Goal: Task Accomplishment & Management: Complete application form

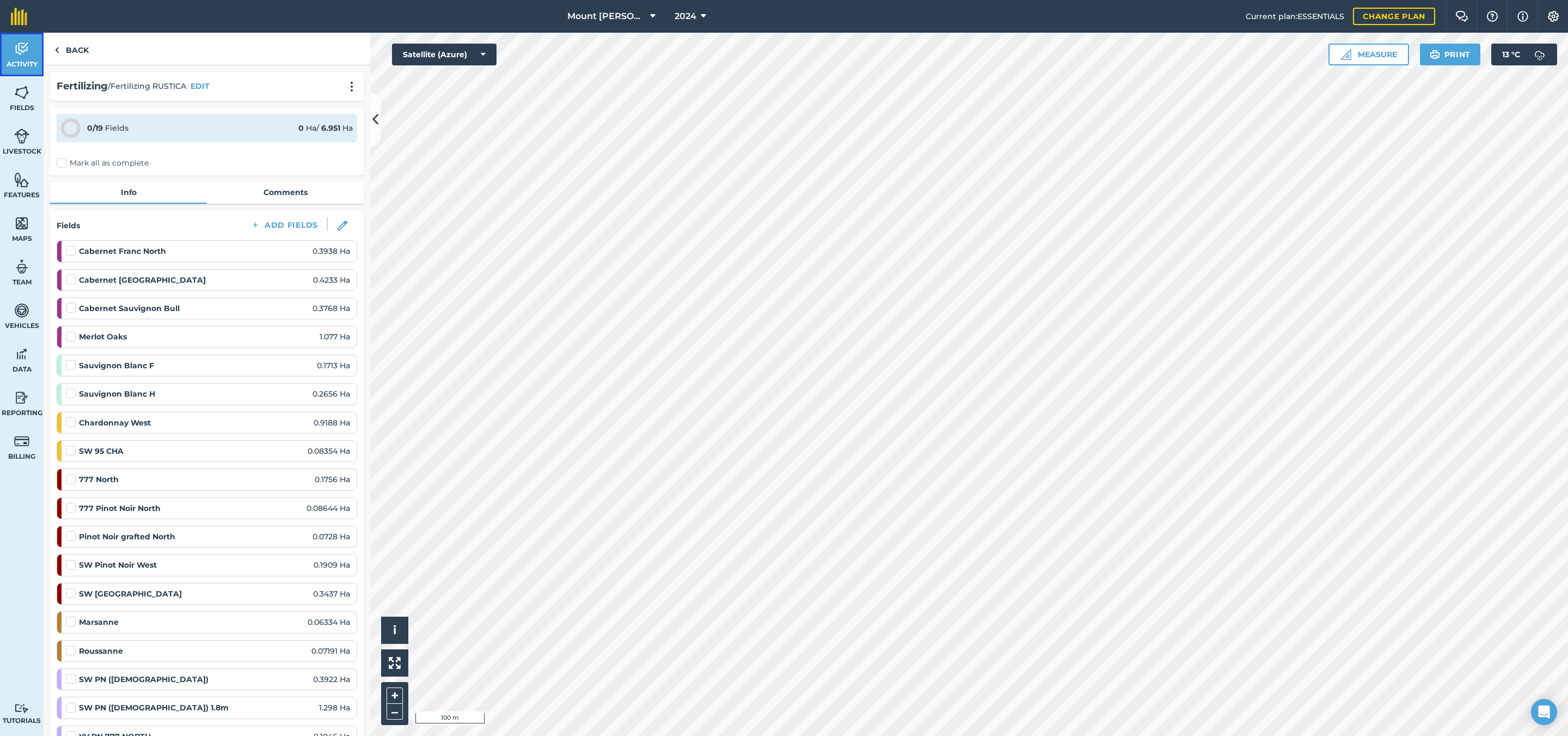
click at [31, 51] on link "Activity" at bounding box center [22, 55] width 43 height 43
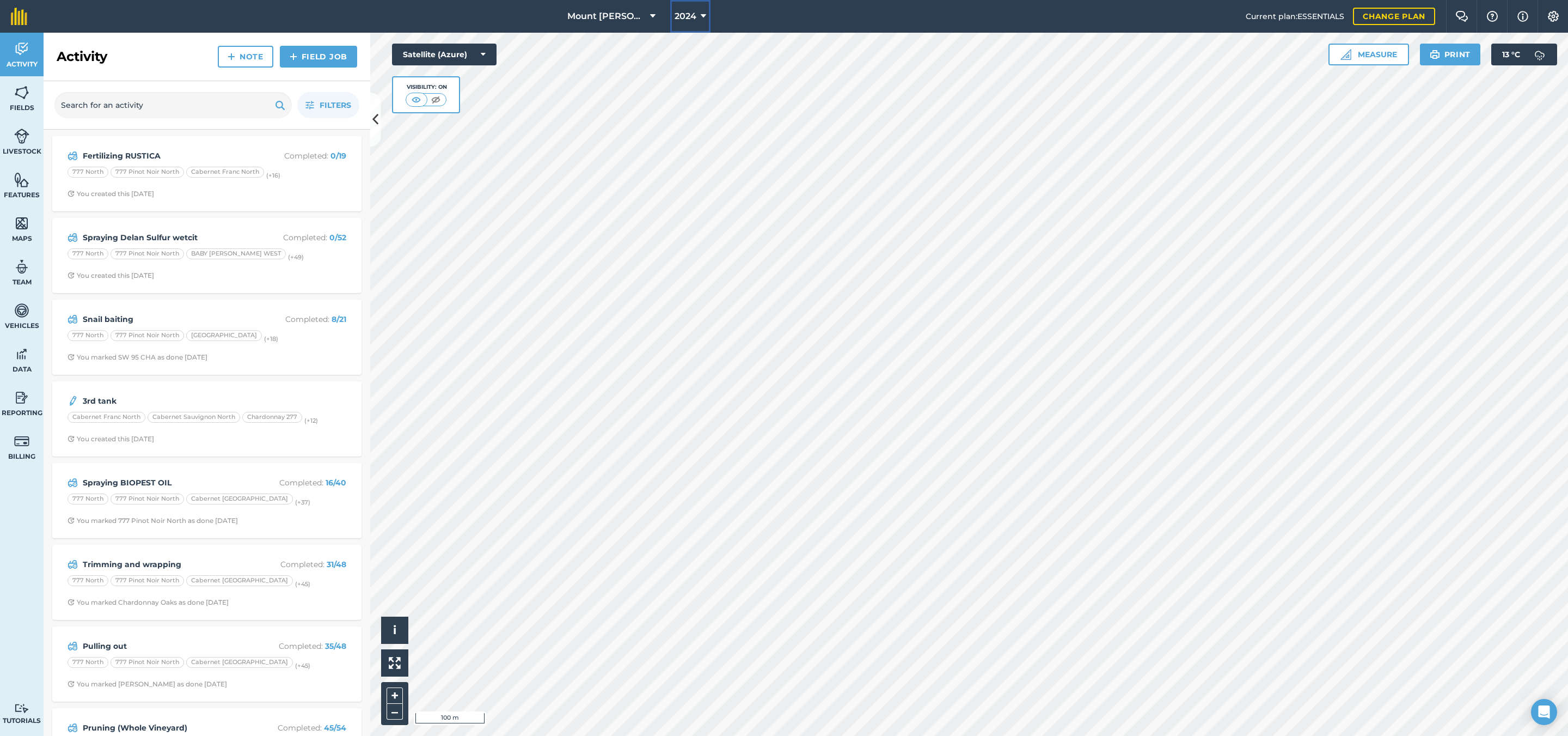
click at [684, 12] on span "2024" at bounding box center [684, 16] width 22 height 13
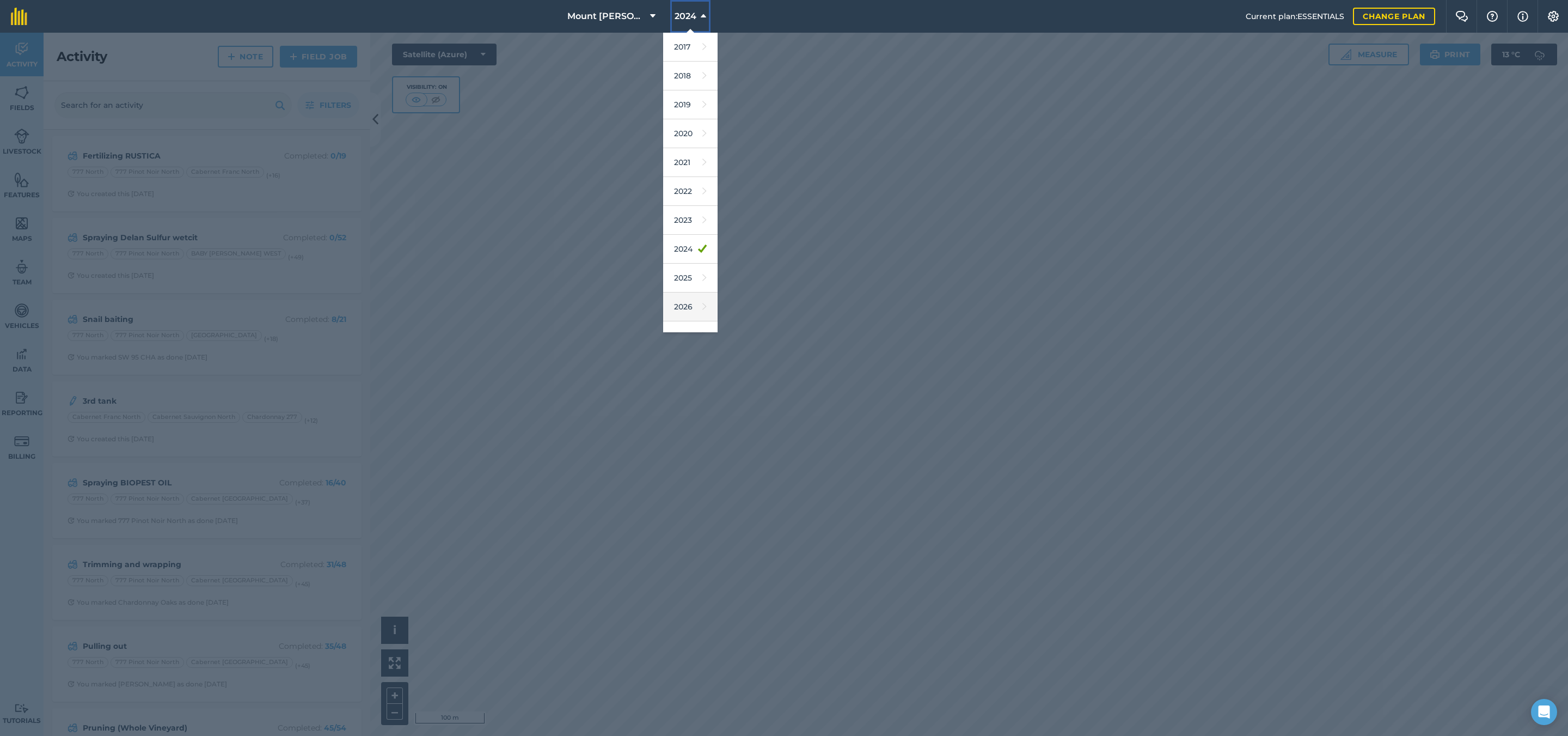
scroll to position [20, 0]
click at [703, 254] on link "2025" at bounding box center [690, 260] width 55 height 29
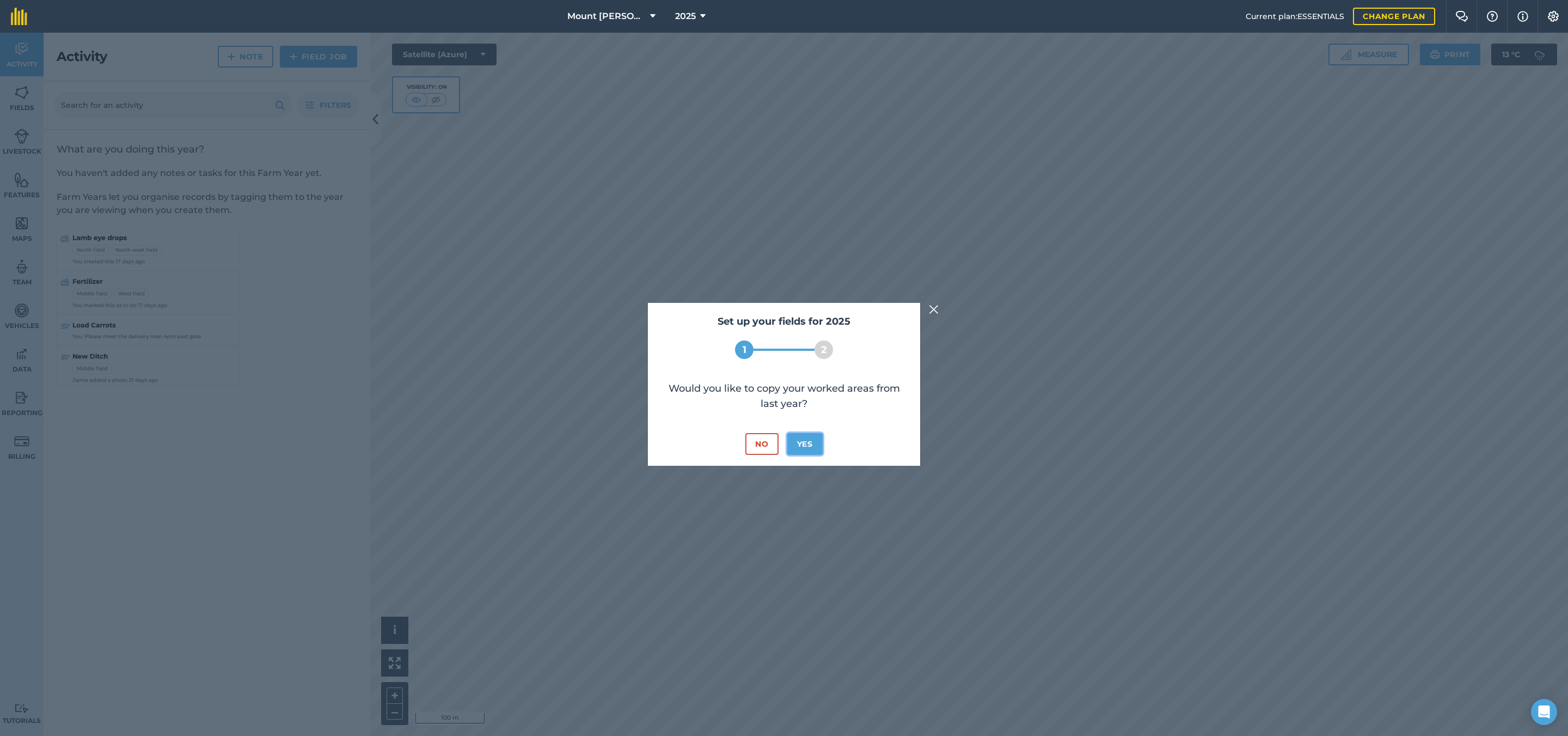
click at [819, 449] on button "Yes" at bounding box center [805, 443] width 35 height 22
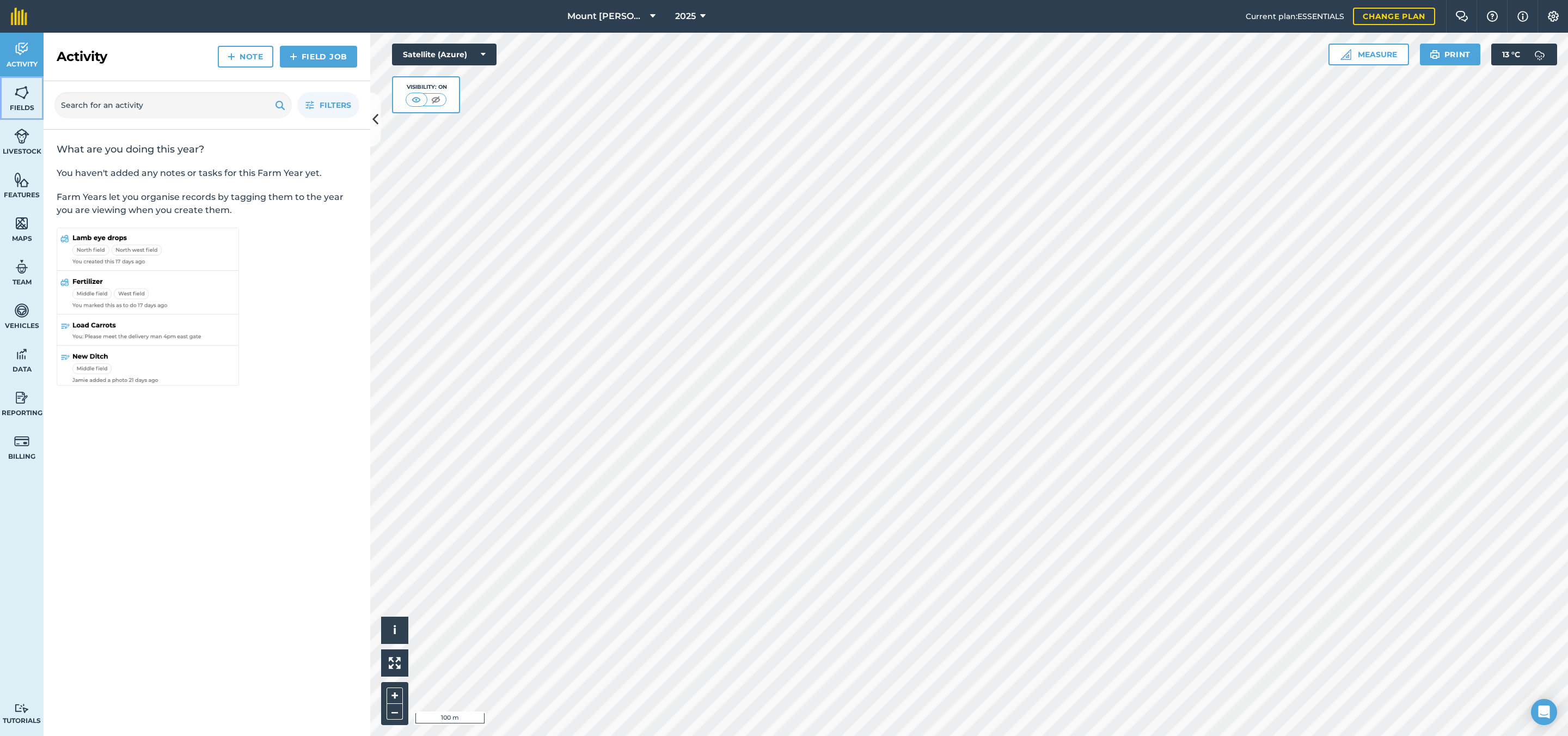
click at [22, 108] on span "Fields" at bounding box center [22, 108] width 43 height 9
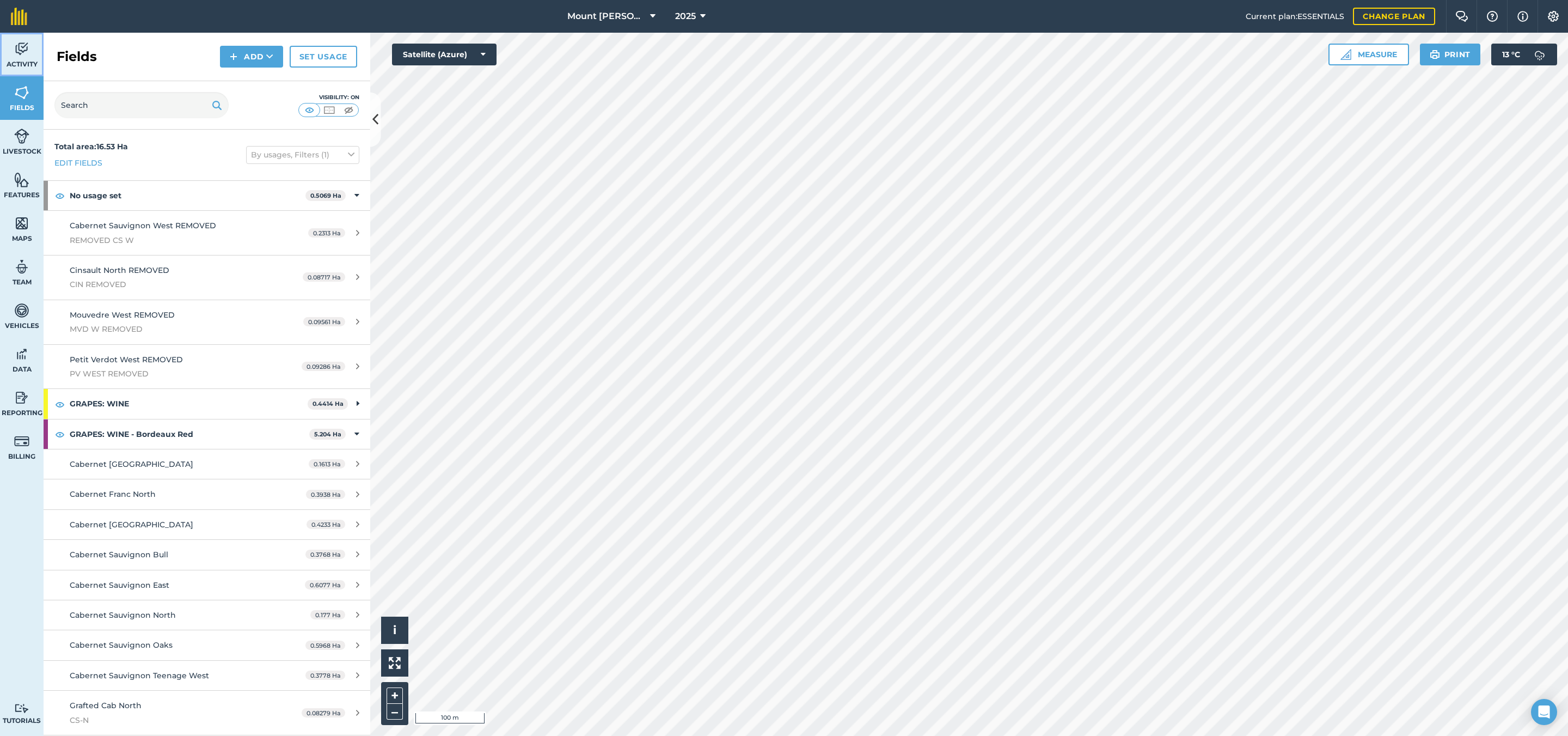
click at [23, 62] on span "Activity" at bounding box center [22, 64] width 43 height 9
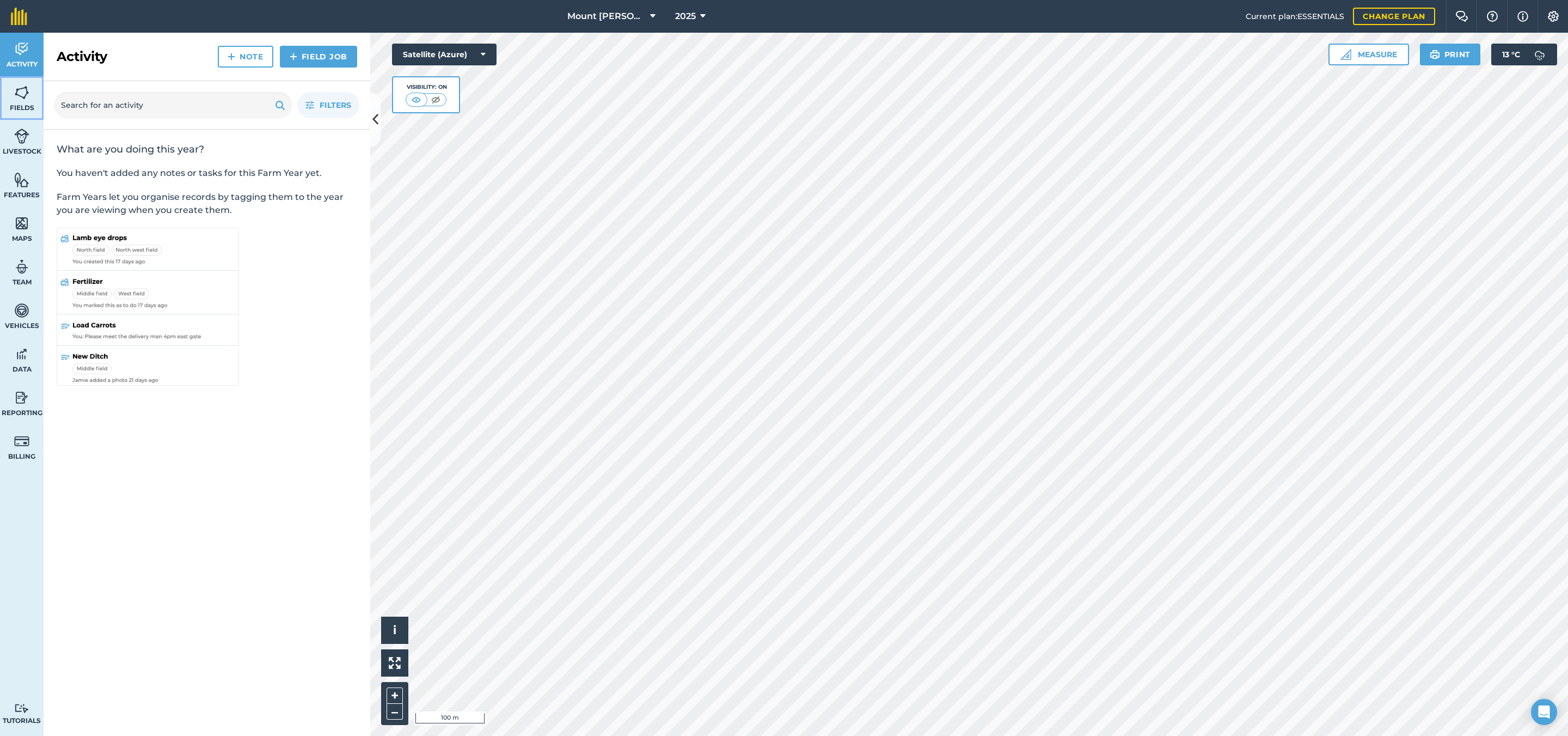
click at [18, 100] on img at bounding box center [22, 93] width 16 height 16
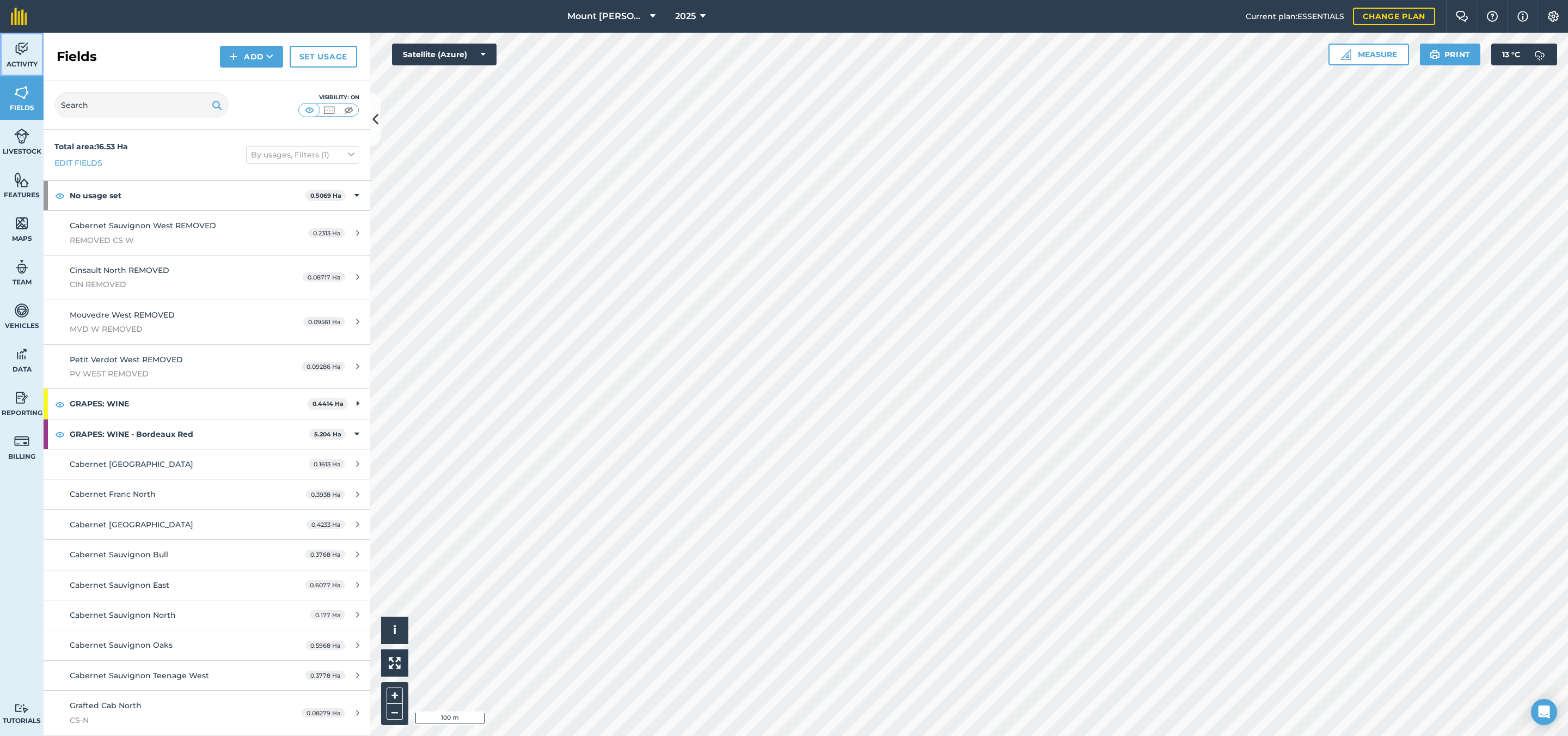
click at [28, 48] on img at bounding box center [22, 48] width 16 height 16
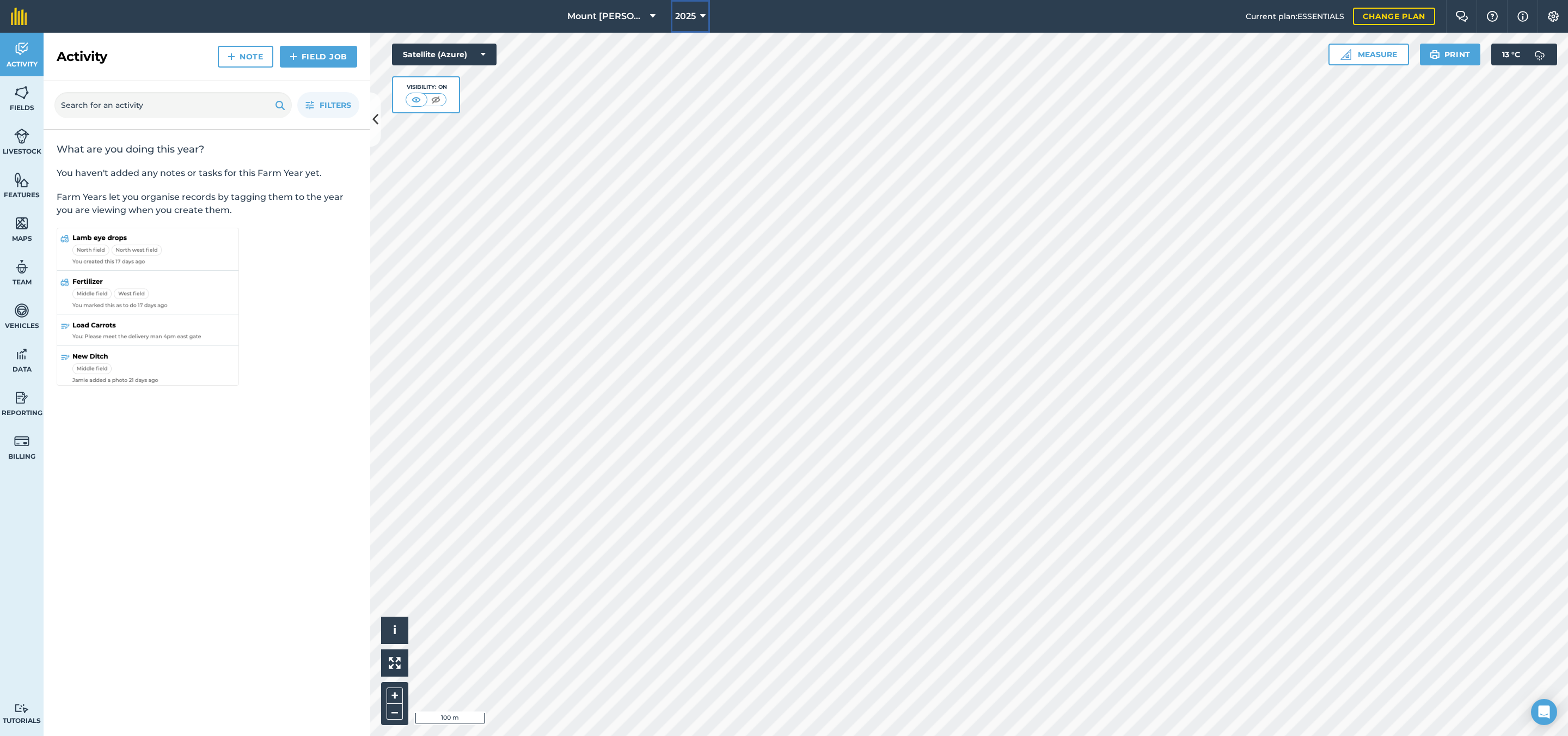
click at [690, 14] on span "2025" at bounding box center [685, 16] width 21 height 13
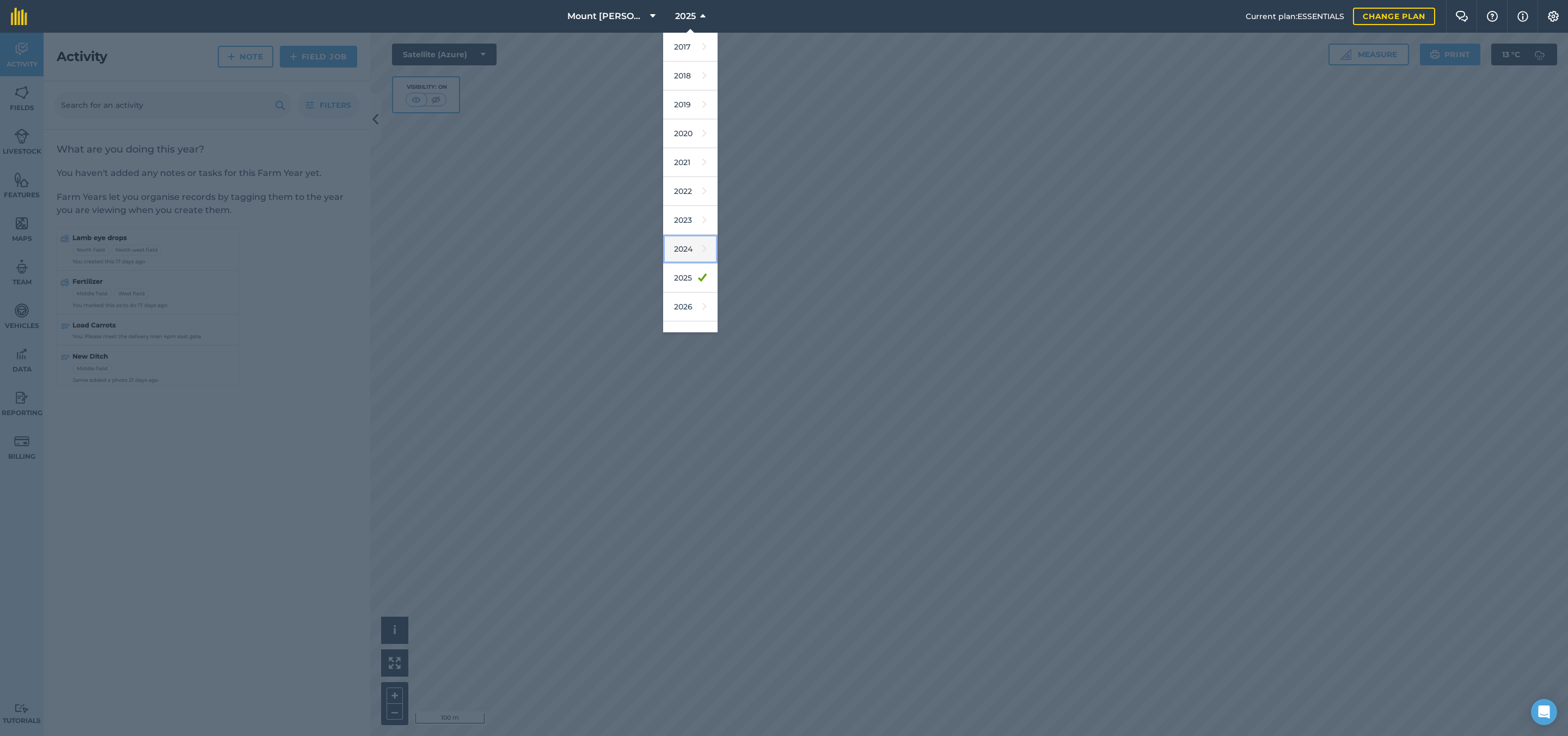
click at [697, 241] on link "2024" at bounding box center [690, 249] width 55 height 29
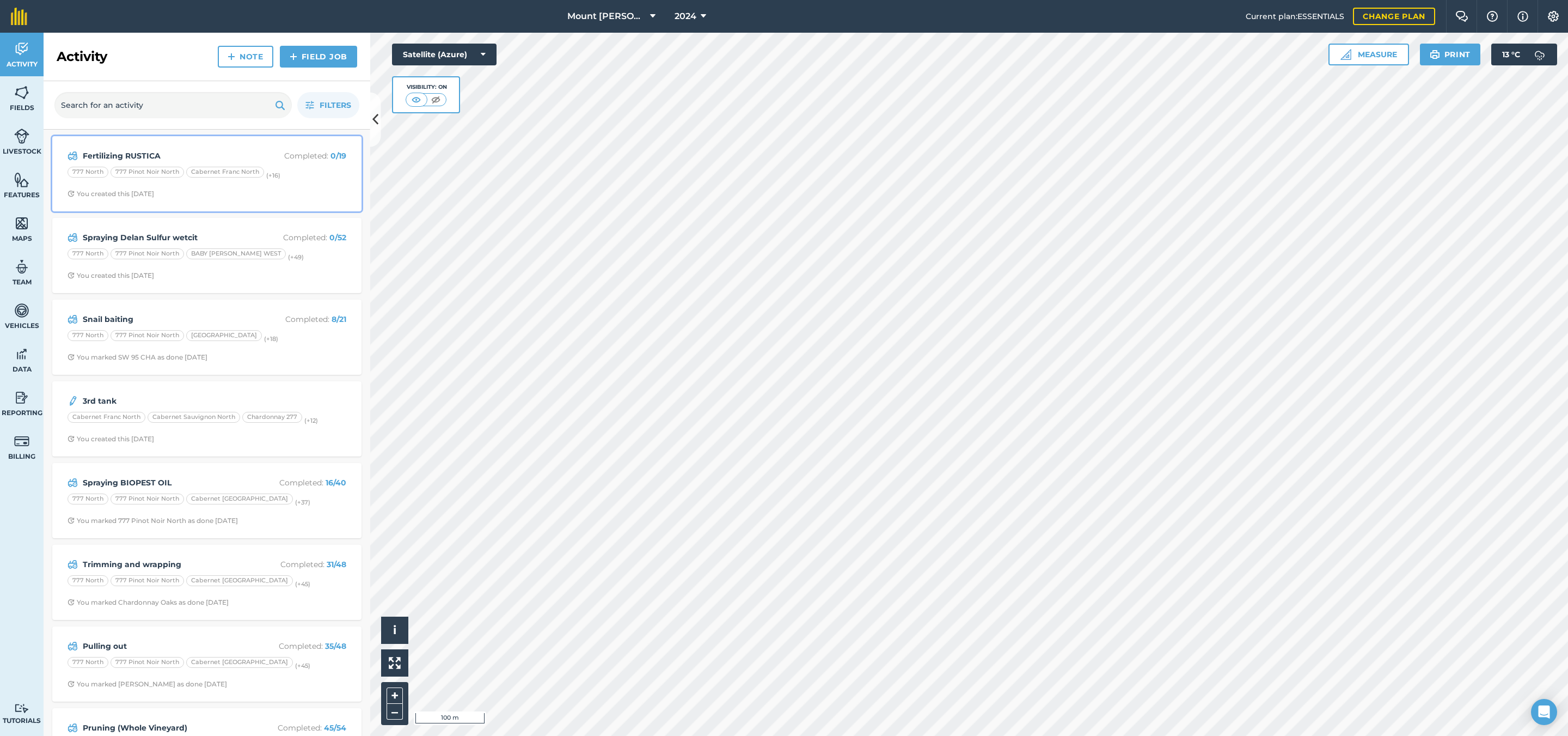
drag, startPoint x: 302, startPoint y: 186, endPoint x: 317, endPoint y: 164, distance: 26.6
click at [317, 164] on div "Fertilizing RUSTICA Completed : 0 / 19 777 North 777 Pinot Noir North Cabernet …" at bounding box center [207, 174] width 296 height 62
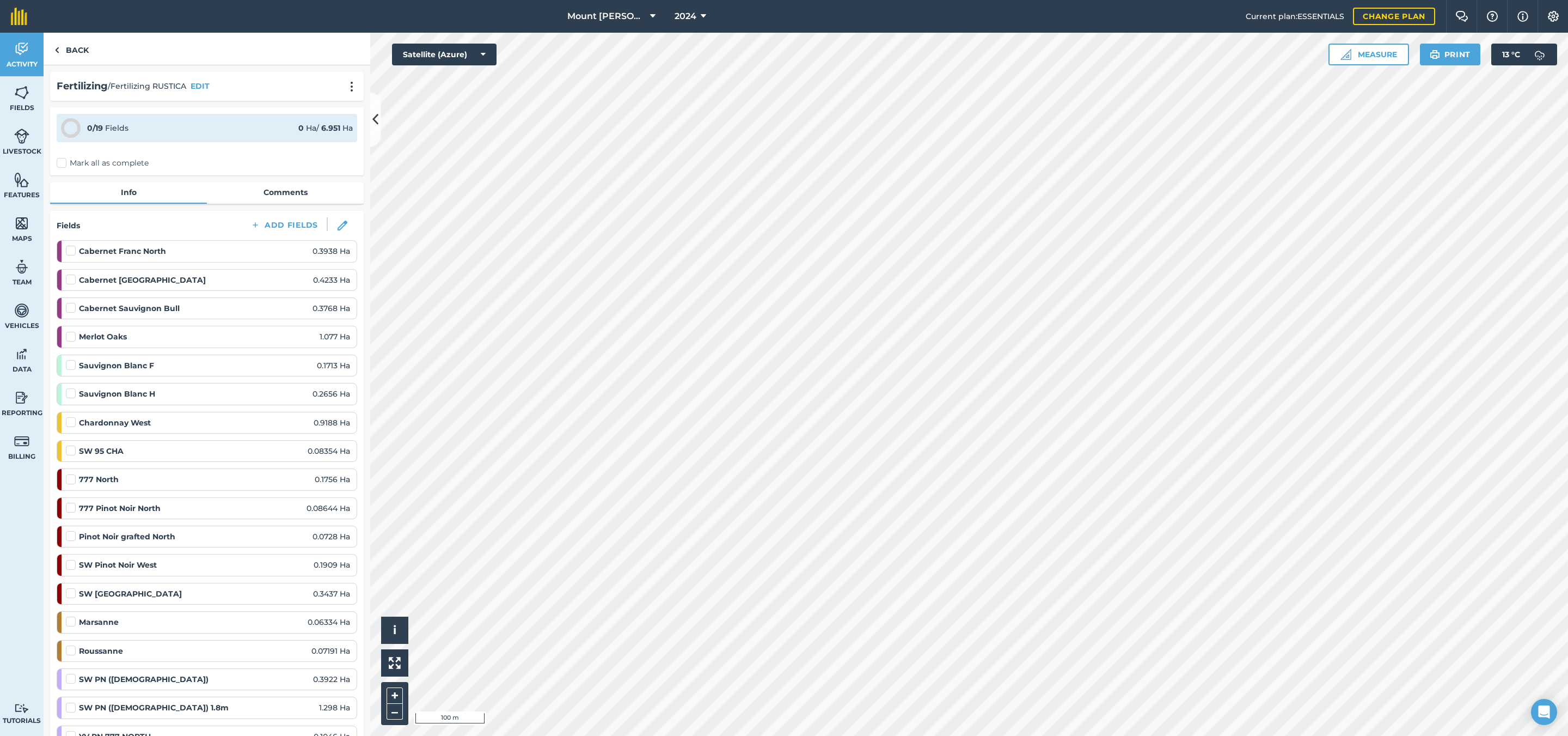
scroll to position [336, 0]
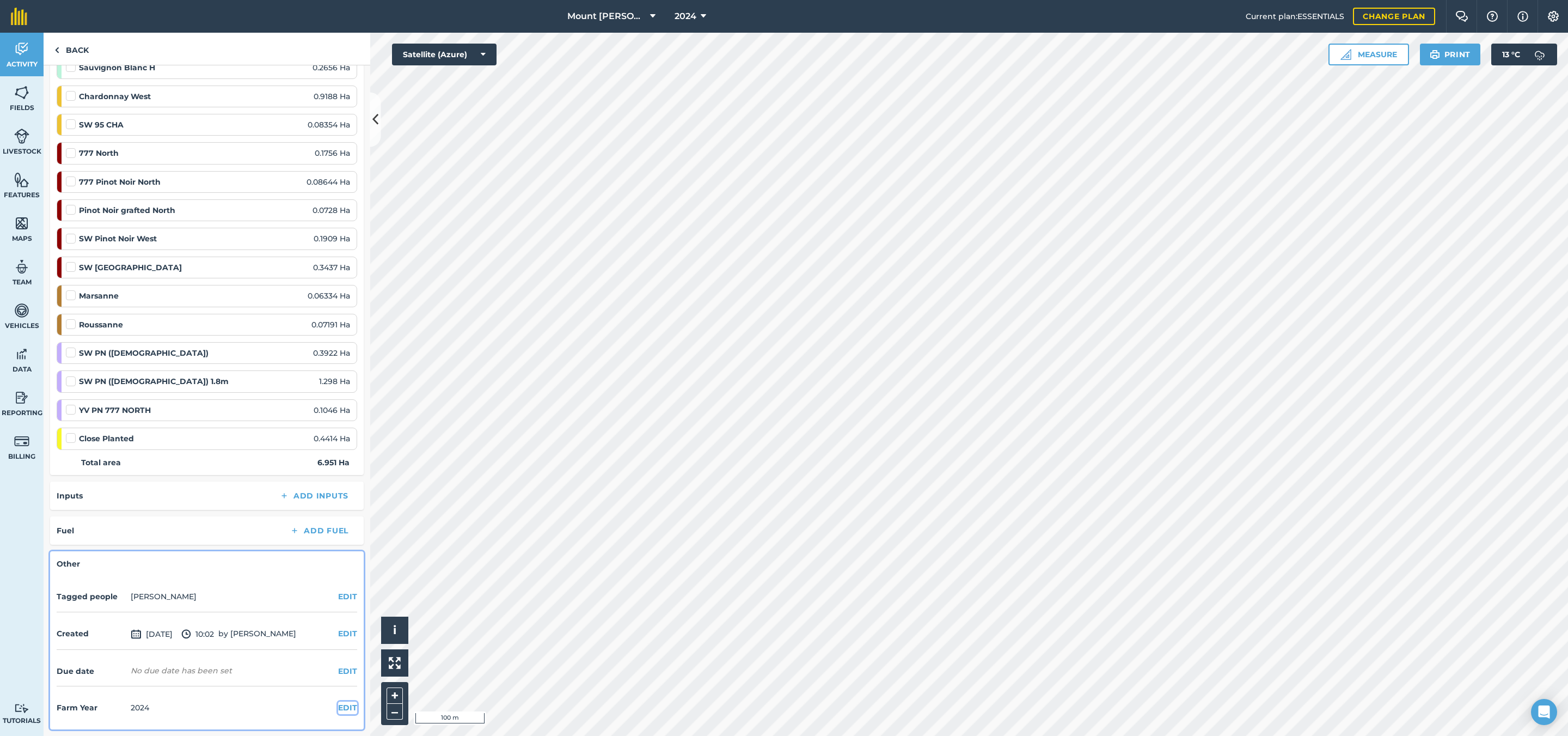
click at [338, 702] on button "EDIT" at bounding box center [348, 707] width 19 height 12
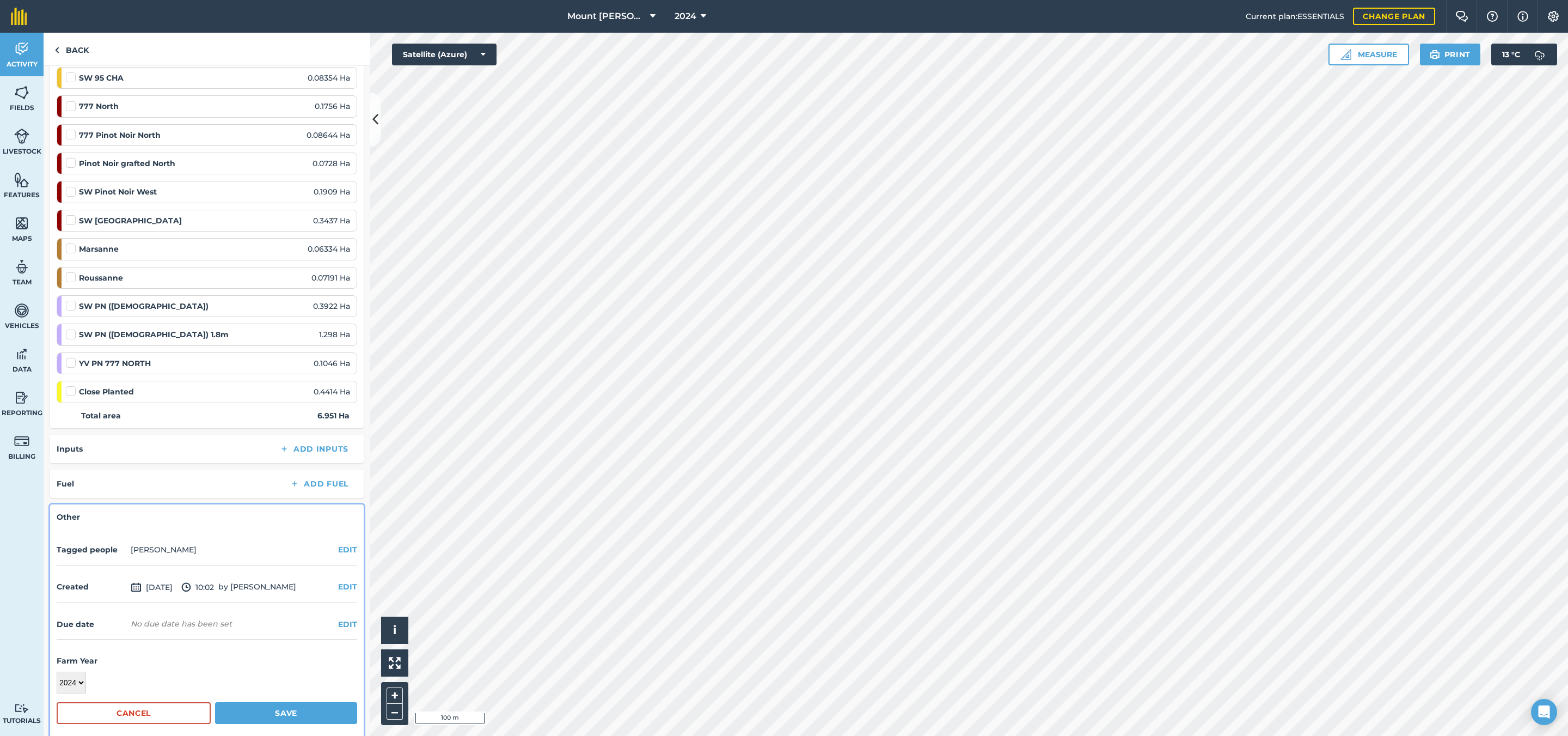
scroll to position [392, 0]
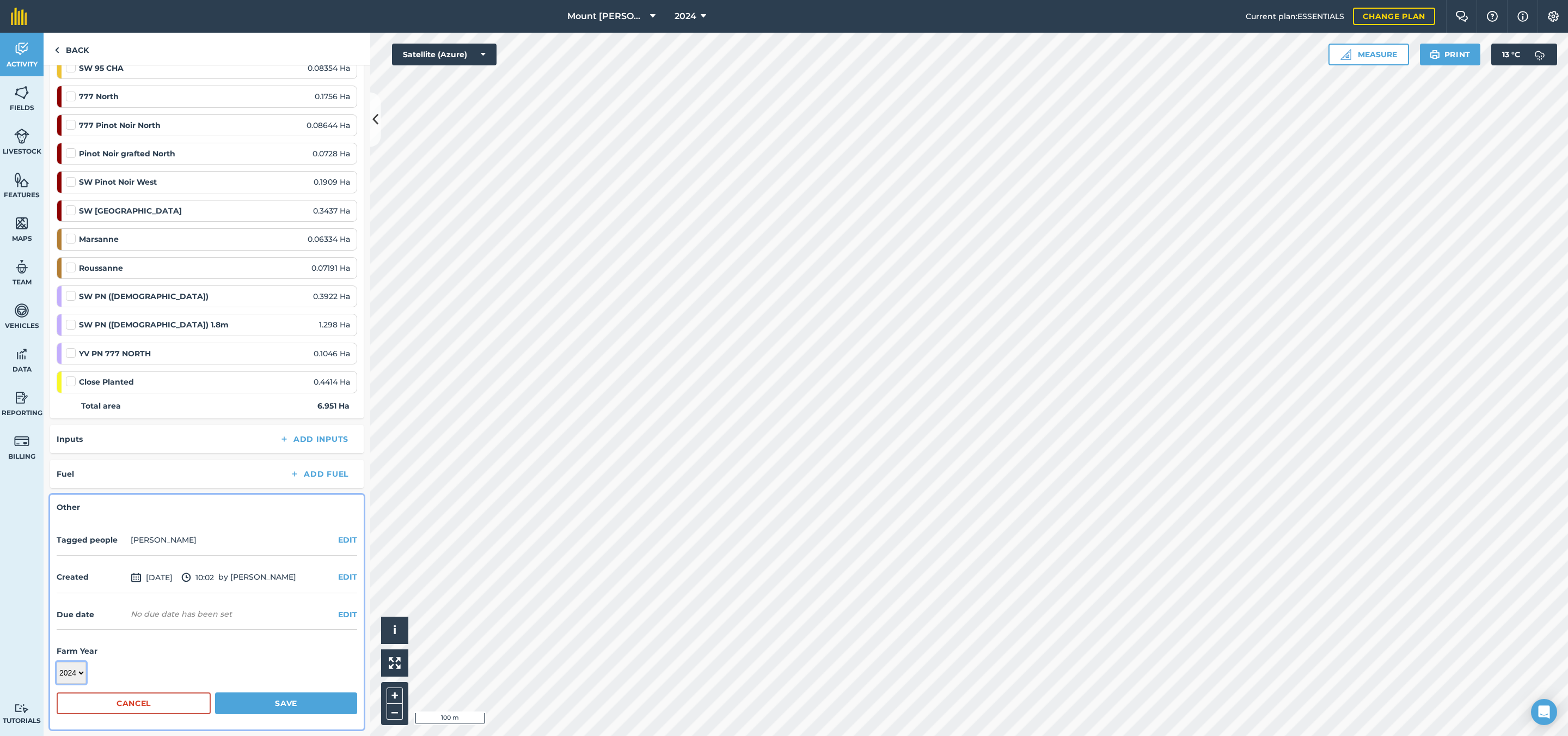
click at [85, 668] on select "2017 2018 2019 2020 2021 2022 2023 2024 2025 2026 2027" at bounding box center [71, 672] width 29 height 22
select select "2025"
click at [56, 662] on select "2017 2018 2019 2020 2021 2022 2023 2024 2025 2026 2027" at bounding box center [71, 672] width 29 height 22
click at [237, 700] on button "Save" at bounding box center [286, 703] width 142 height 22
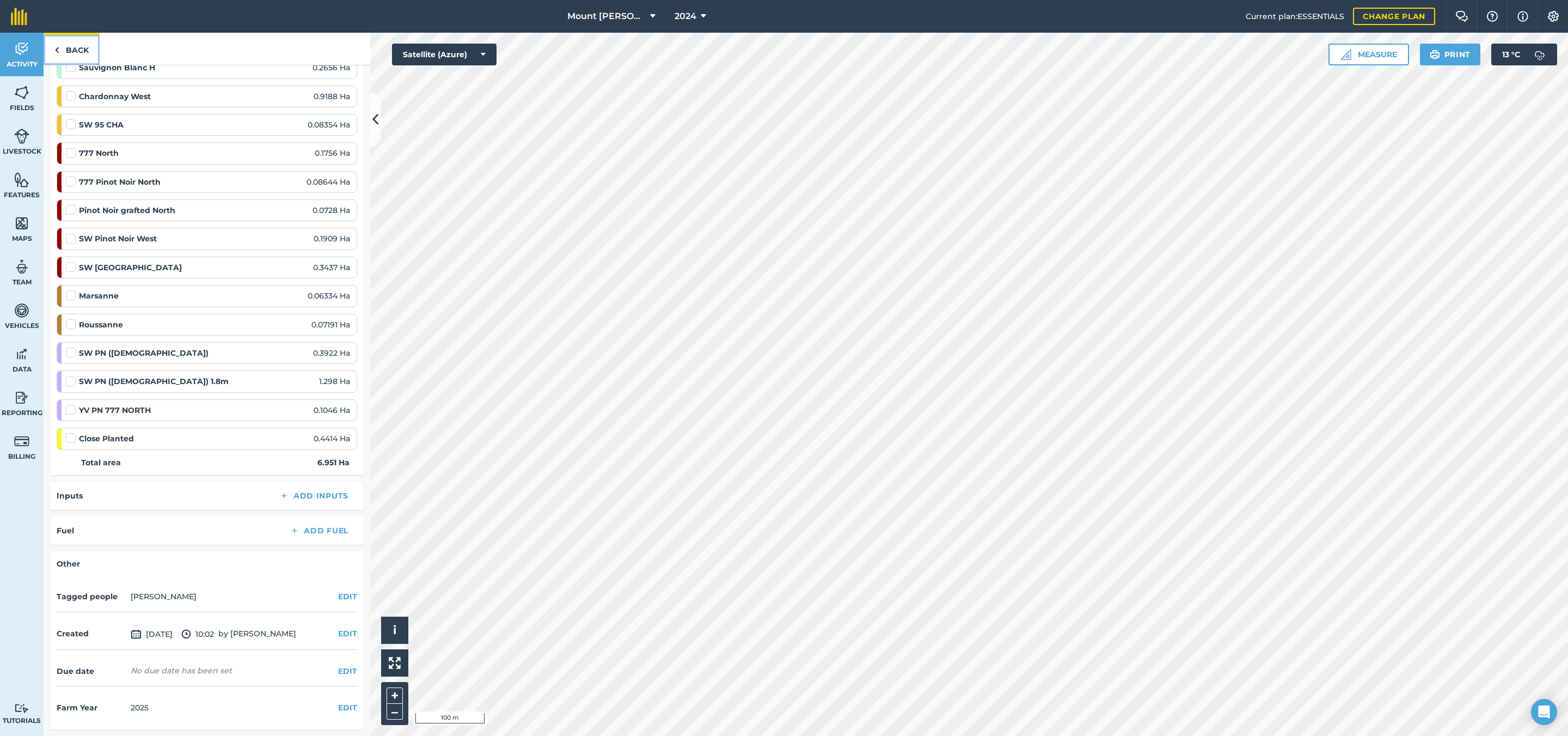
click at [77, 62] on link "Back" at bounding box center [71, 48] width 56 height 32
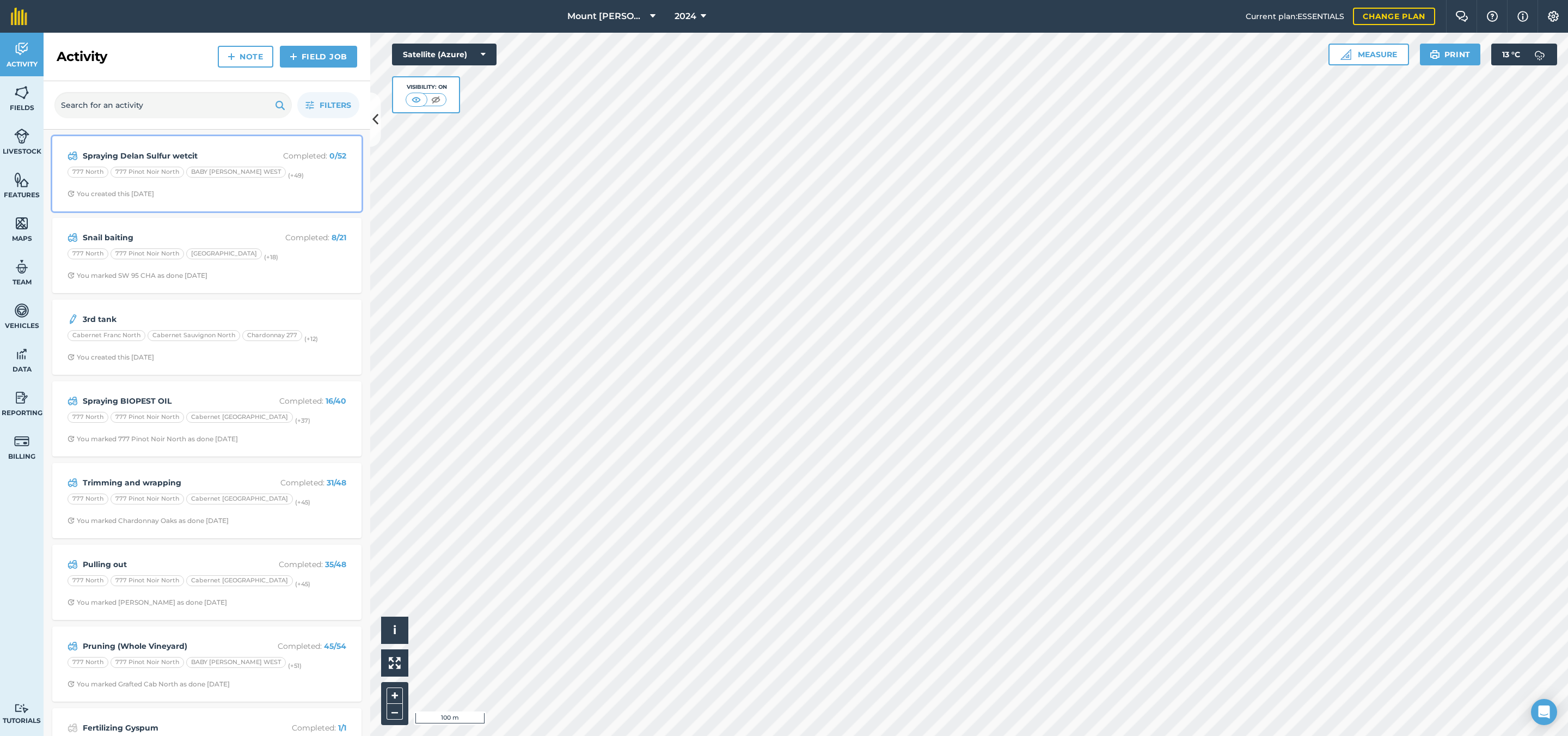
click at [312, 160] on p "Completed : 0 / 52" at bounding box center [303, 156] width 87 height 12
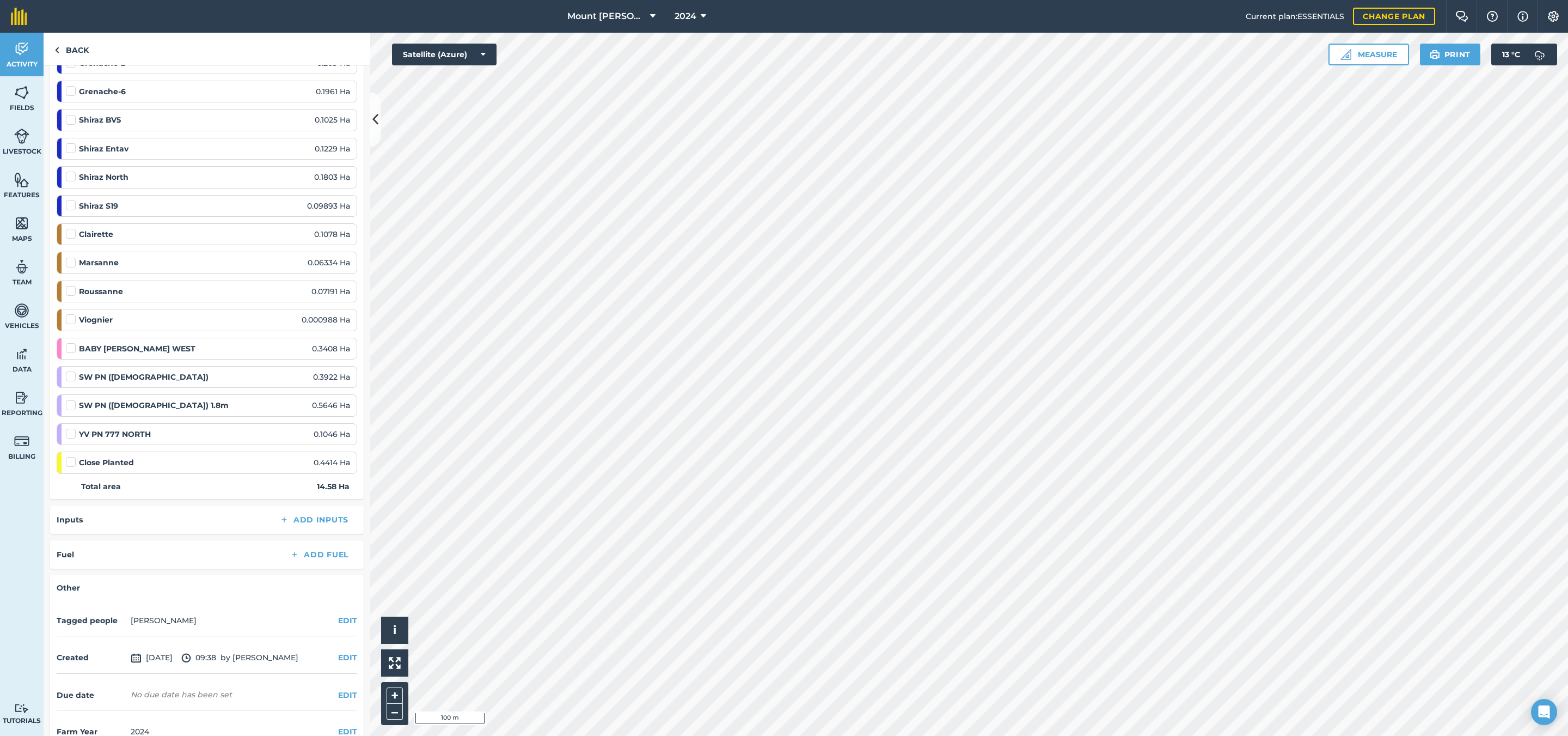
scroll to position [1294, 0]
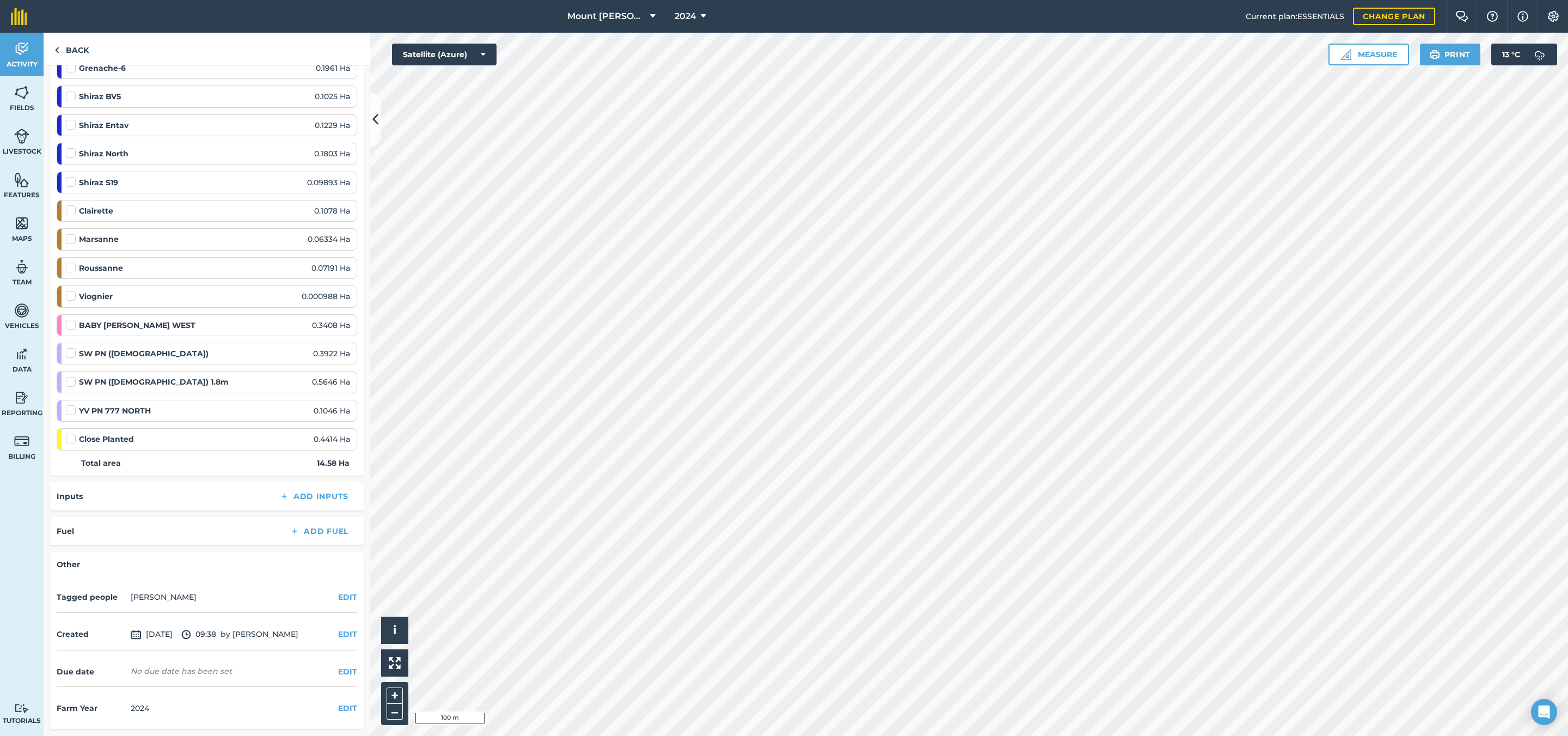
click at [136, 702] on div "2024" at bounding box center [139, 708] width 18 height 12
click at [325, 702] on div "Farm Year [DATE] EDIT" at bounding box center [206, 708] width 300 height 29
click at [340, 702] on button "EDIT" at bounding box center [348, 708] width 19 height 12
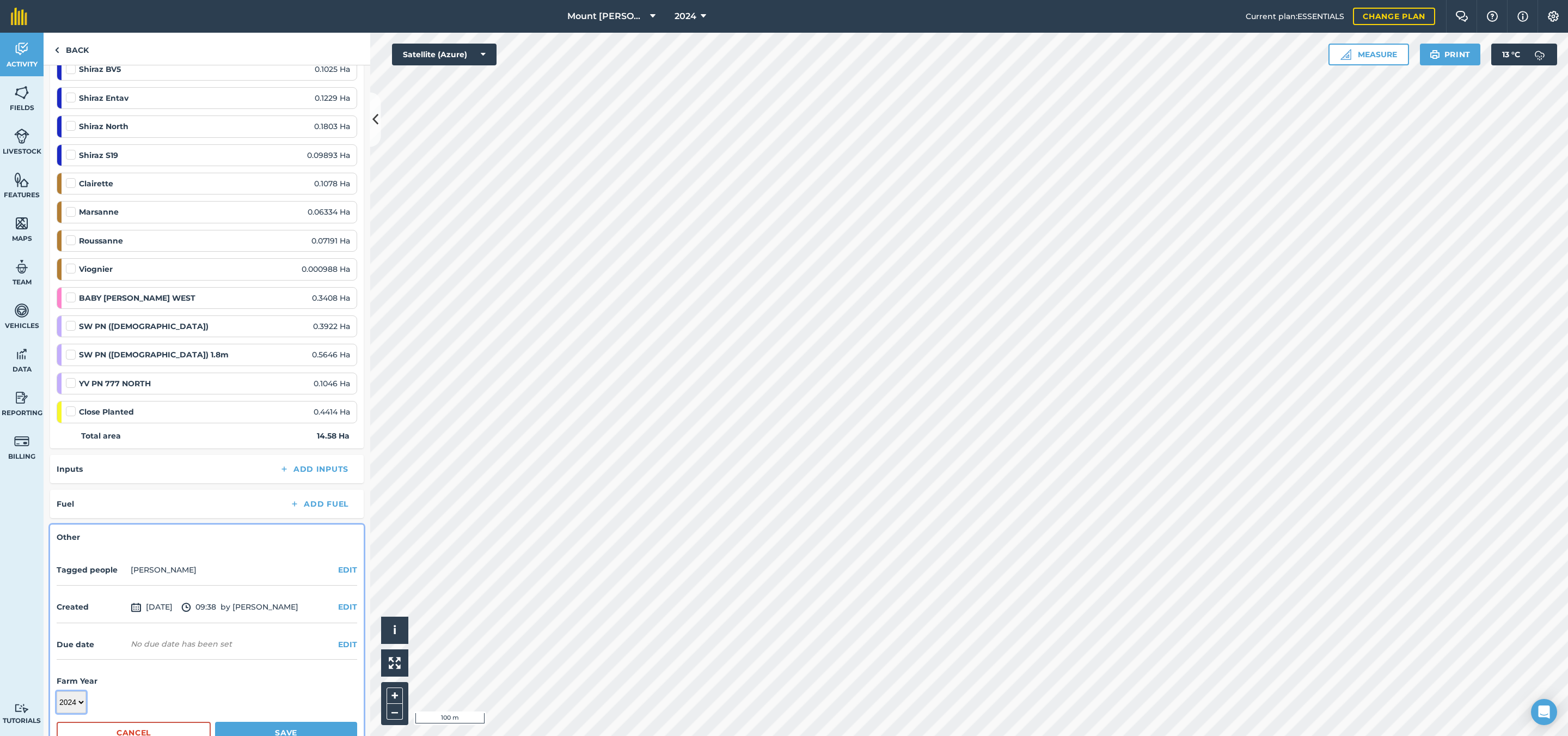
scroll to position [1300, 0]
click at [77, 702] on select "2017 2018 2019 2020 2021 2022 2023 2024 2025 2026 2027" at bounding box center [71, 697] width 29 height 22
select select "2025"
click at [56, 702] on select "2017 2018 2019 2020 2021 2022 2023 2024 2025 2026 2027" at bounding box center [71, 697] width 29 height 22
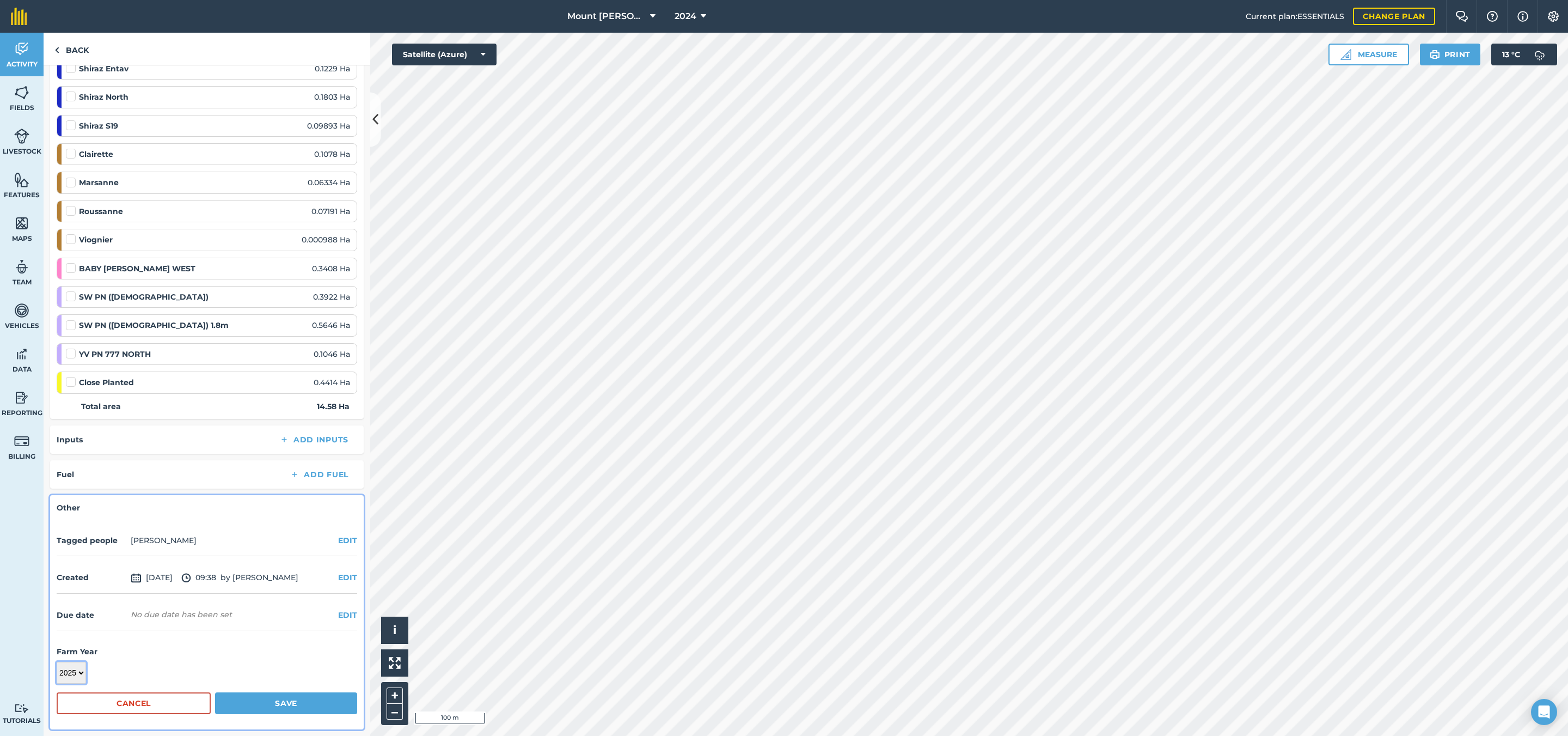
scroll to position [1352, 0]
click at [289, 702] on button "Save" at bounding box center [286, 703] width 142 height 22
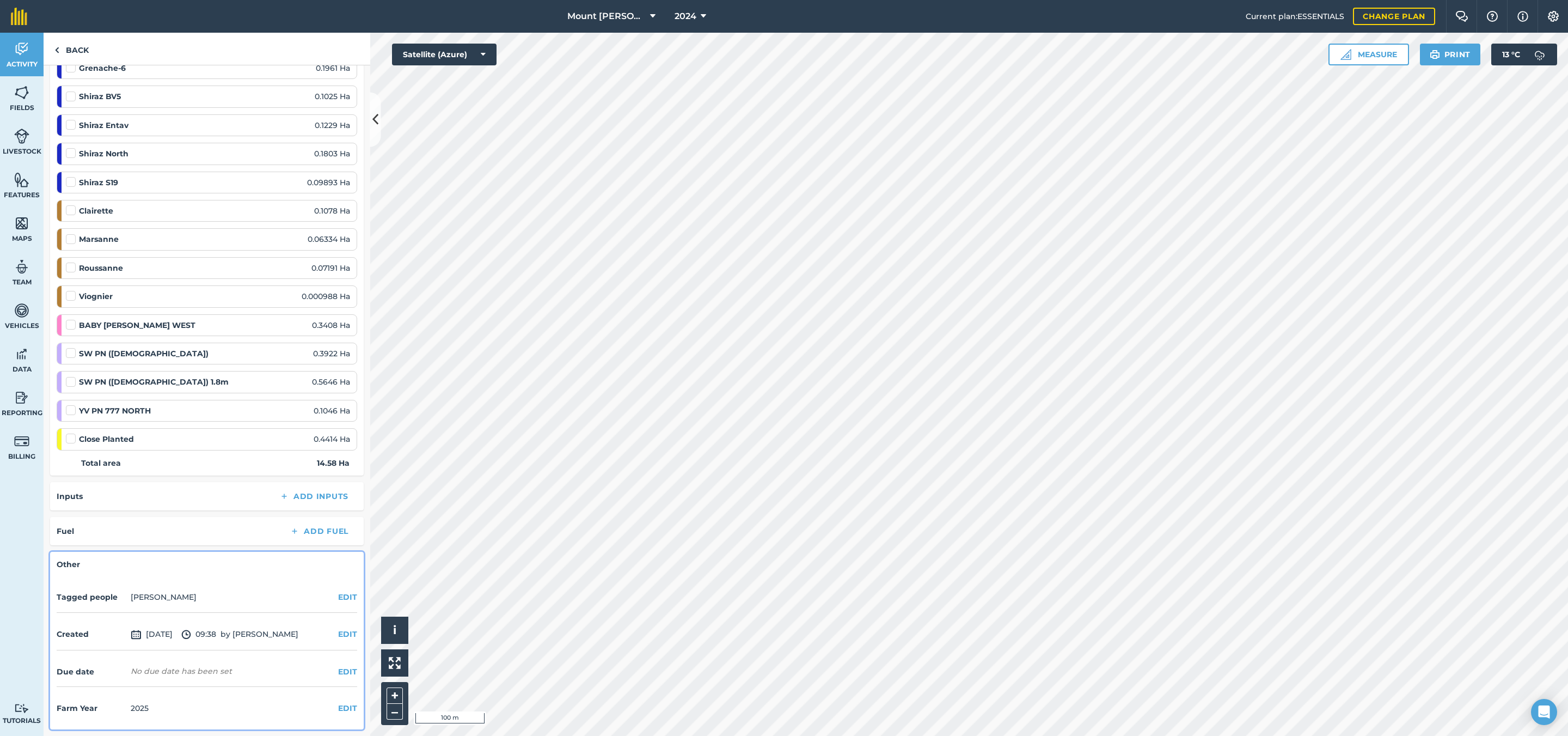
scroll to position [1294, 0]
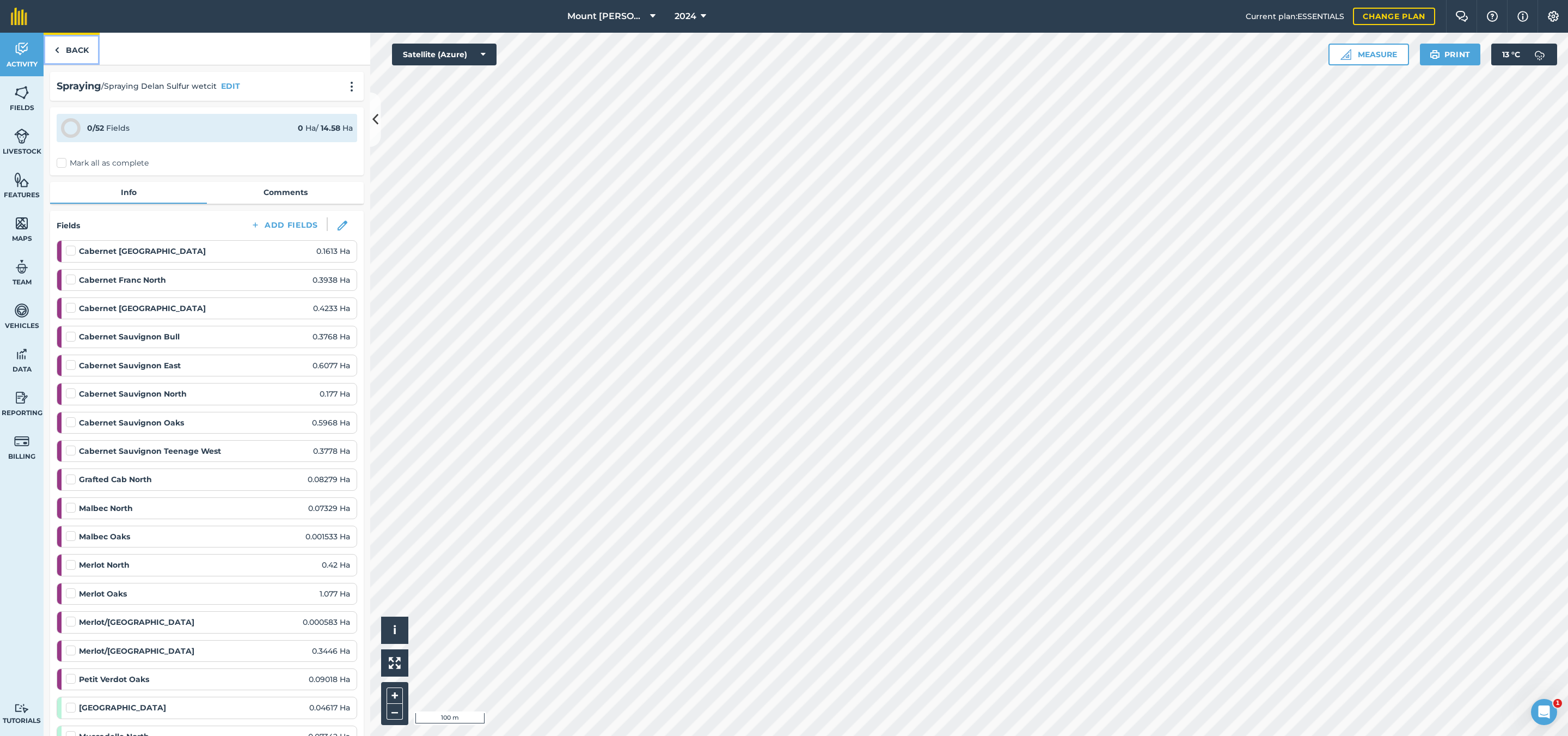
click at [79, 45] on link "Back" at bounding box center [71, 48] width 56 height 32
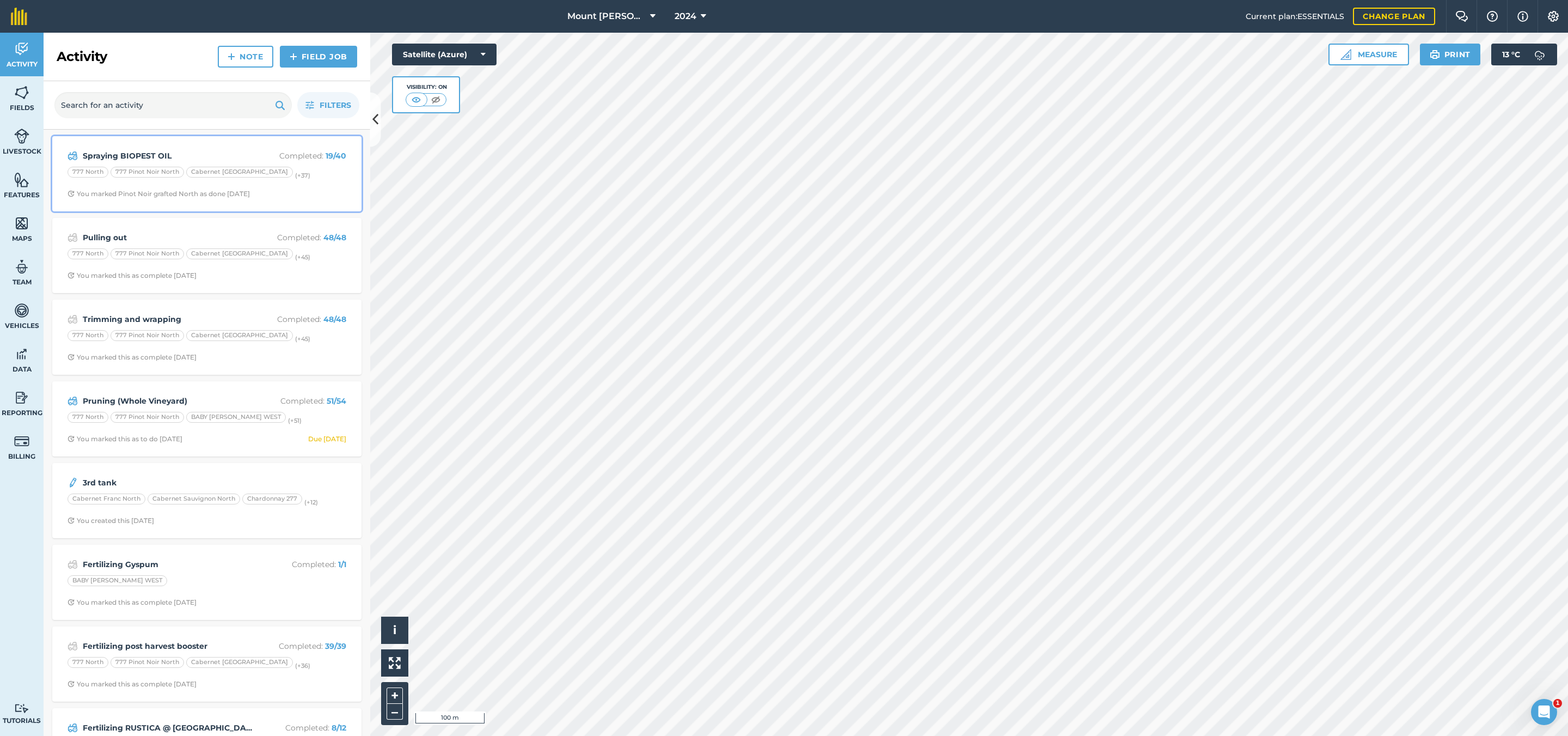
click at [322, 177] on div "777 North 777 Pinot Noir North Cabernet Franc East (+ 37 )" at bounding box center [207, 174] width 279 height 14
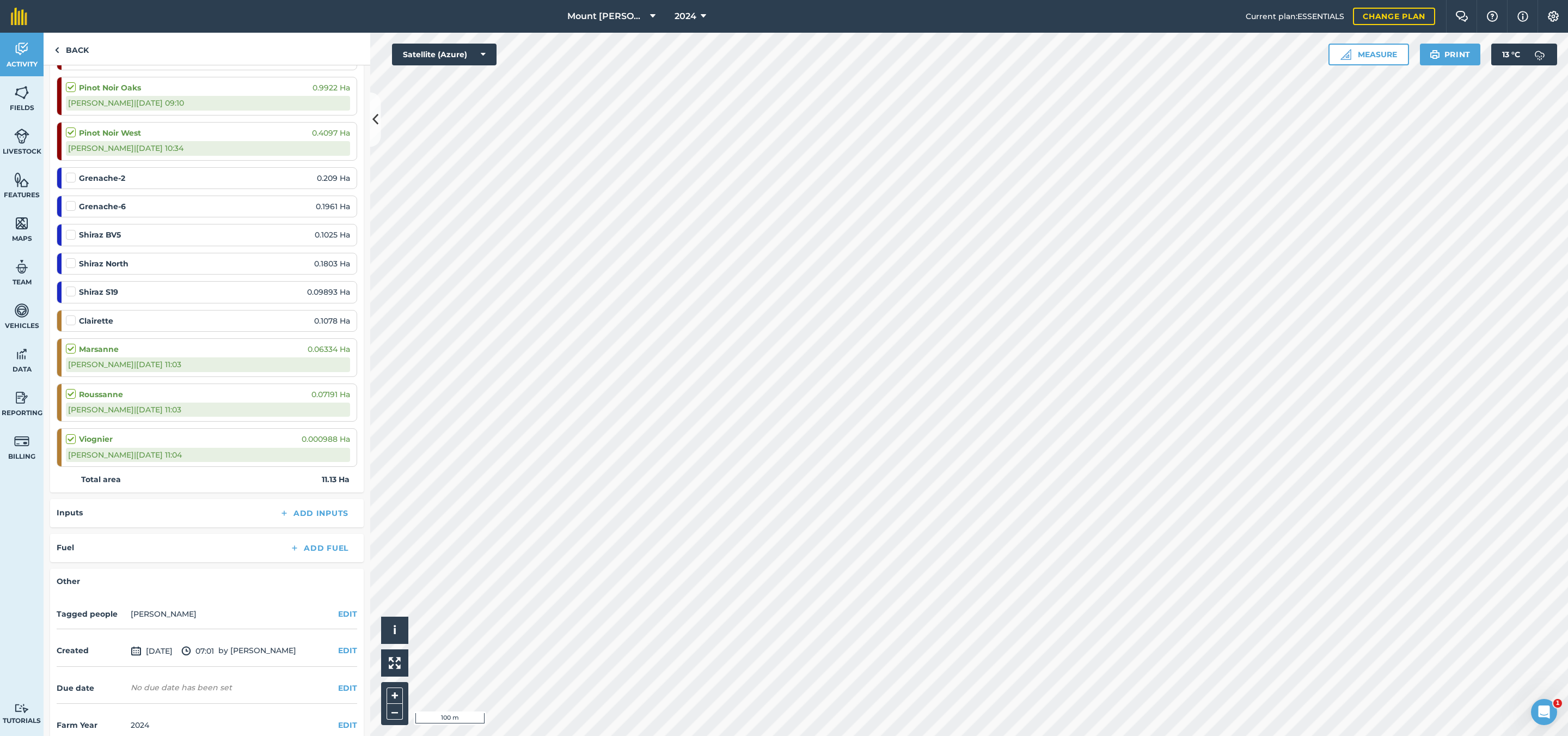
scroll to position [1261, 0]
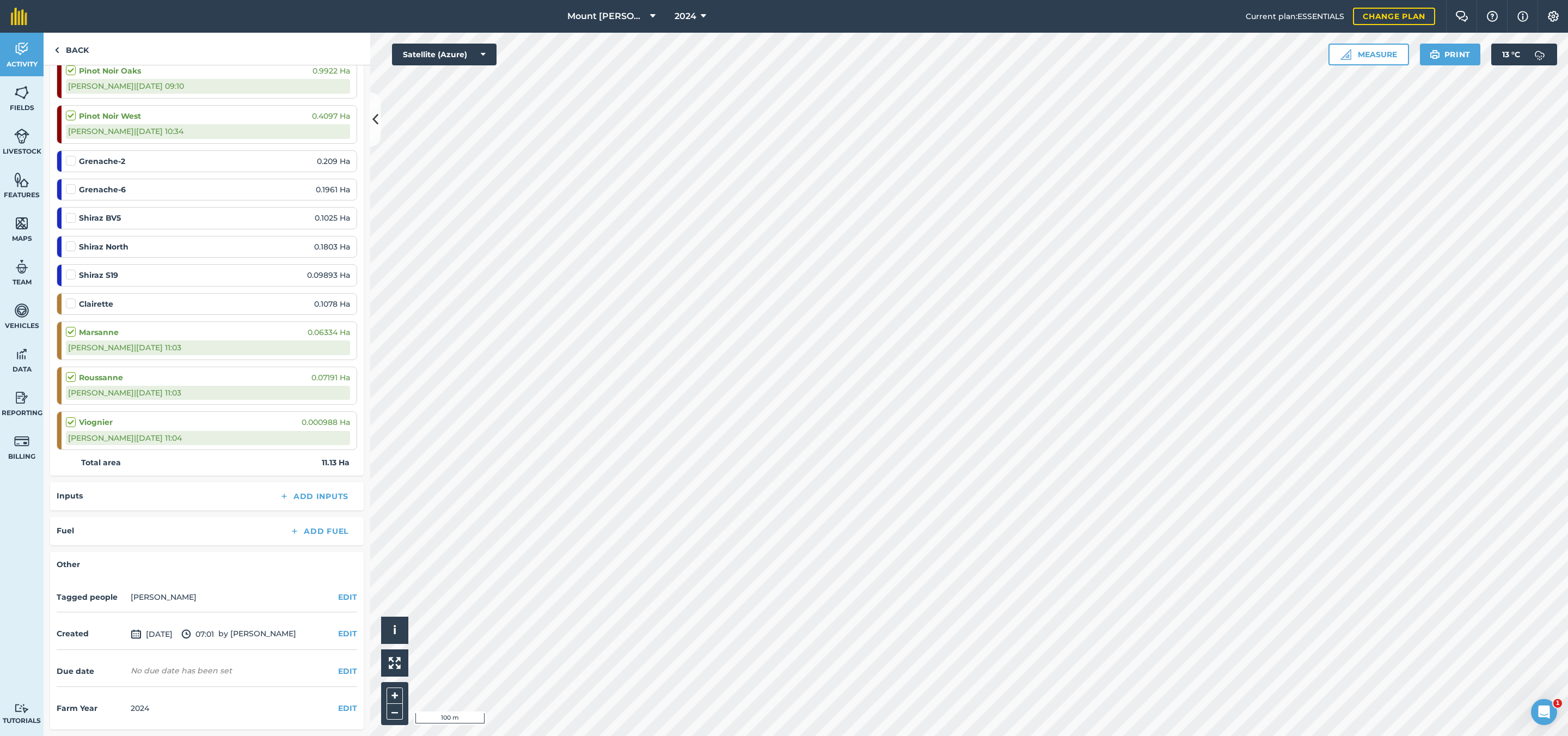
click at [341, 699] on div "Farm Year [DATE] EDIT" at bounding box center [206, 708] width 300 height 29
click at [338, 710] on button "EDIT" at bounding box center [348, 708] width 19 height 12
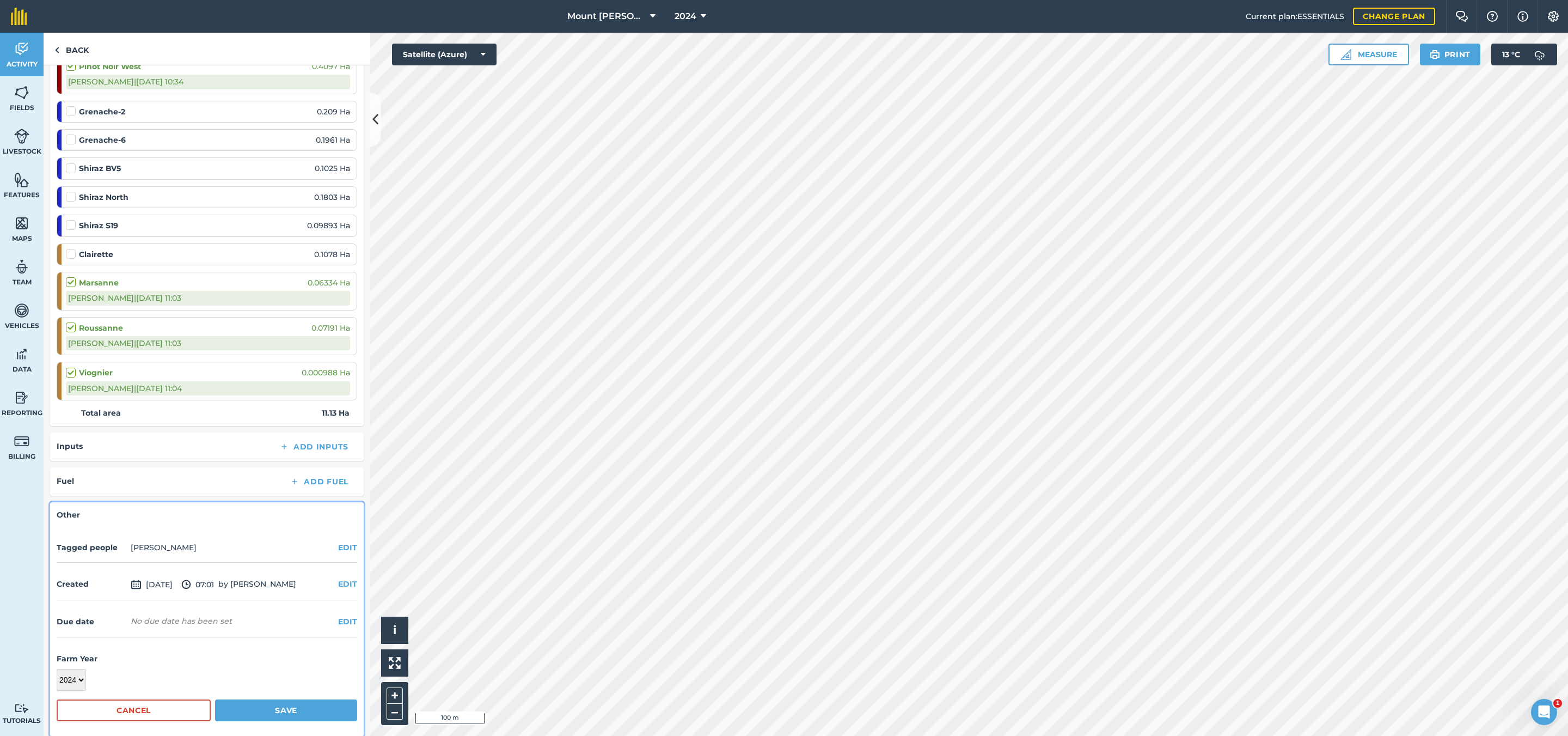
scroll to position [1316, 0]
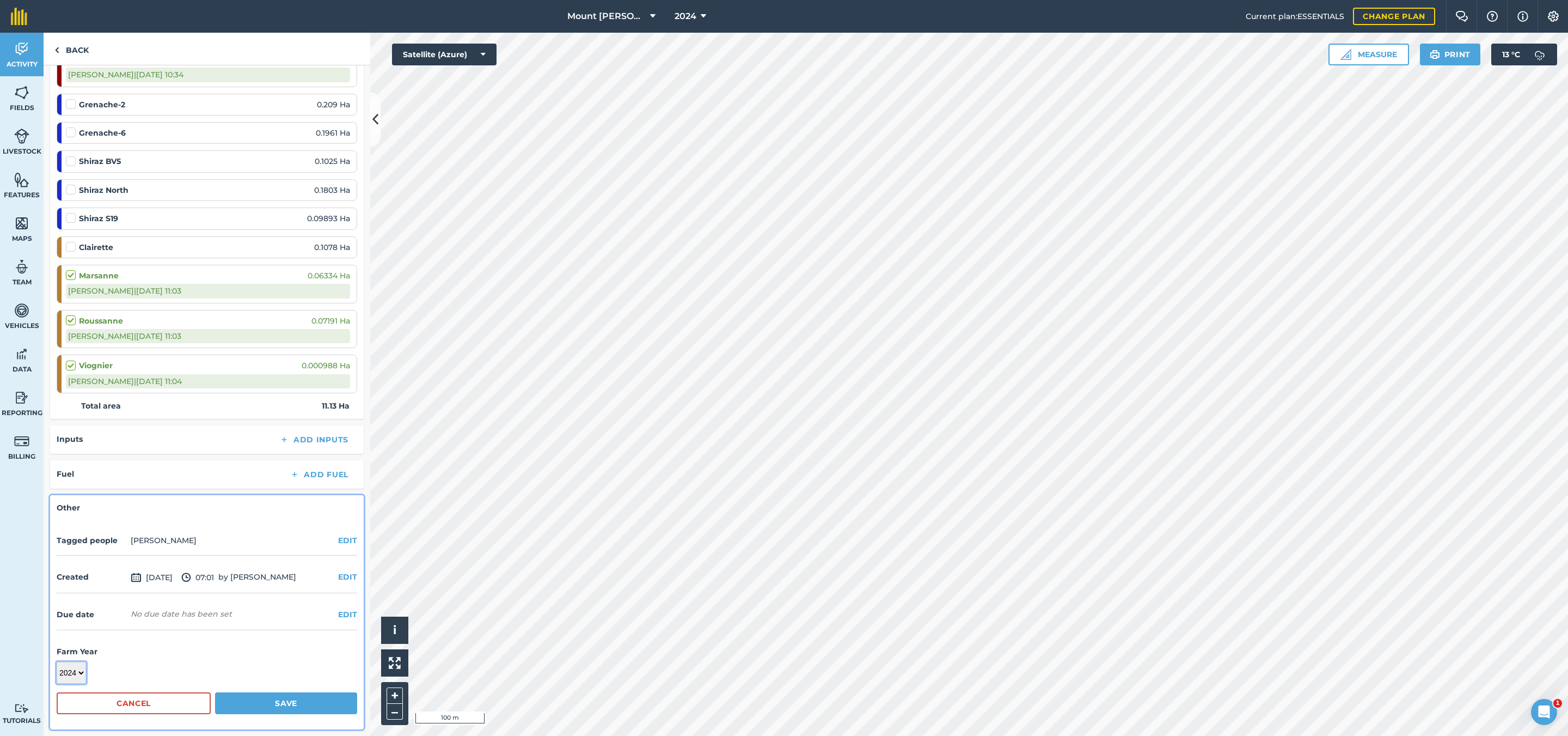
click at [84, 670] on select "2017 2018 2019 2020 2021 2022 2023 2024 2025 2026 2027" at bounding box center [71, 672] width 29 height 22
select select "2025"
click at [56, 663] on select "2017 2018 2019 2020 2021 2022 2023 2024 2025 2026 2027" at bounding box center [71, 672] width 29 height 22
click at [289, 707] on button "Save" at bounding box center [286, 703] width 142 height 22
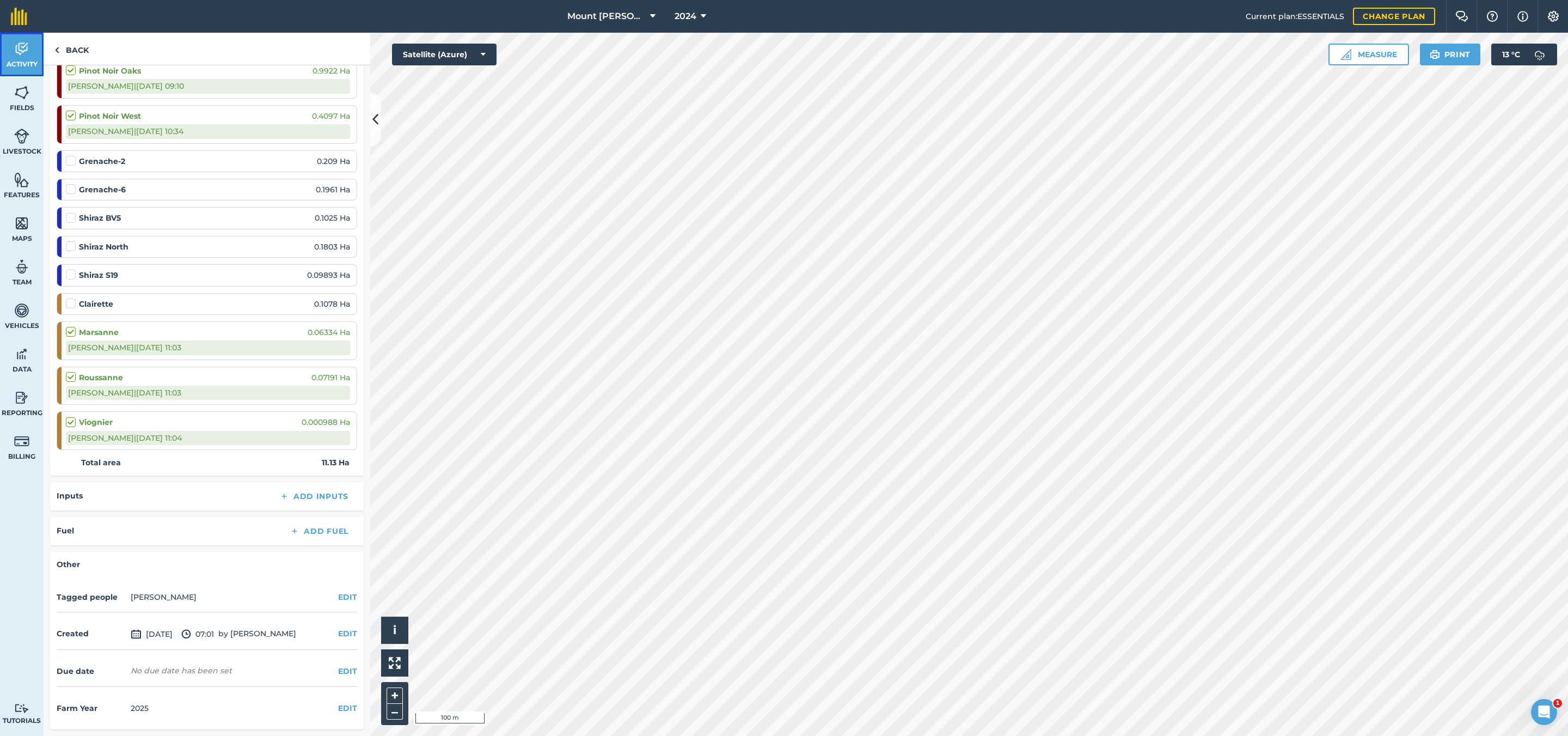
click at [29, 52] on link "Activity" at bounding box center [22, 55] width 43 height 43
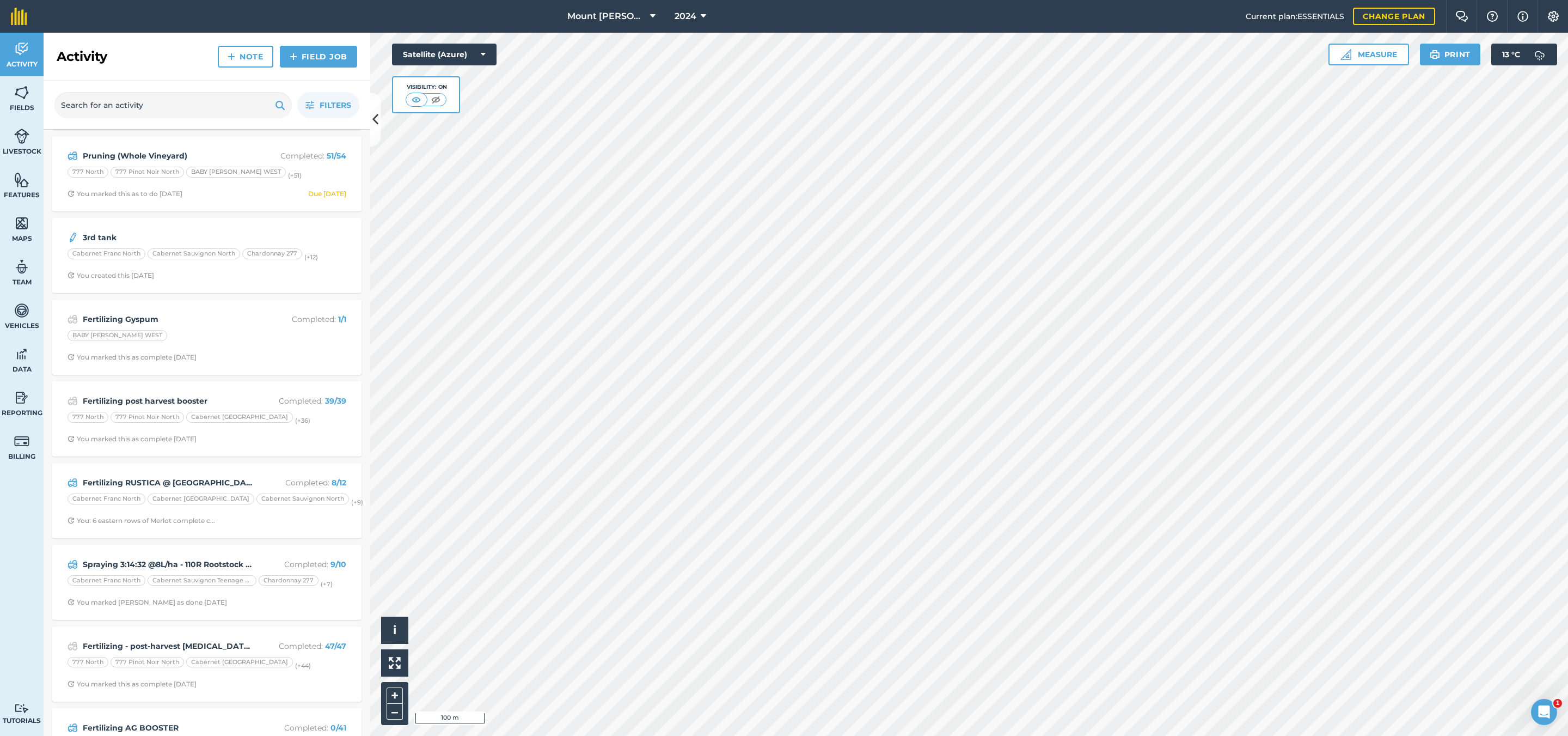
drag, startPoint x: 195, startPoint y: 211, endPoint x: 206, endPoint y: 226, distance: 18.6
click at [321, 195] on span "You marked this as complete 2 days ago" at bounding box center [207, 194] width 279 height 9
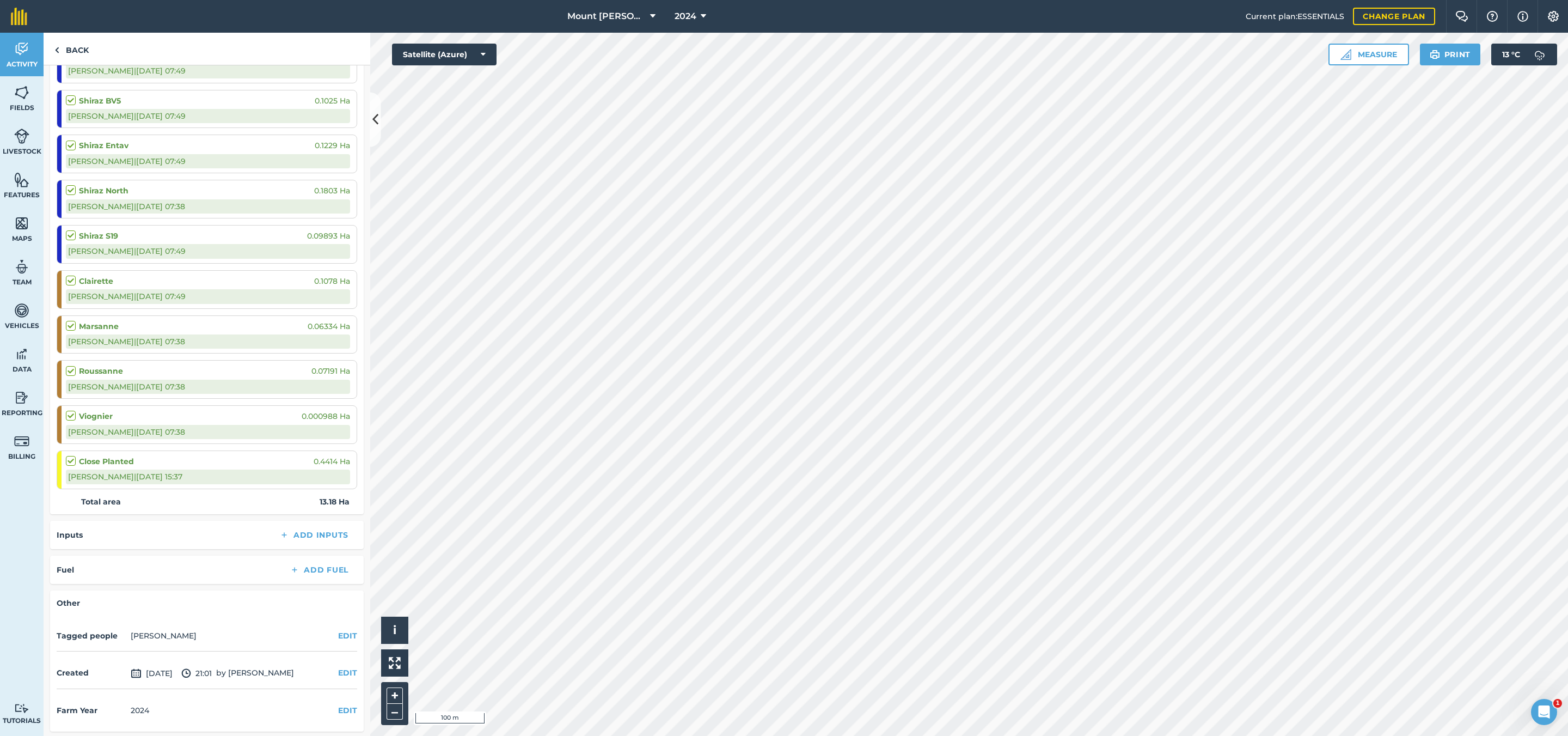
scroll to position [1935, 0]
click at [338, 703] on button "EDIT" at bounding box center [348, 708] width 19 height 12
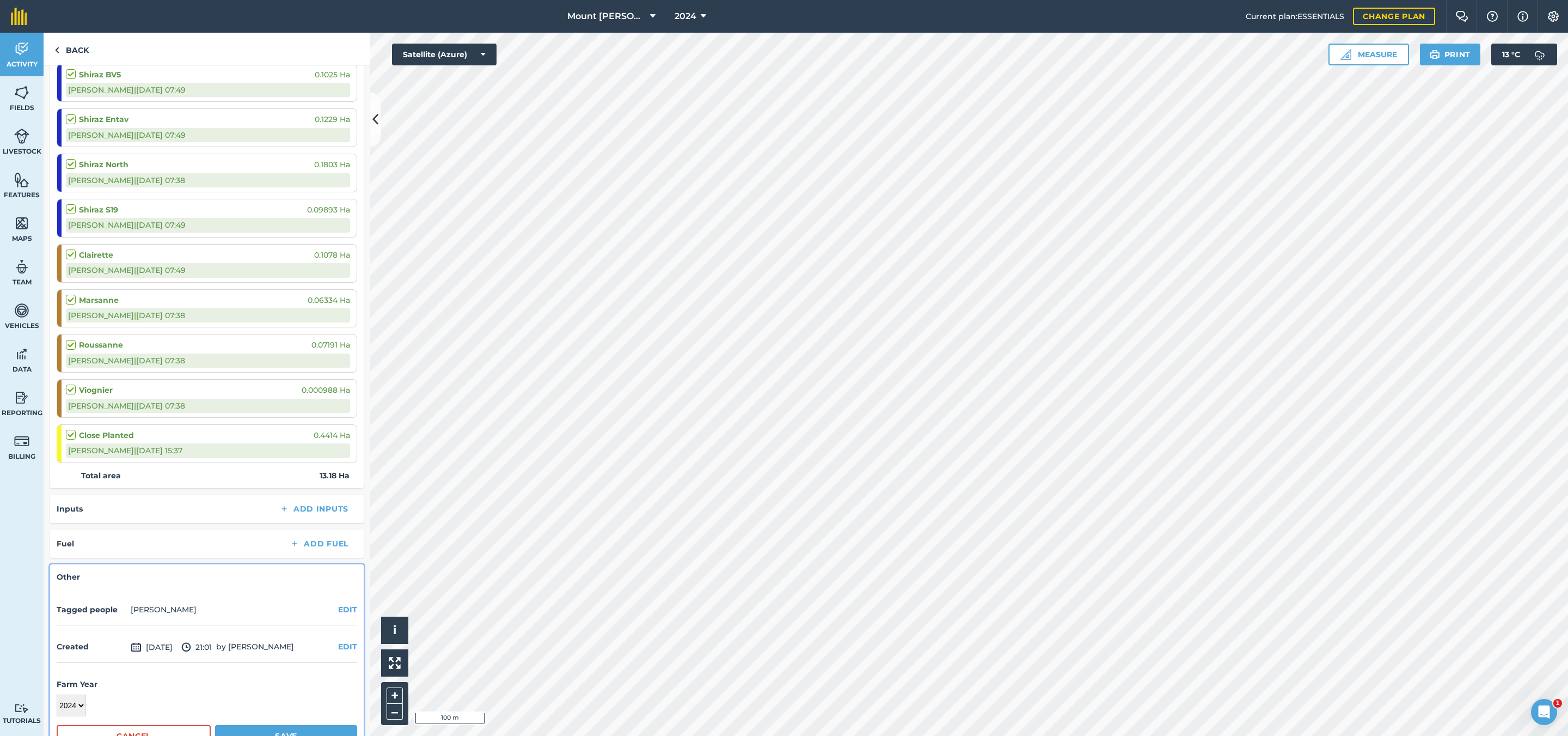
scroll to position [1992, 0]
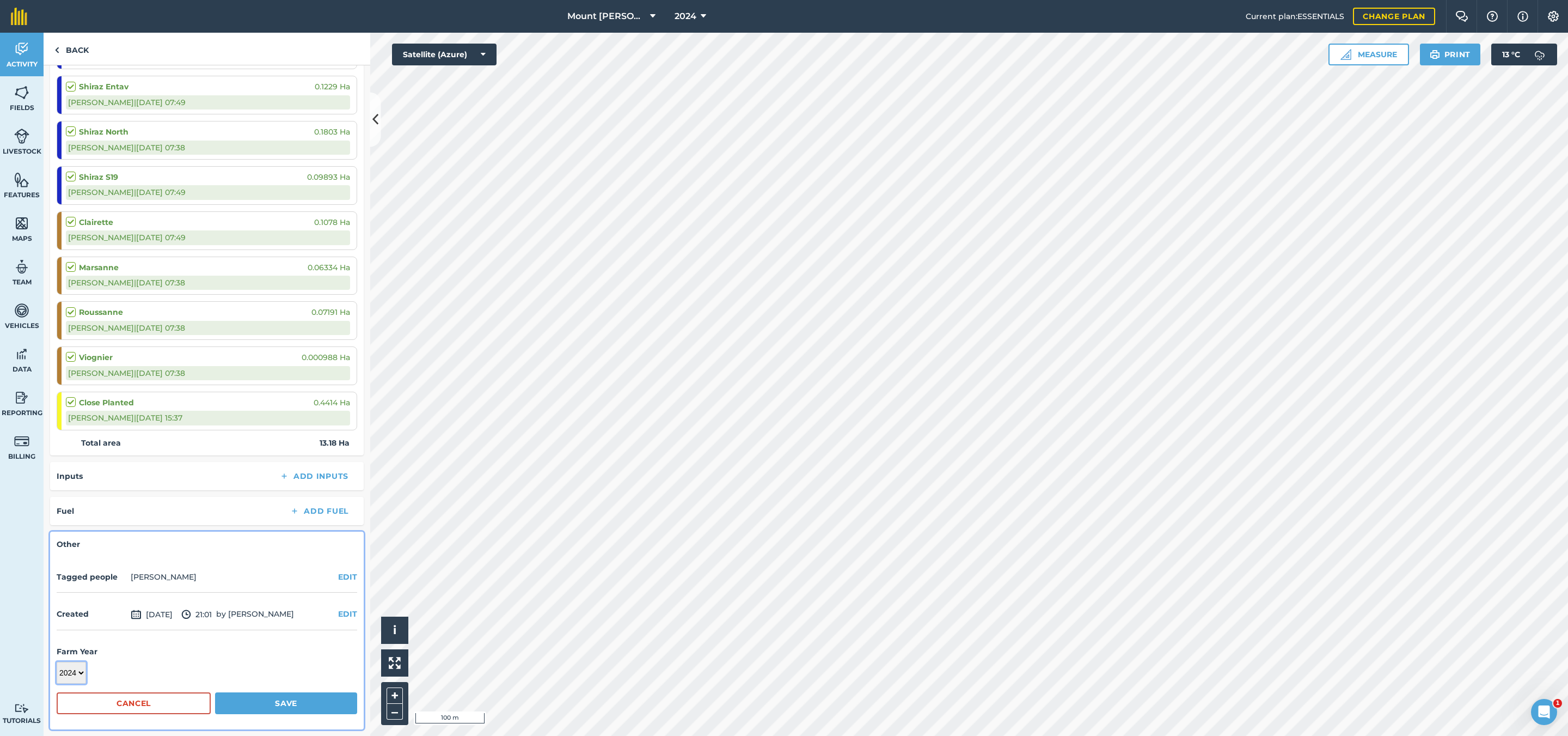
click at [85, 669] on select "2017 2018 2019 2020 2021 2022 2023 2024 2025 2026 2027" at bounding box center [71, 672] width 29 height 22
select select "2025"
click at [56, 662] on select "2017 2018 2019 2020 2021 2022 2023 2024 2025 2026 2027" at bounding box center [71, 672] width 29 height 22
click at [276, 707] on button "Save" at bounding box center [286, 703] width 142 height 22
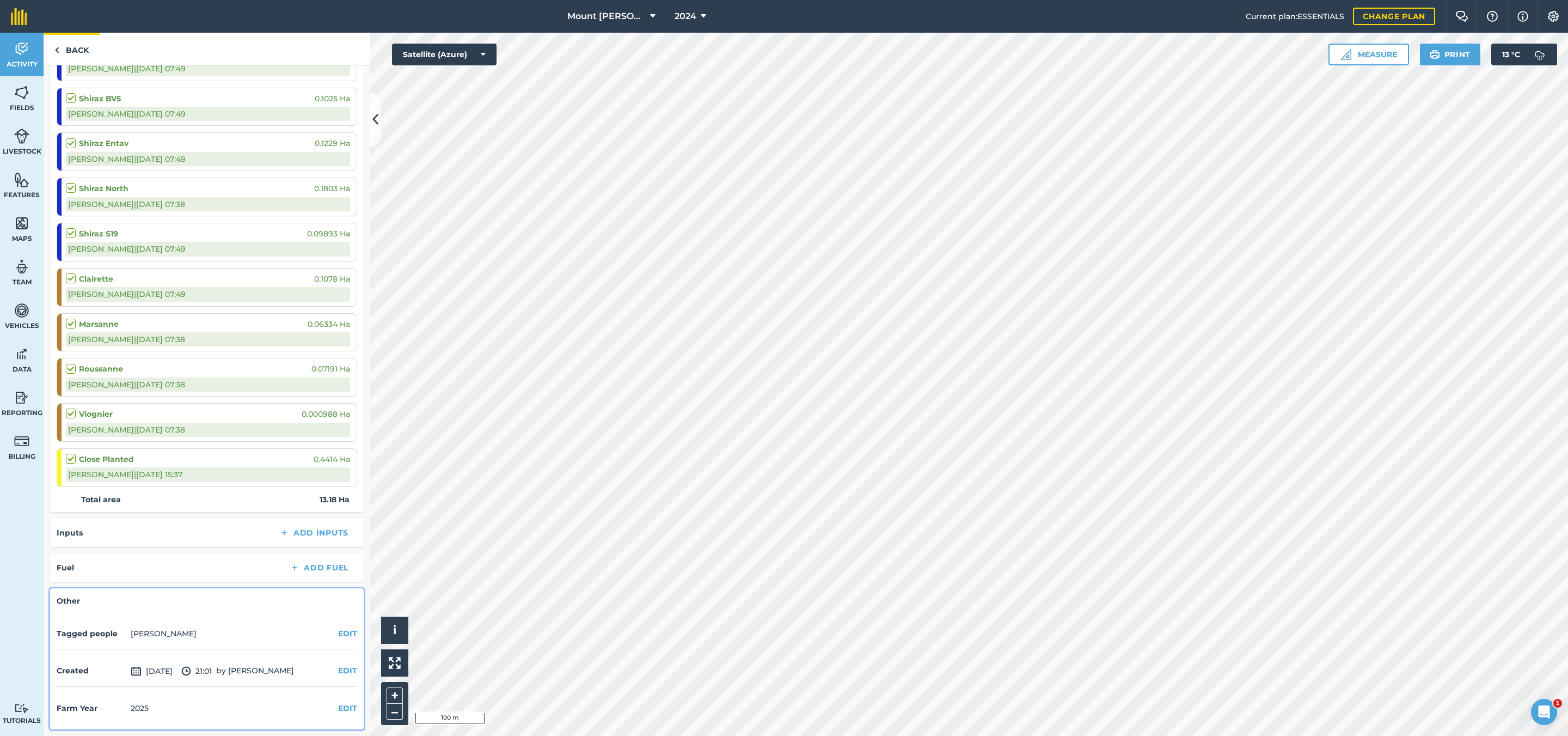
scroll to position [1935, 0]
click at [68, 51] on link "Back" at bounding box center [71, 48] width 56 height 32
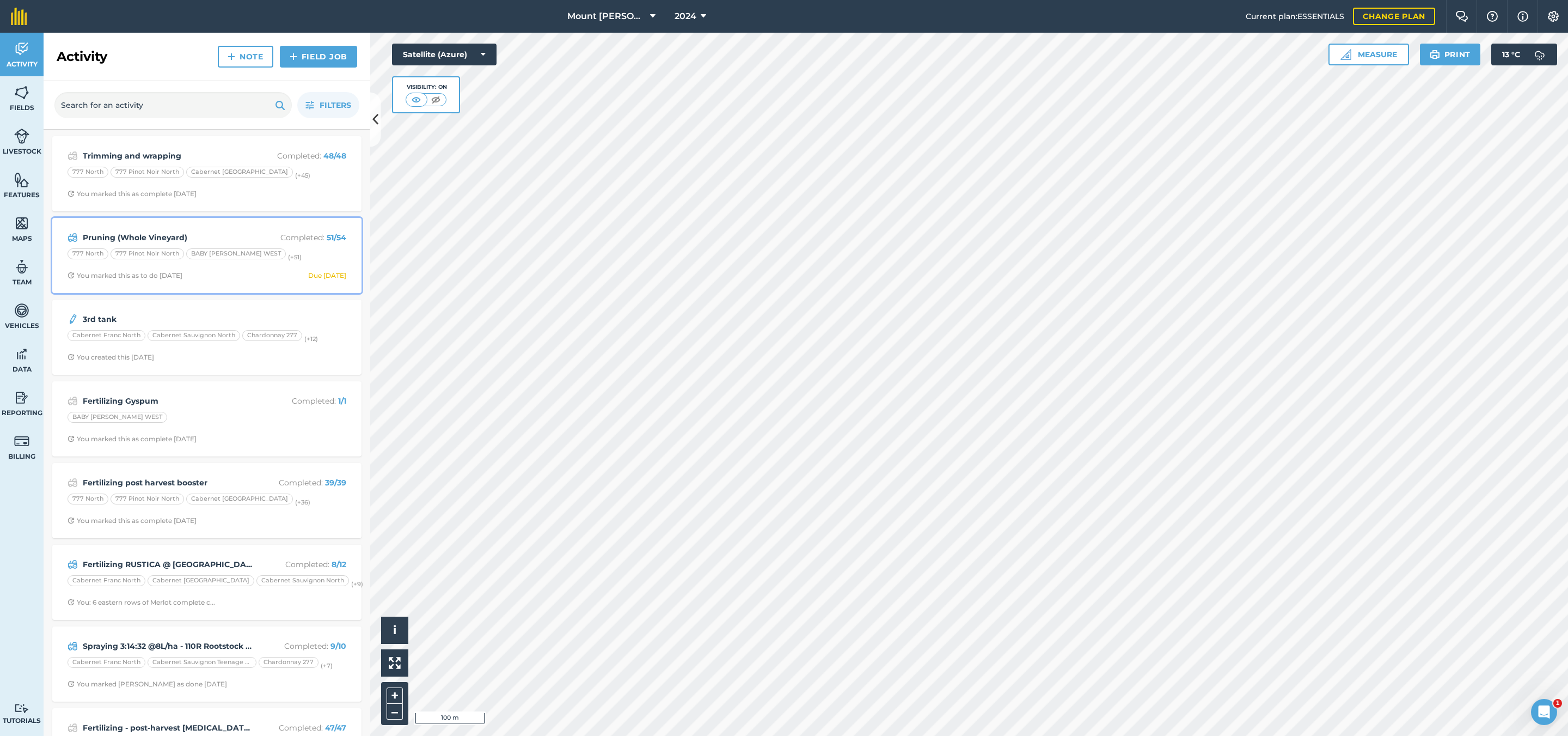
click at [331, 247] on div "Pruning (Whole Vineyard) Completed : 51 / 54 777 North 777 Pinot Noir North BAB…" at bounding box center [207, 255] width 296 height 62
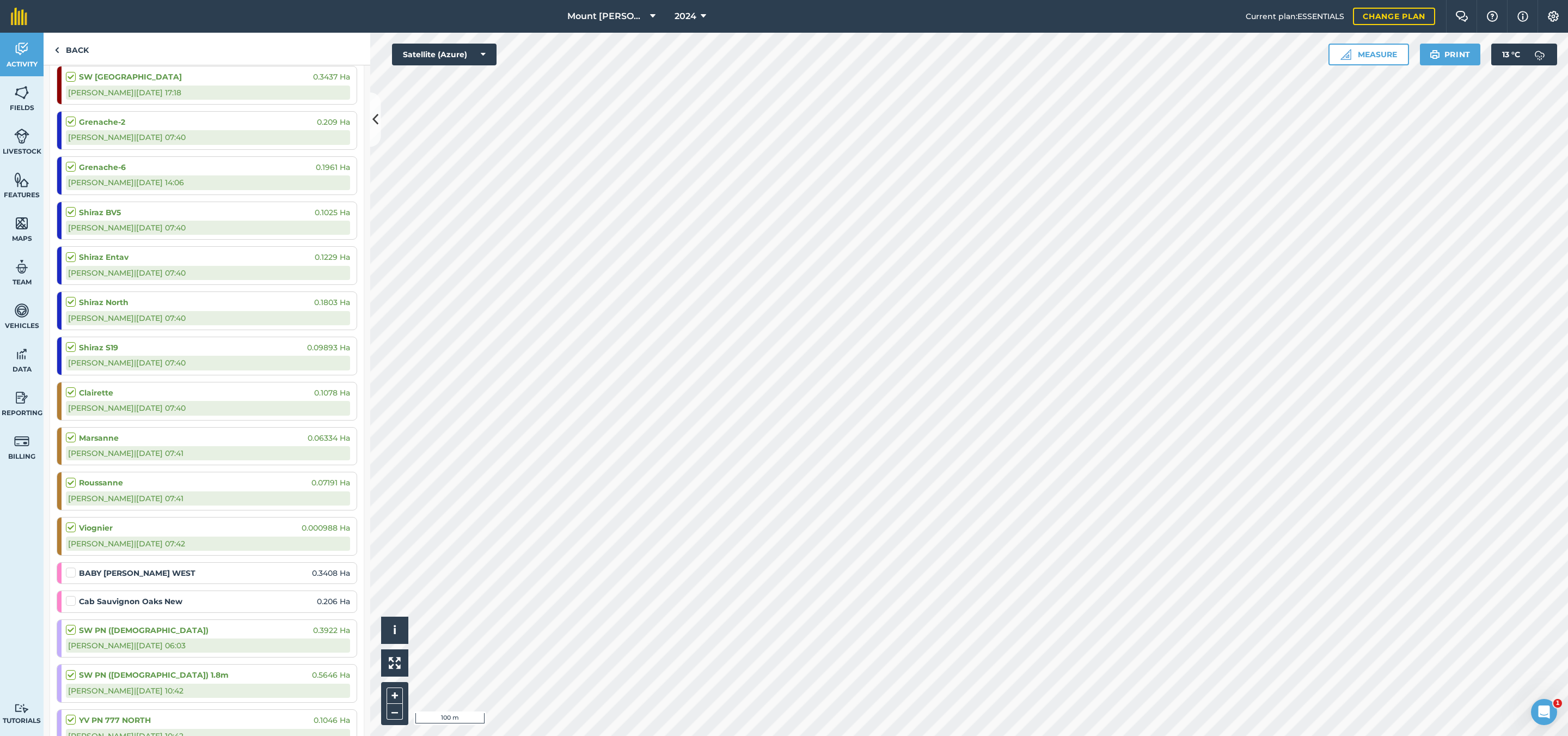
scroll to position [2197, 0]
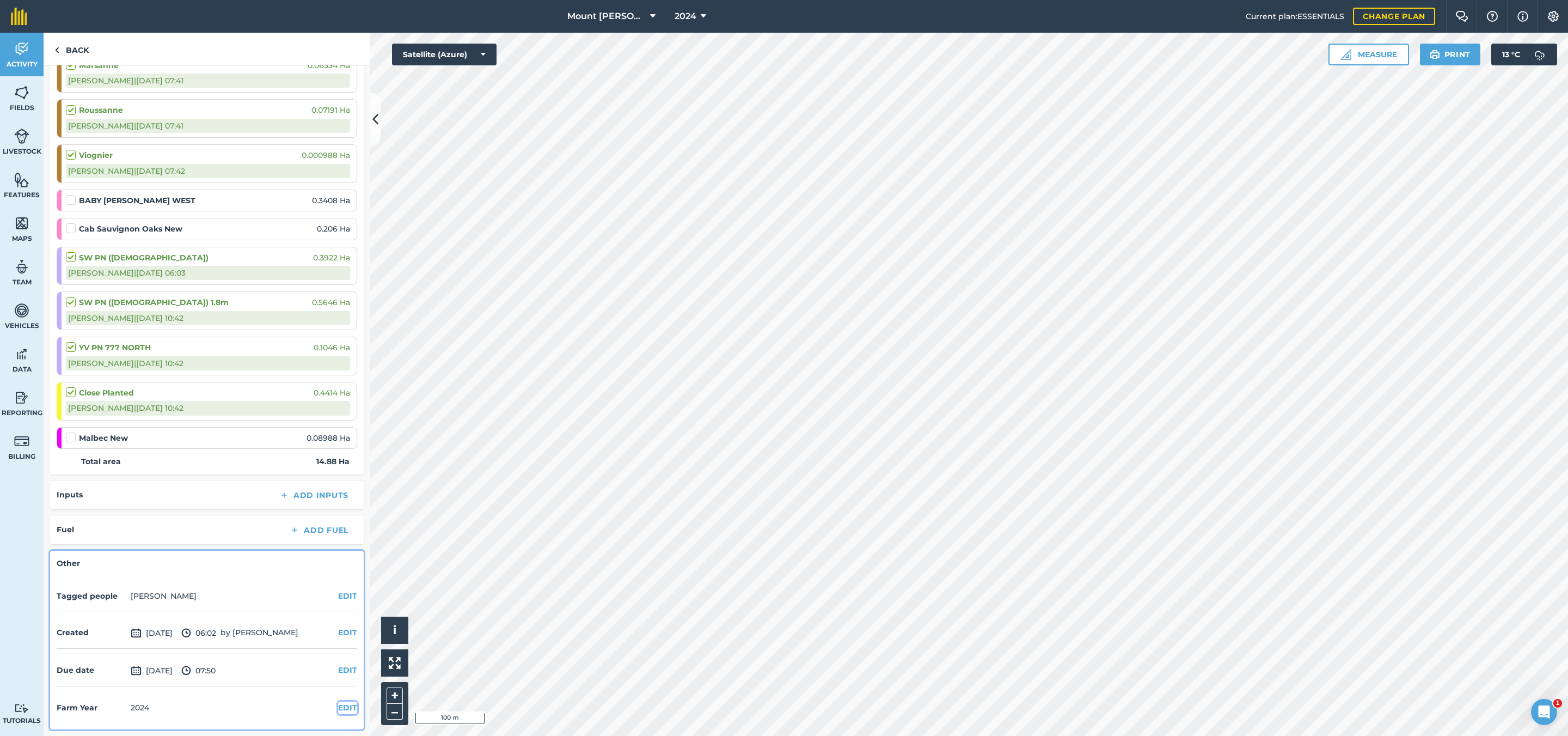
click at [338, 708] on button "EDIT" at bounding box center [348, 707] width 19 height 12
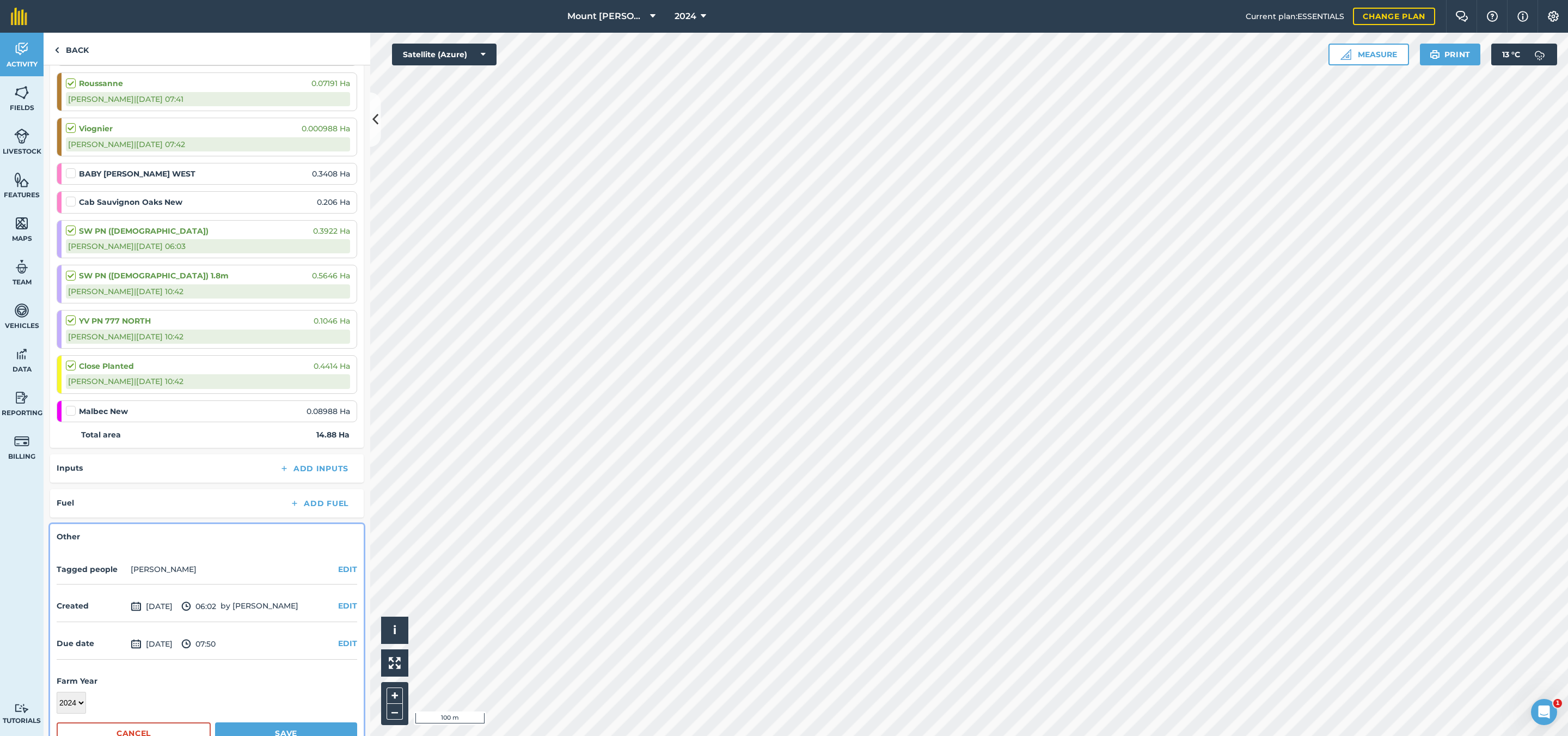
scroll to position [2254, 0]
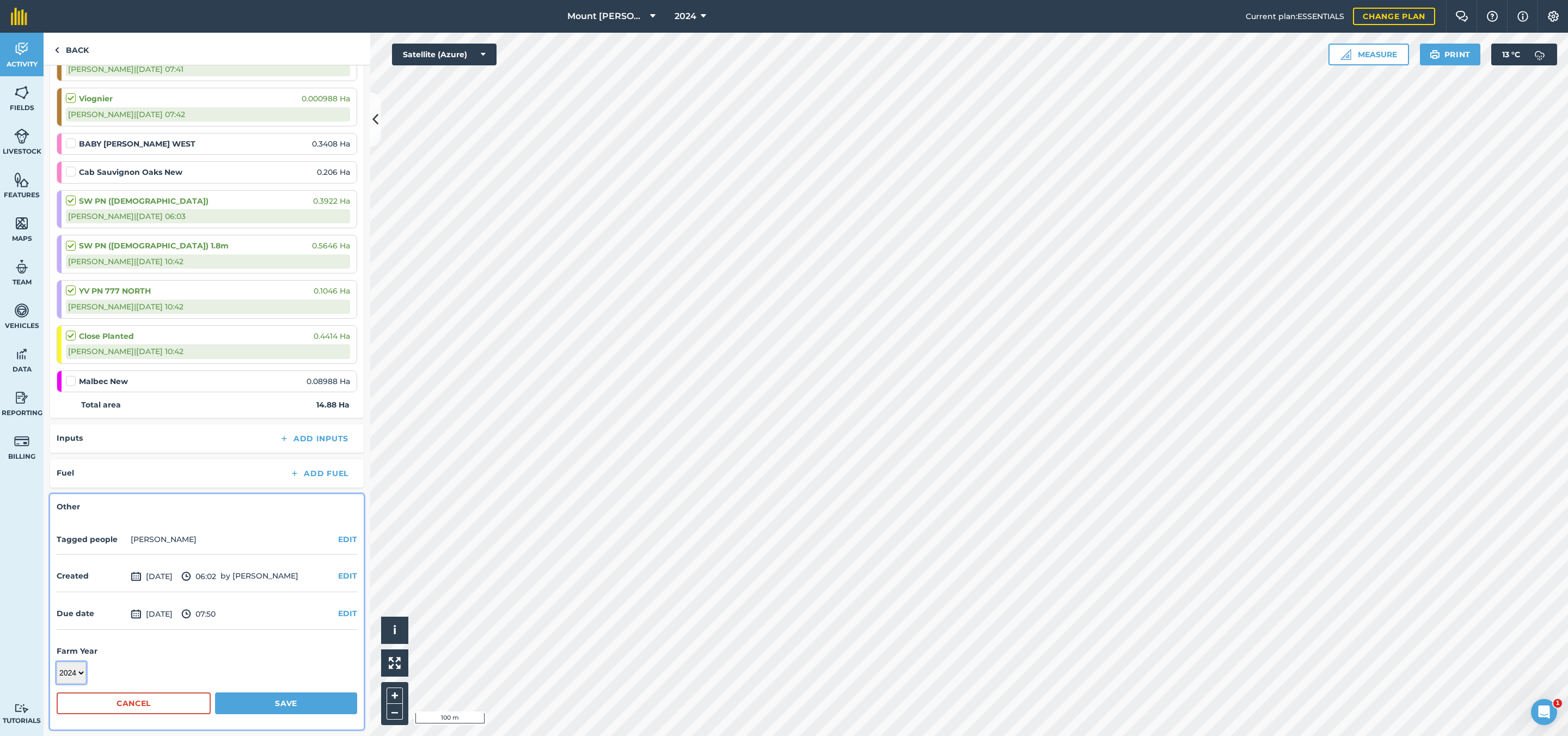
click at [80, 668] on select "2017 2018 2019 2020 2021 2022 2023 2024 2025 2026 2027" at bounding box center [71, 672] width 29 height 22
select select "2025"
click at [56, 662] on select "2017 2018 2019 2020 2021 2022 2023 2024 2025 2026 2027" at bounding box center [71, 672] width 29 height 22
click at [252, 699] on button "Save" at bounding box center [286, 703] width 142 height 22
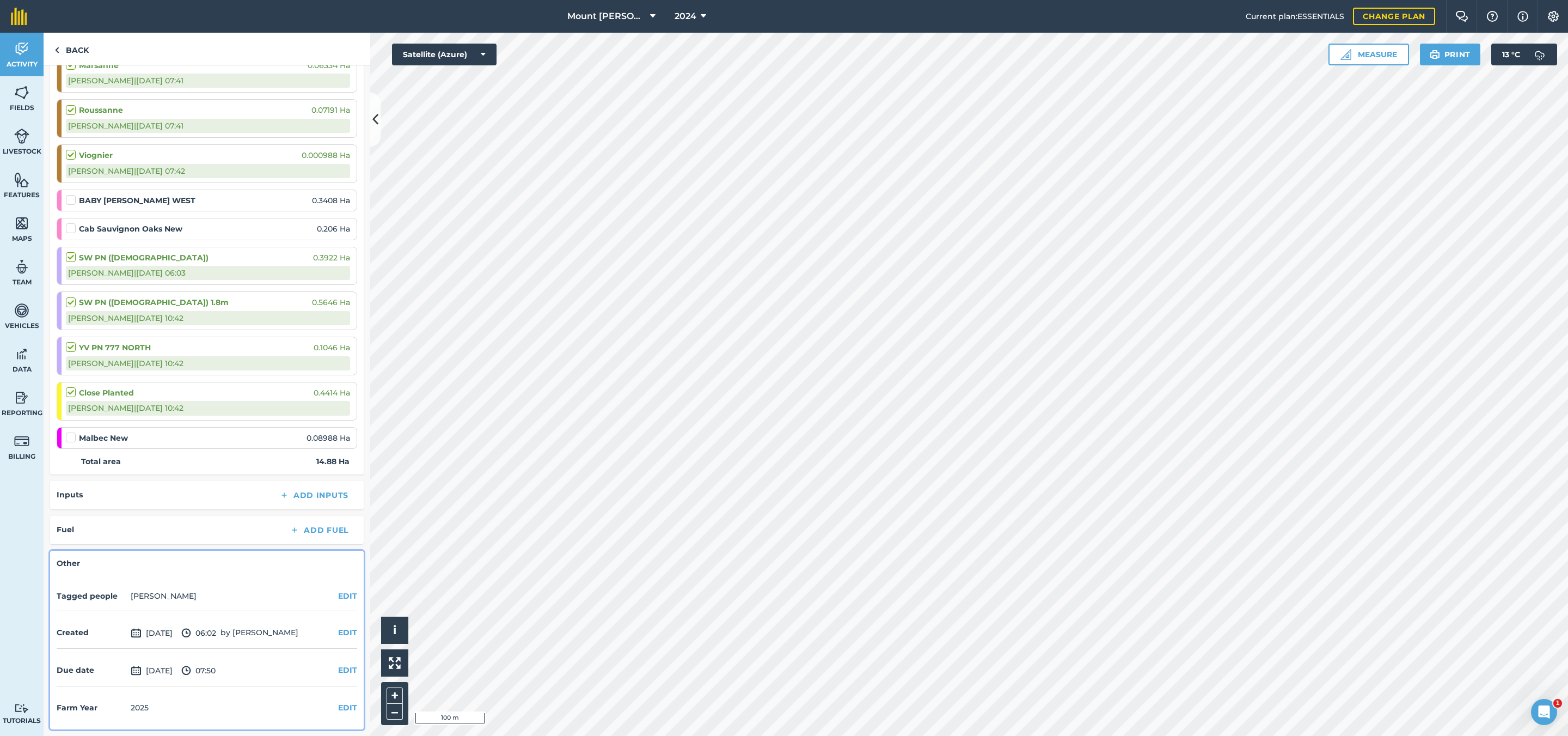
scroll to position [2197, 0]
click at [68, 51] on link "Back" at bounding box center [71, 48] width 56 height 32
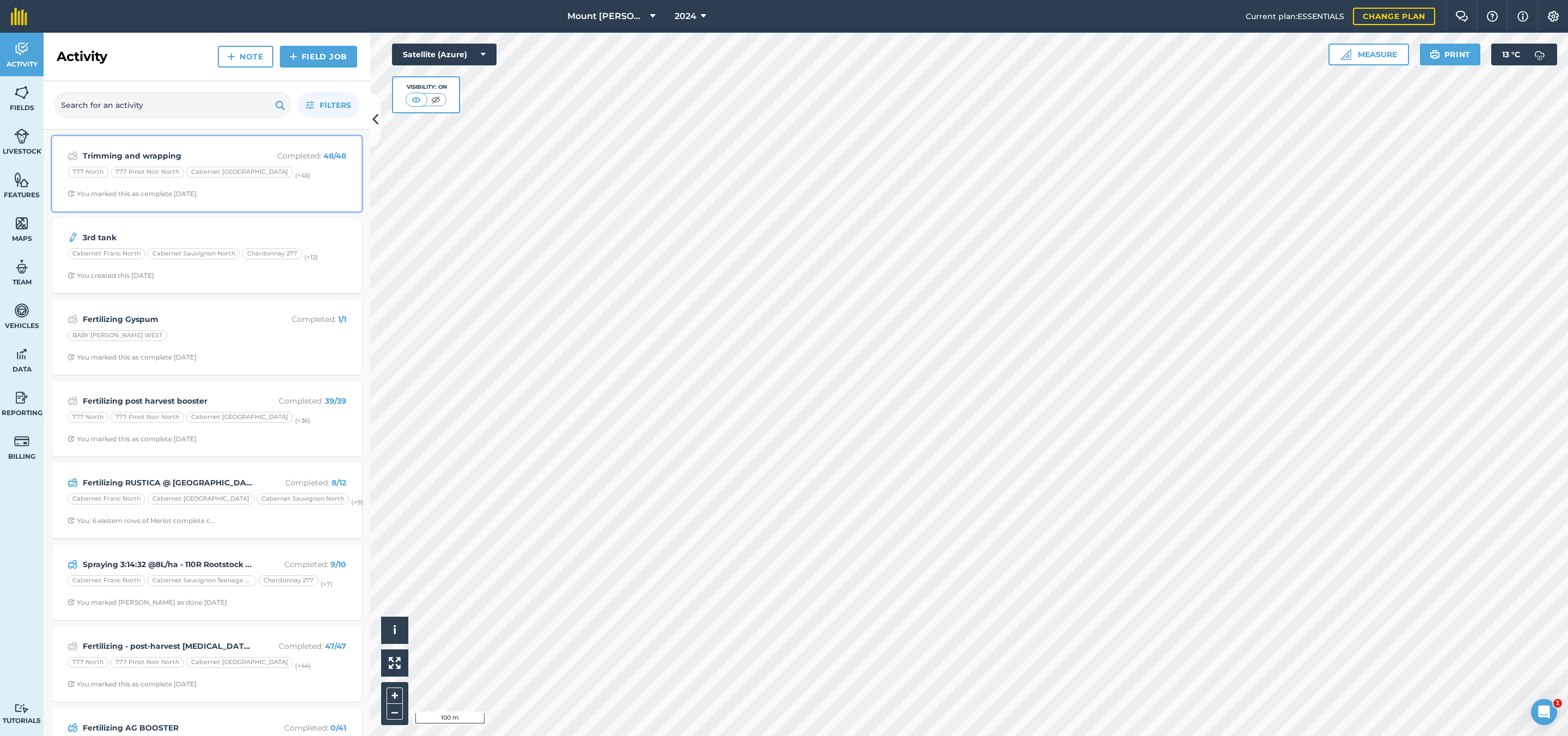
click at [313, 189] on div "Trimming and wrapping Completed : 48 / 48 777 North 777 Pinot Noir North Cabern…" at bounding box center [207, 174] width 296 height 62
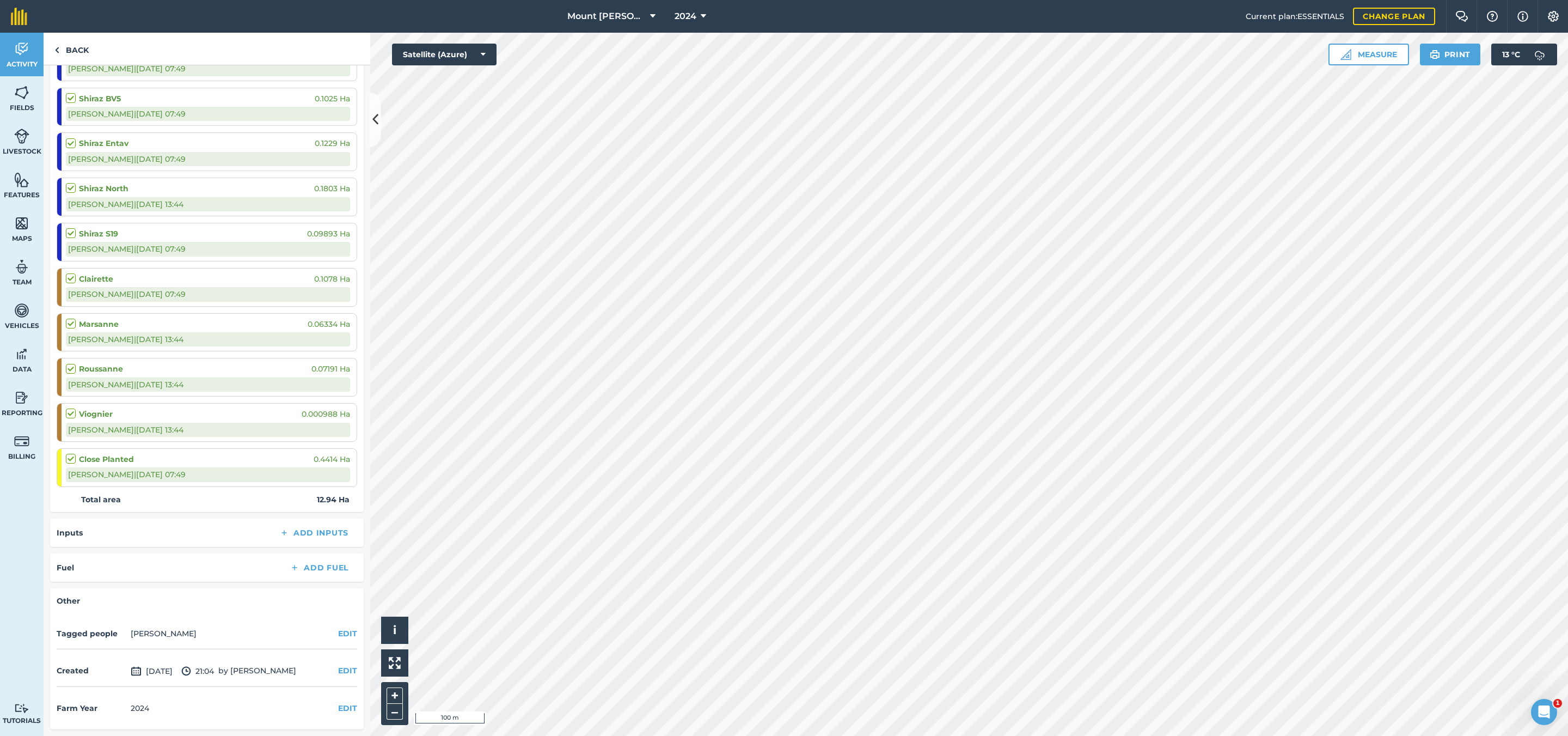
scroll to position [1935, 0]
click at [338, 705] on button "EDIT" at bounding box center [348, 708] width 19 height 12
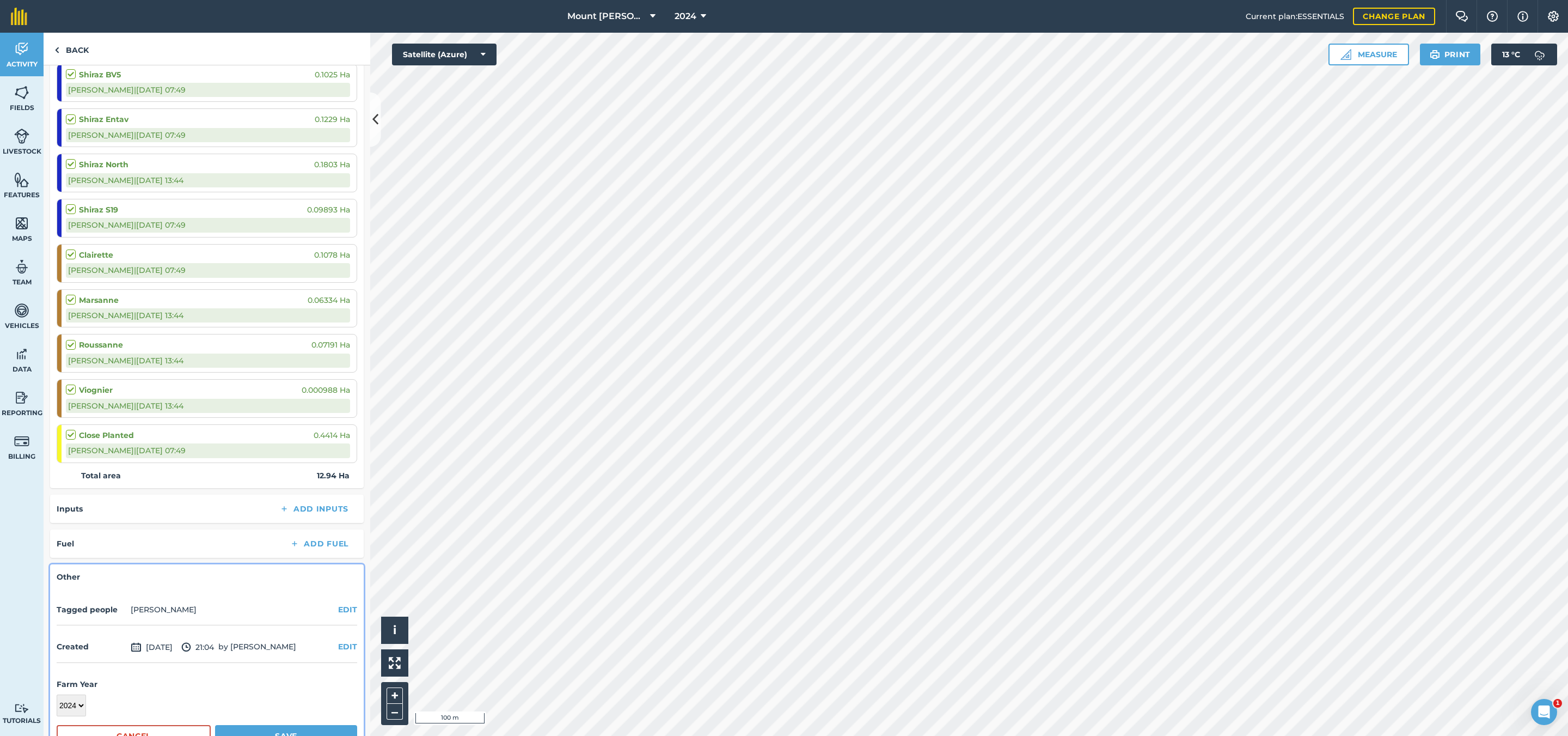
scroll to position [1992, 0]
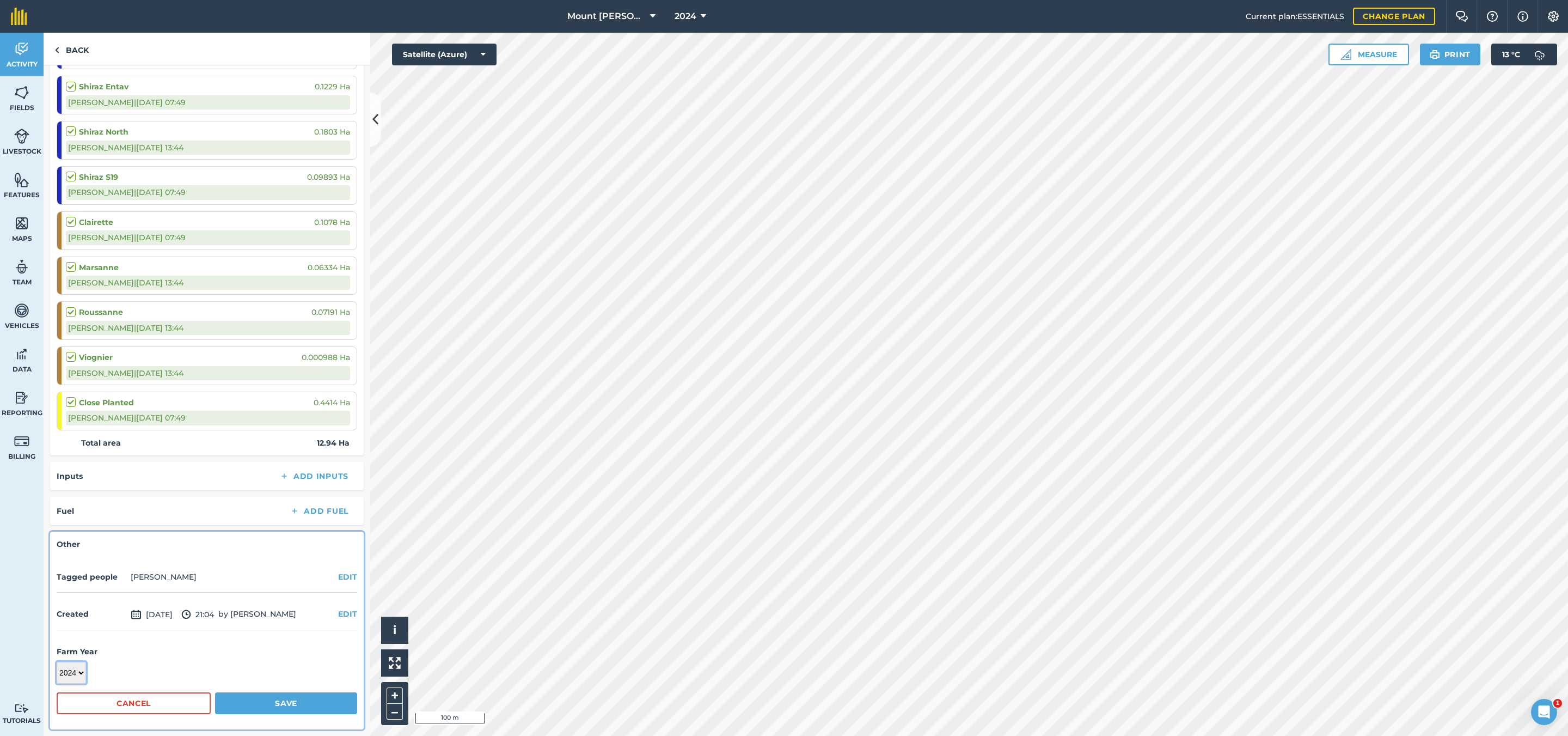
click at [67, 675] on select "2017 2018 2019 2020 2021 2022 2023 2024 2025 2026 2027" at bounding box center [71, 672] width 29 height 22
select select "2025"
click at [56, 662] on select "2017 2018 2019 2020 2021 2022 2023 2024 2025 2026 2027" at bounding box center [71, 672] width 29 height 22
click at [254, 697] on button "Save" at bounding box center [286, 703] width 142 height 22
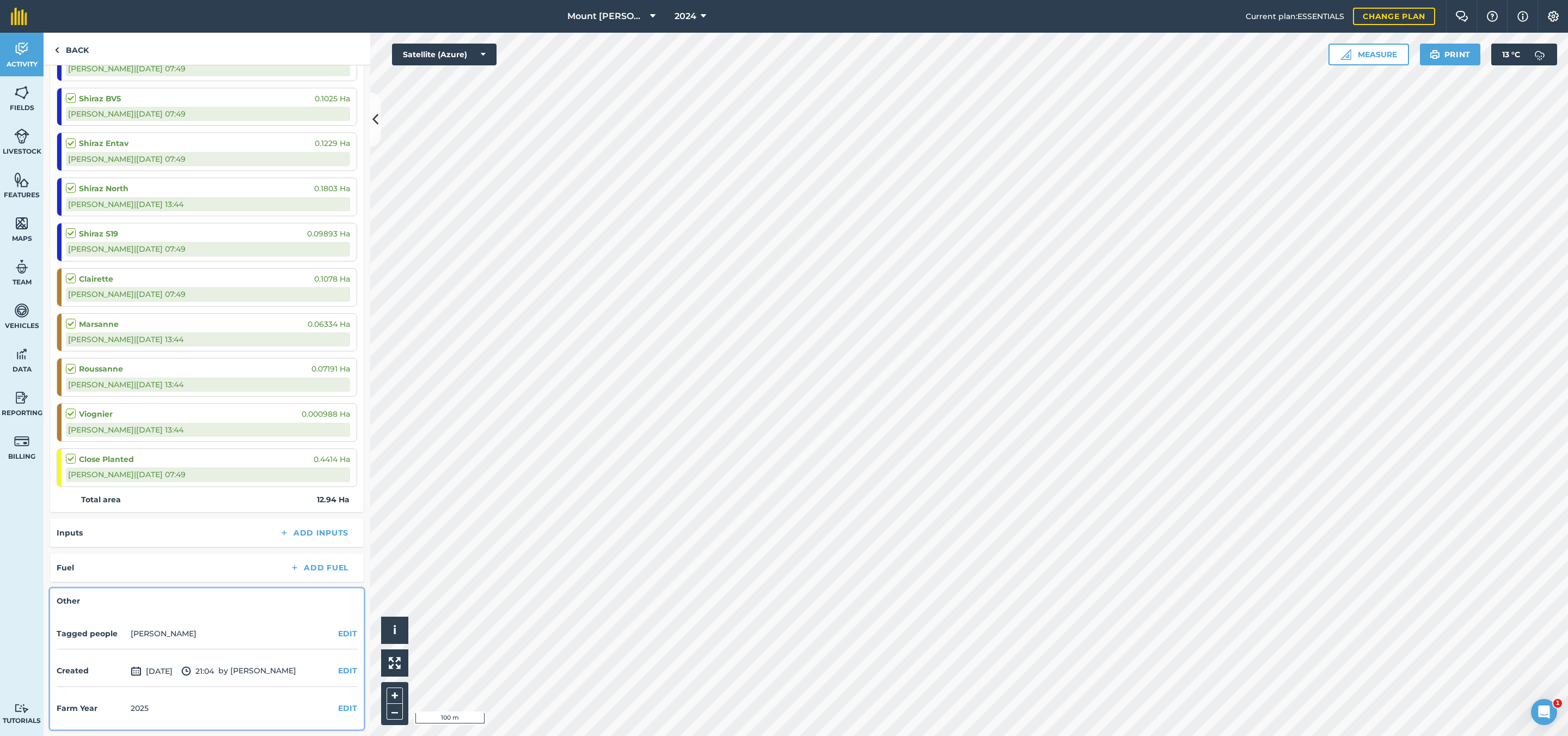
scroll to position [1935, 0]
click at [75, 51] on link "Back" at bounding box center [71, 48] width 56 height 32
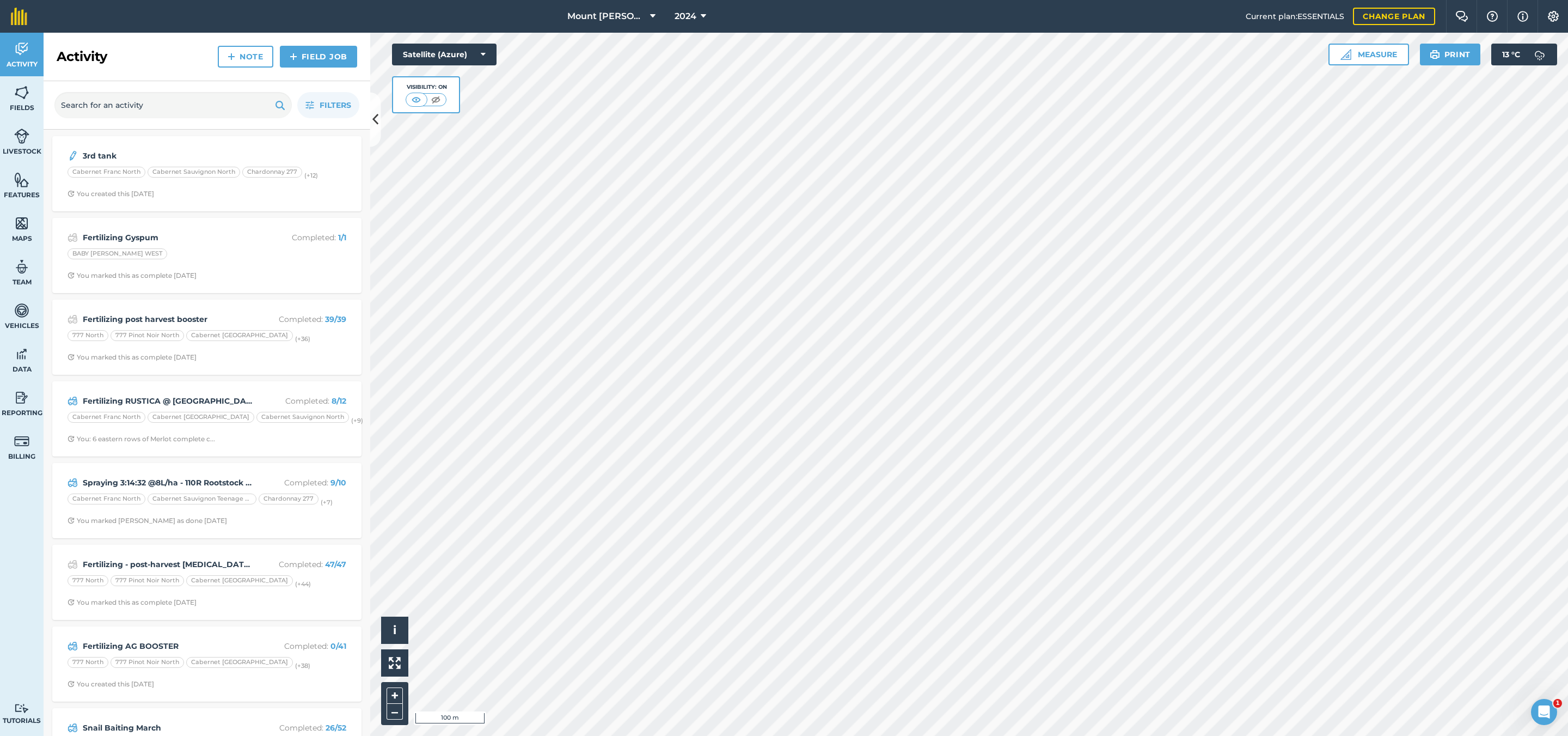
click at [710, 11] on div "2024" at bounding box center [690, 16] width 61 height 33
click at [682, 23] on button "2024" at bounding box center [690, 16] width 41 height 33
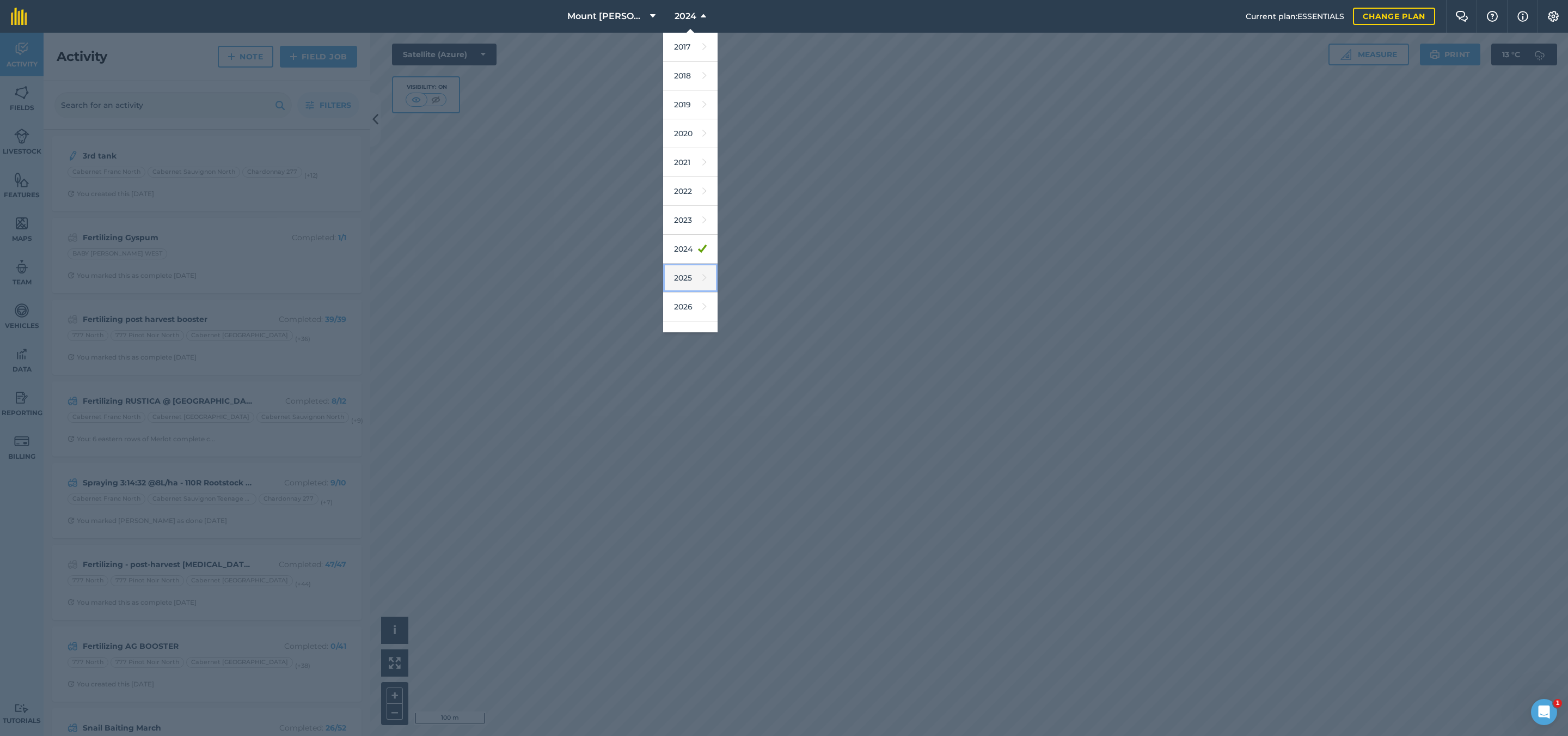
click at [678, 284] on link "2025" at bounding box center [690, 277] width 55 height 29
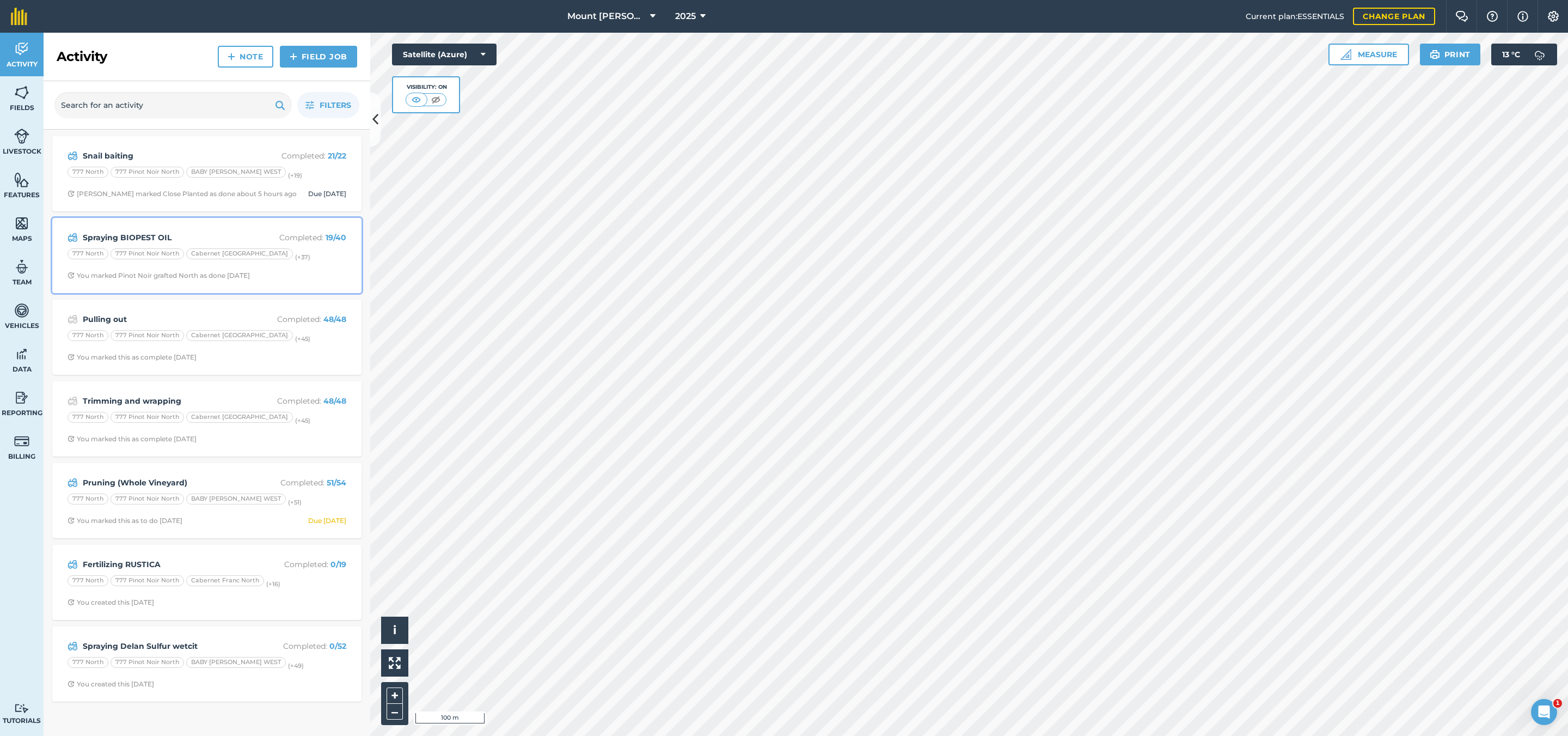
click at [305, 273] on div "Spraying BIOPEST OIL Completed : 19 / 40 777 North 777 Pinot Noir North Caberne…" at bounding box center [207, 255] width 296 height 62
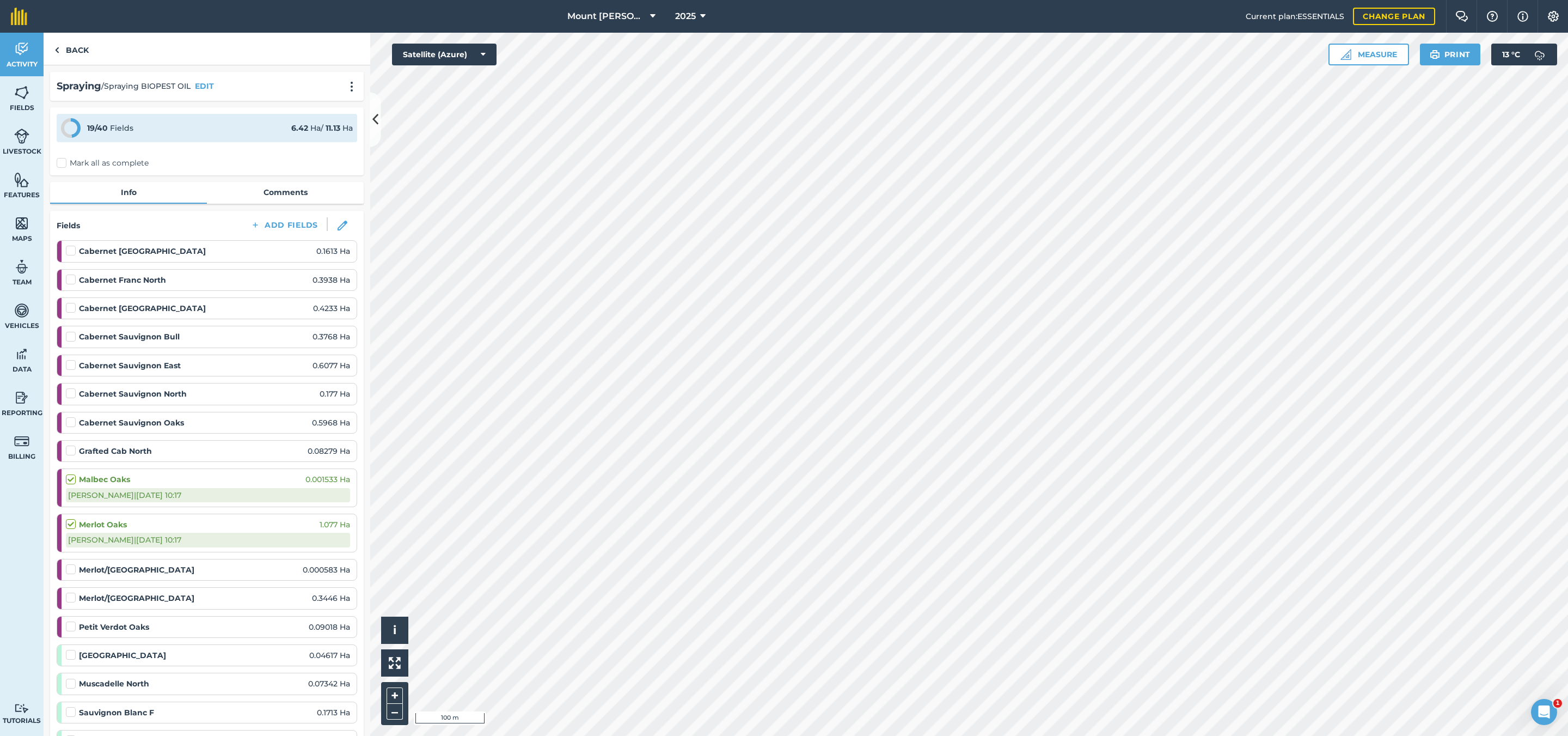
scroll to position [81, 0]
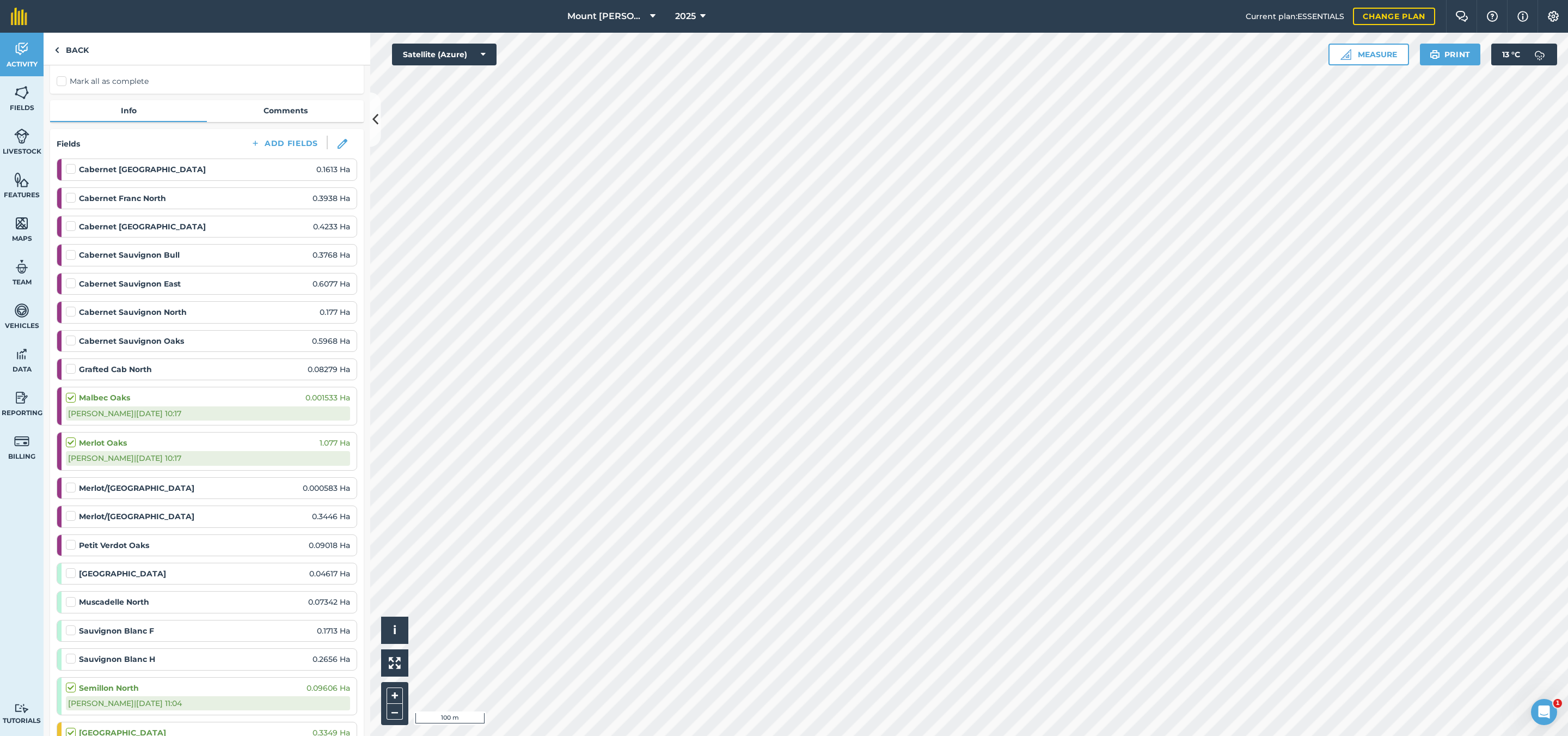
click at [159, 494] on div "Merlot/Malbec East 0.000583 Ha" at bounding box center [208, 488] width 284 height 12
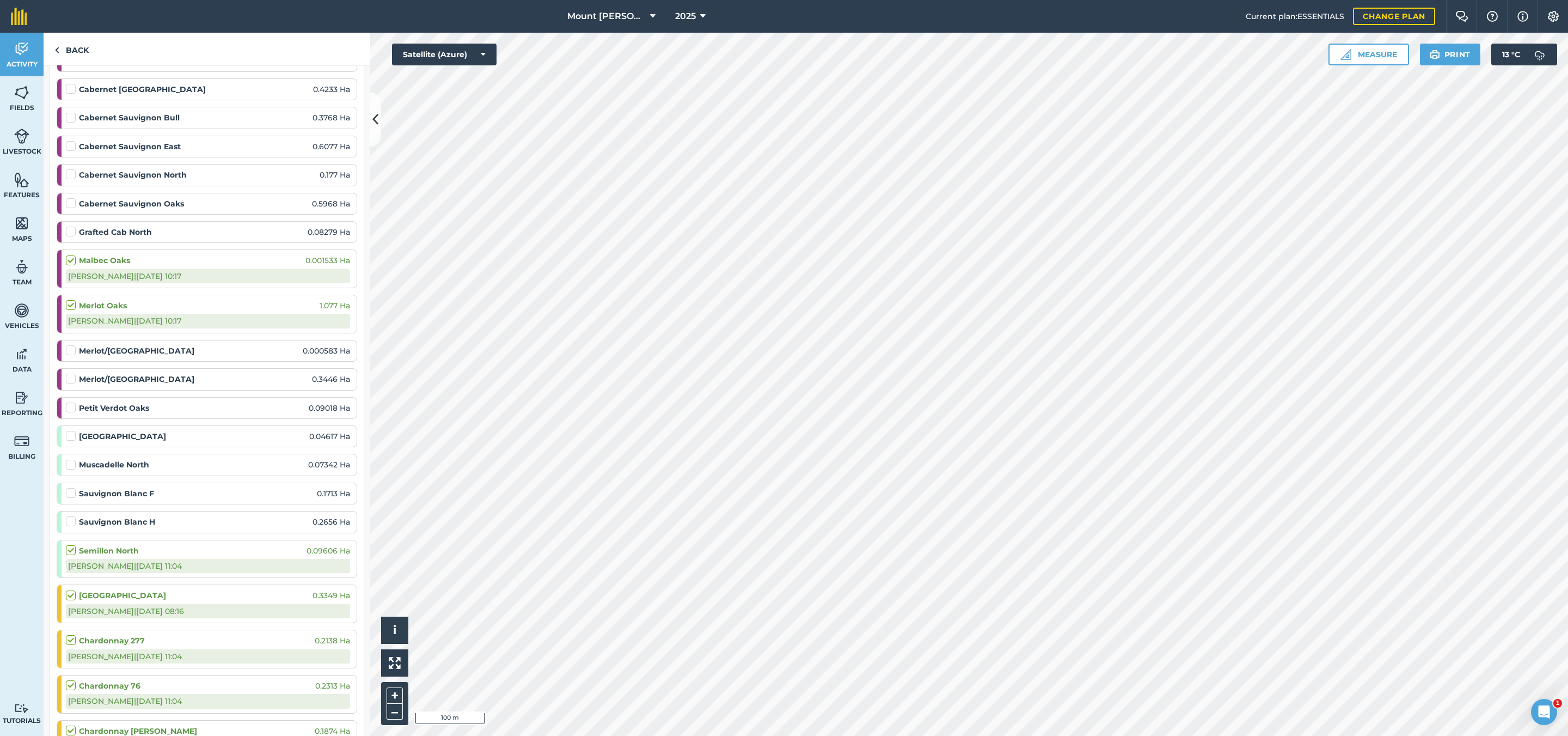
scroll to position [0, 0]
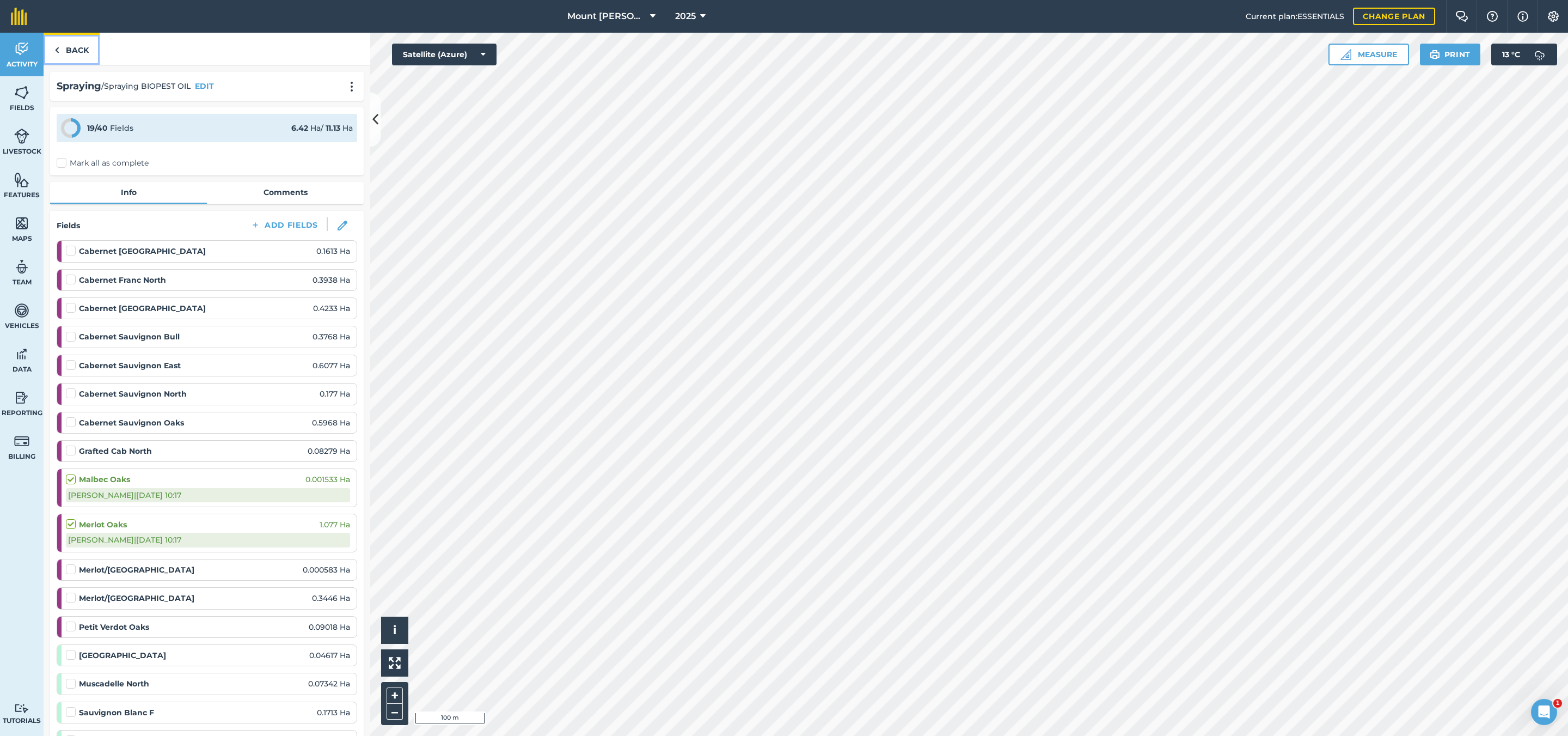
click at [84, 49] on link "Back" at bounding box center [71, 48] width 56 height 32
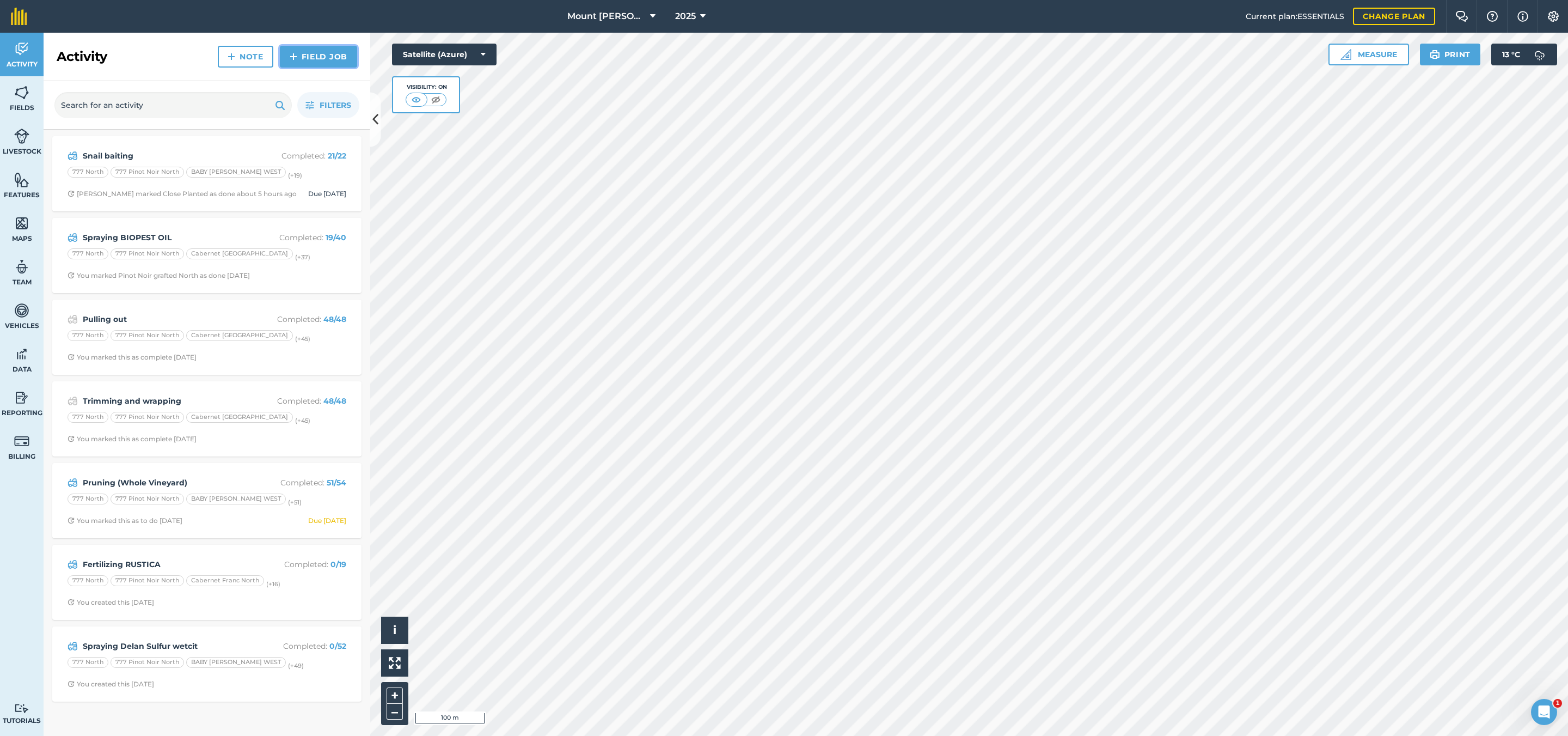
click at [304, 56] on link "Field Job" at bounding box center [318, 56] width 77 height 22
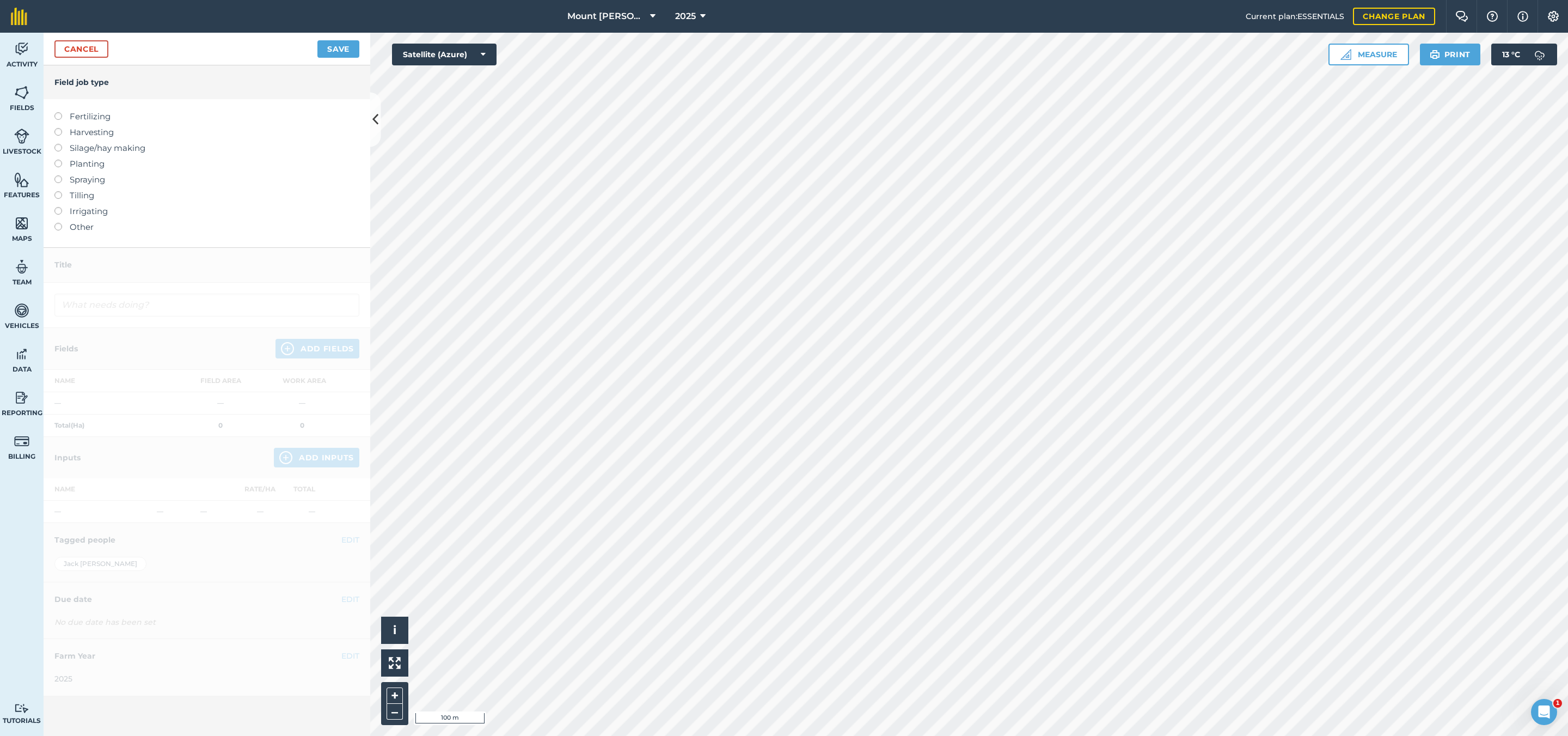
click at [100, 115] on label "Fertilizing" at bounding box center [207, 116] width 305 height 13
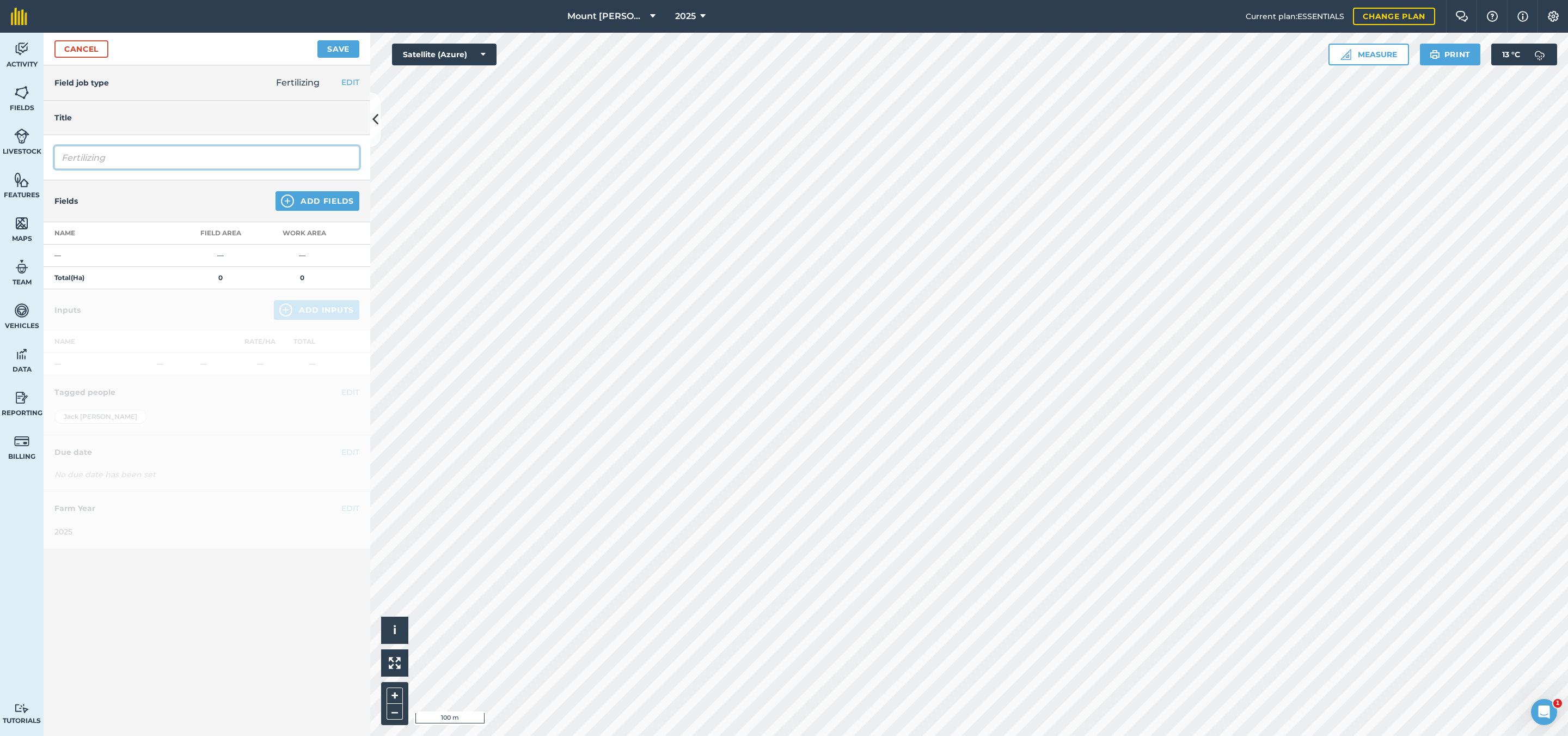
click at [118, 157] on input "Fertilizing" at bounding box center [207, 158] width 305 height 23
type input "Fertilizing Manganese Sulphate Monohydrate (Herbicide Unit)"
click at [314, 202] on button "Add Fields" at bounding box center [317, 201] width 84 height 20
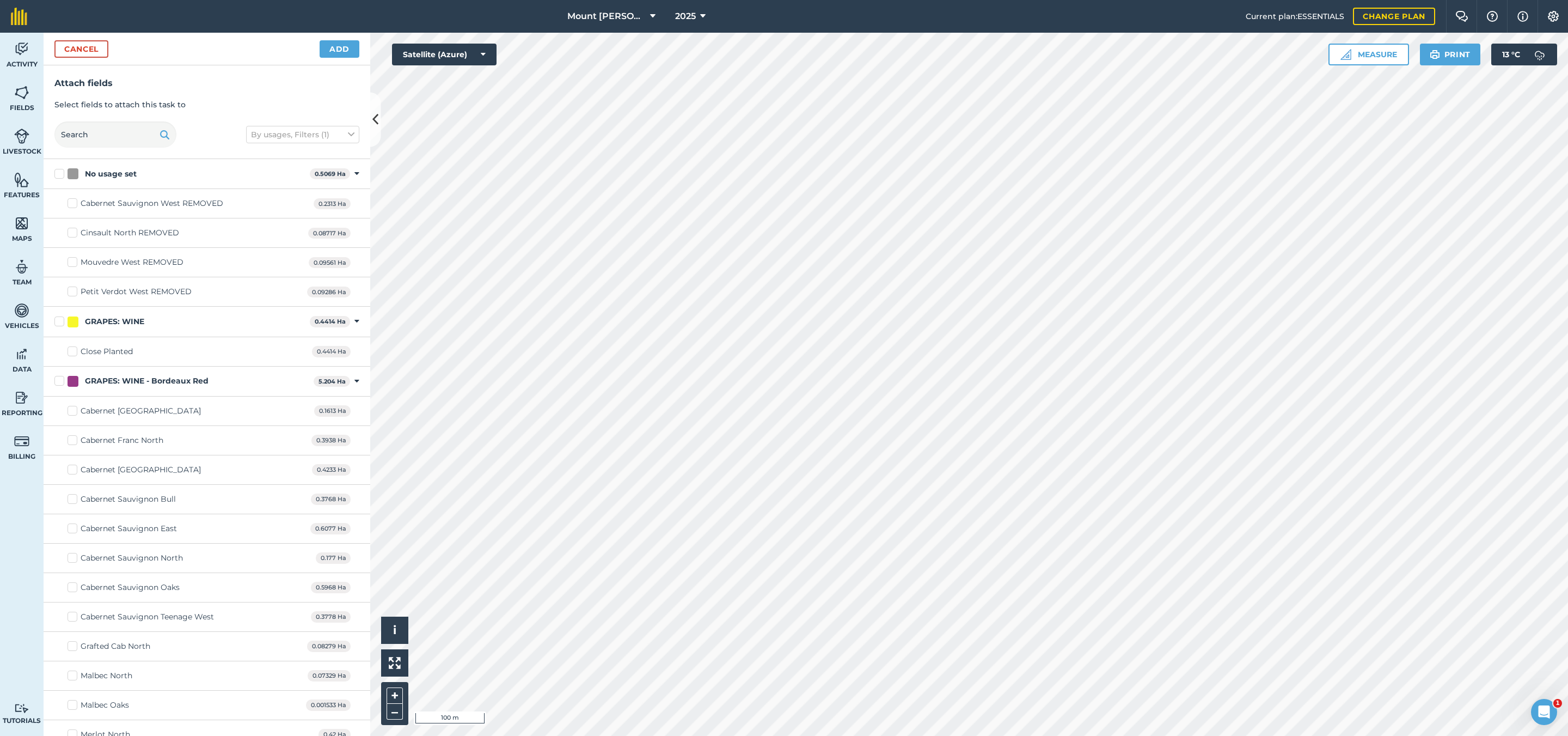
click at [62, 326] on label "GRAPES: WINE" at bounding box center [180, 321] width 251 height 11
click at [61, 323] on input "GRAPES: WINE" at bounding box center [58, 320] width 7 height 7
checkbox input "true"
click at [59, 381] on label "GRAPES: WINE - Bordeaux Red" at bounding box center [182, 380] width 254 height 11
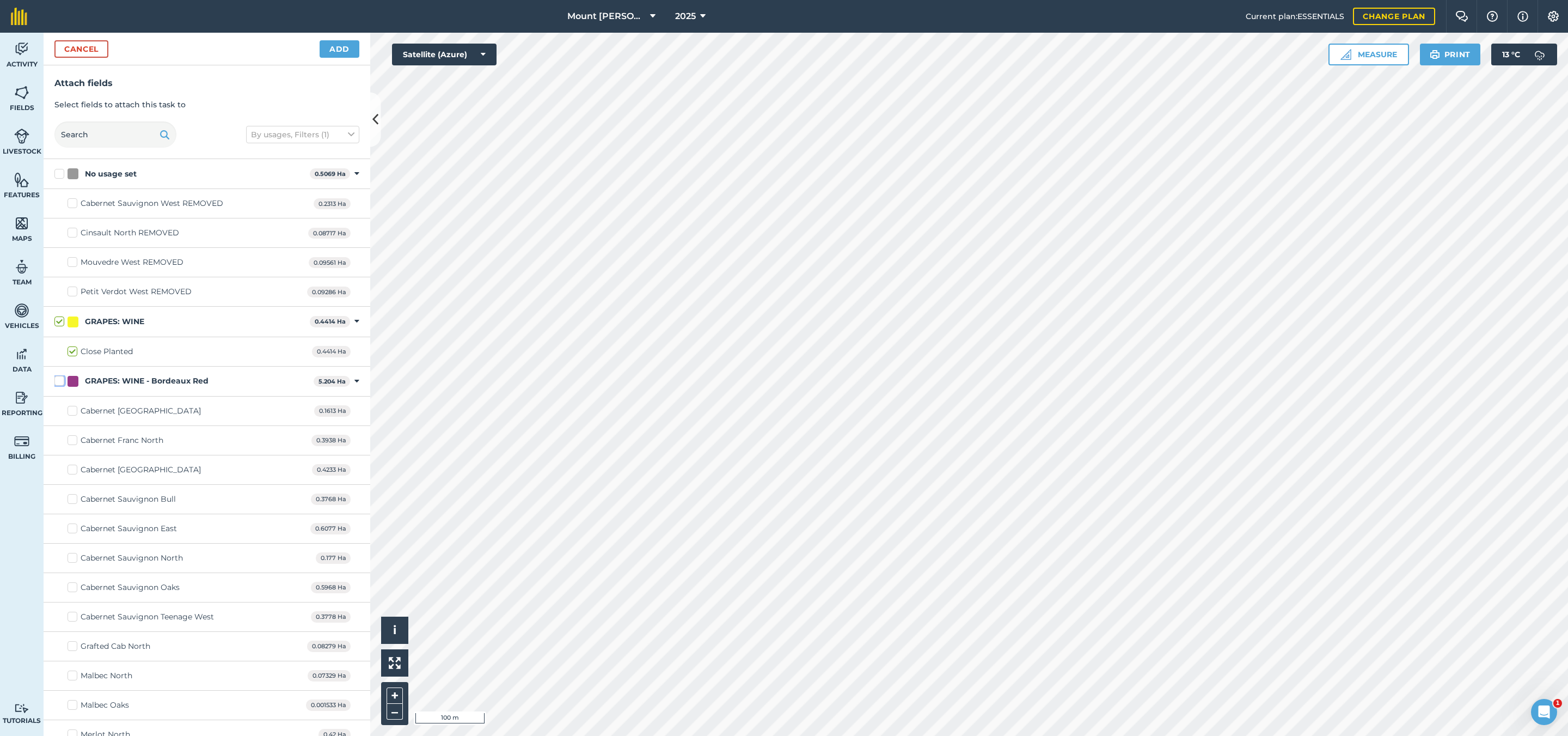
click at [59, 381] on input "GRAPES: WINE - Bordeaux Red" at bounding box center [58, 378] width 7 height 7
checkbox input "true"
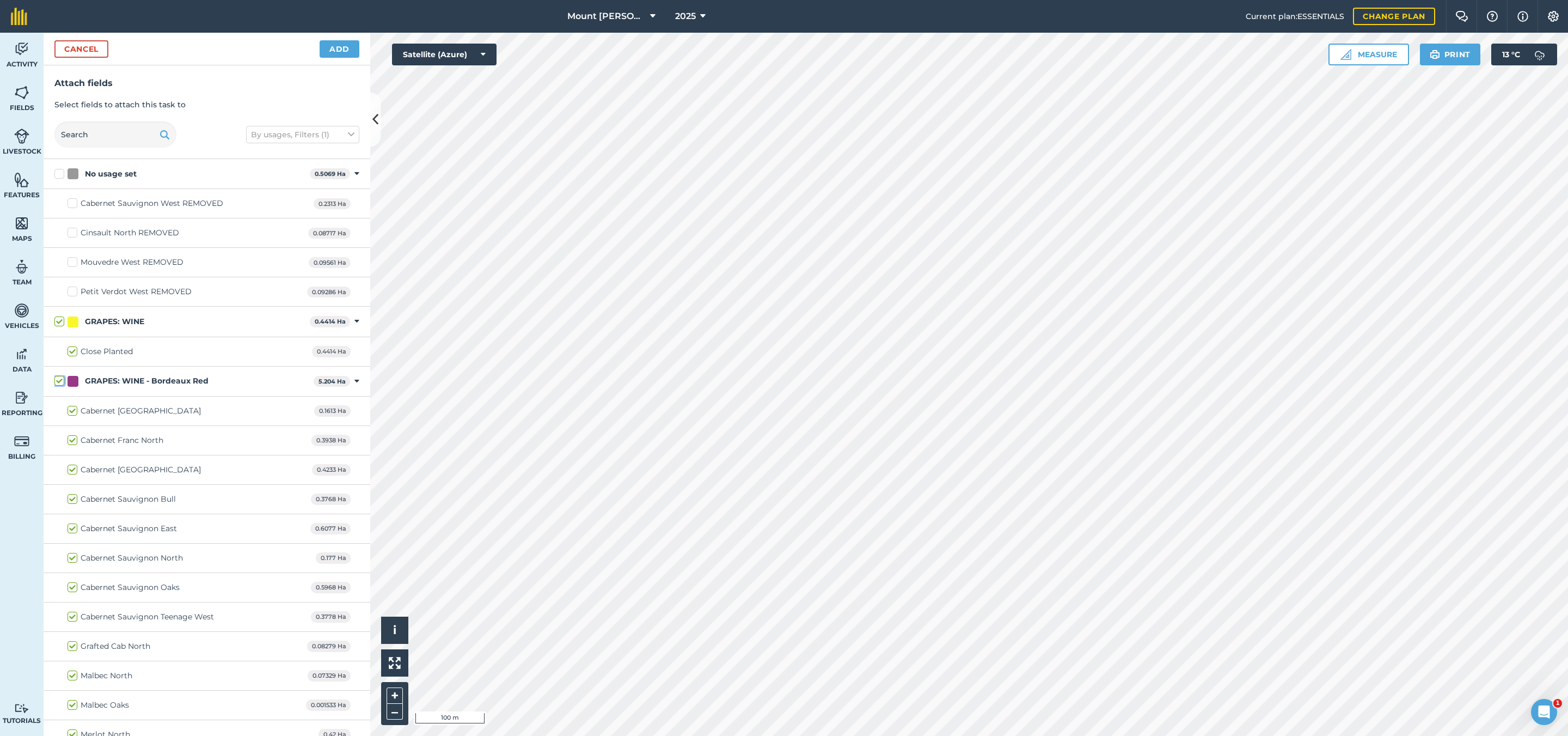
checkbox input "true"
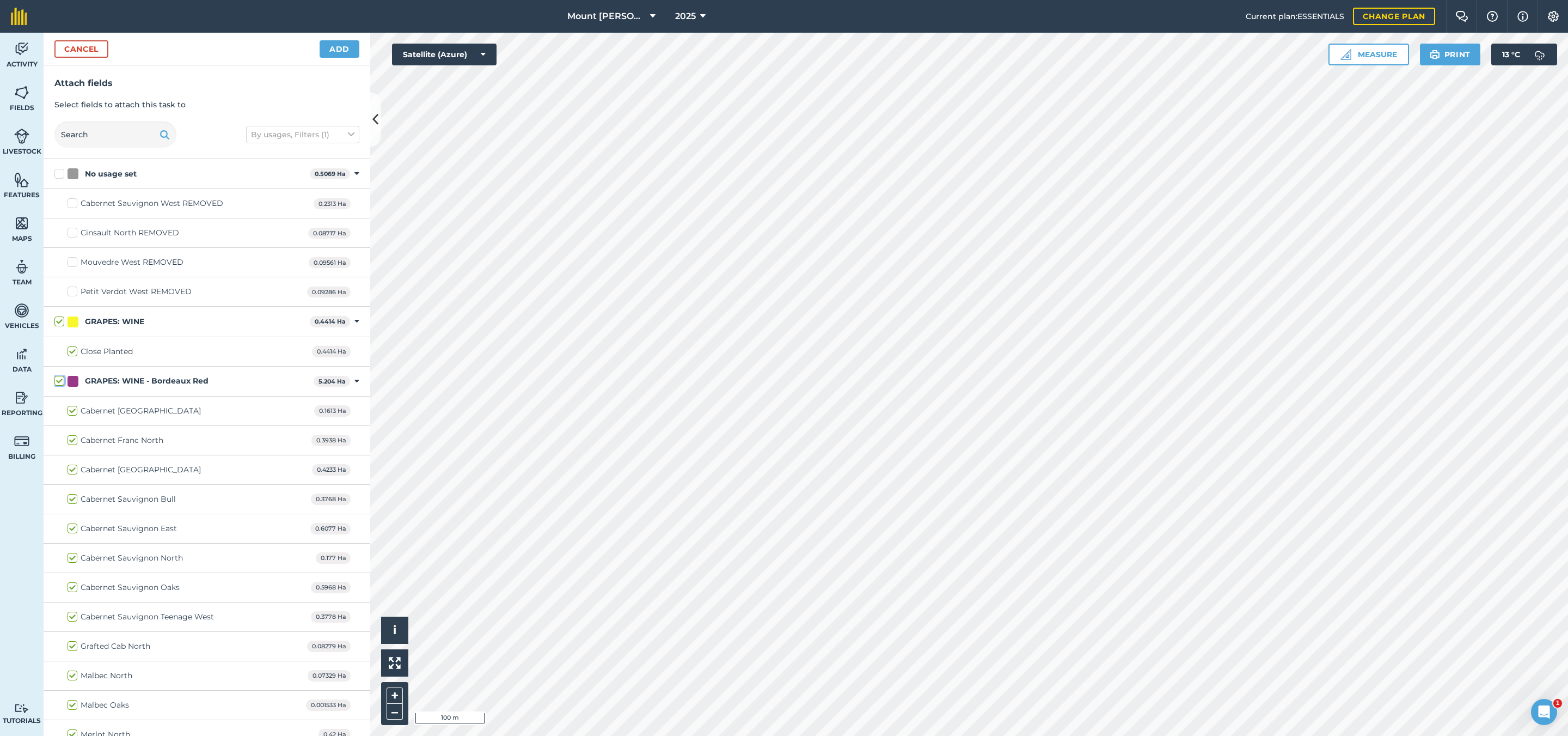
checkbox input "true"
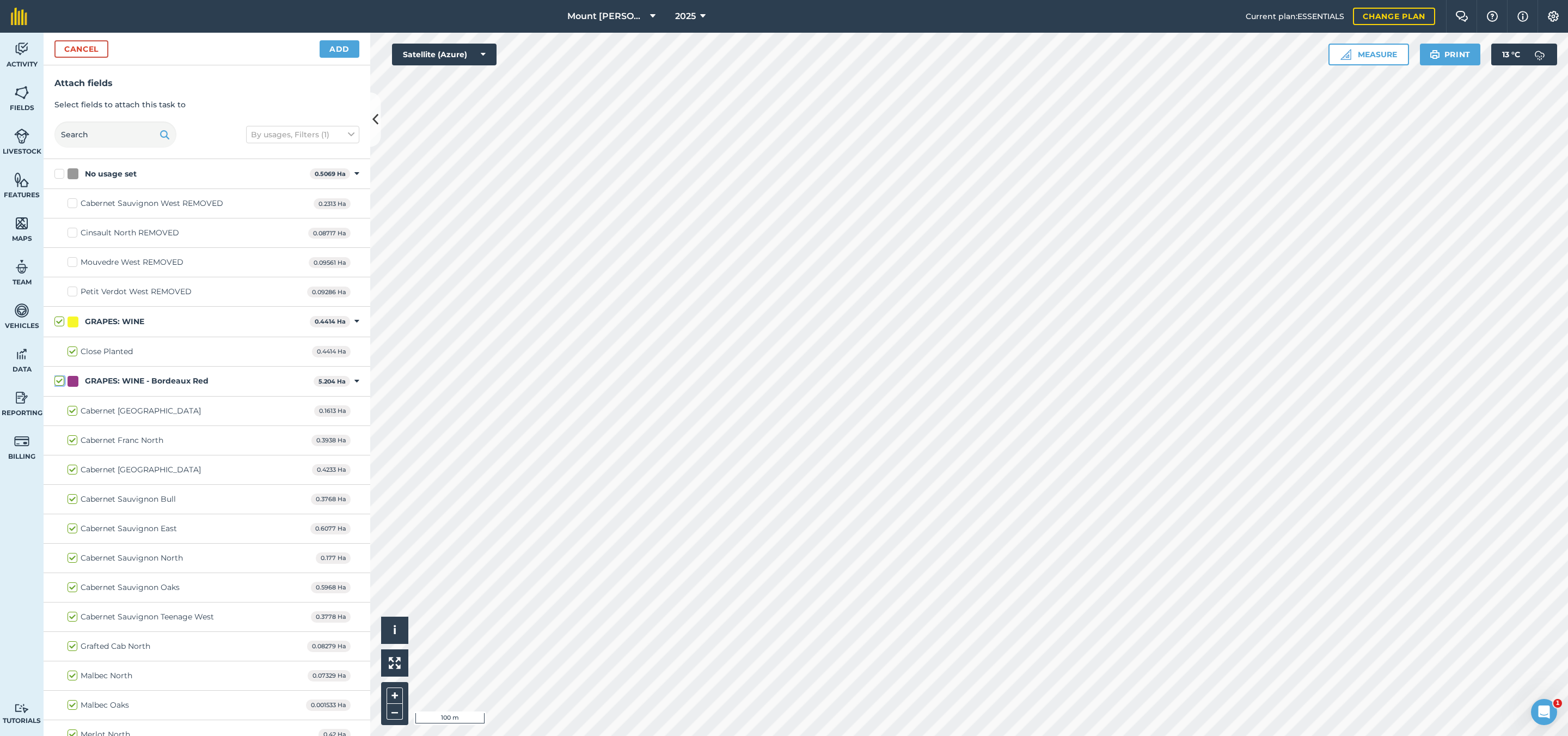
checkbox input "true"
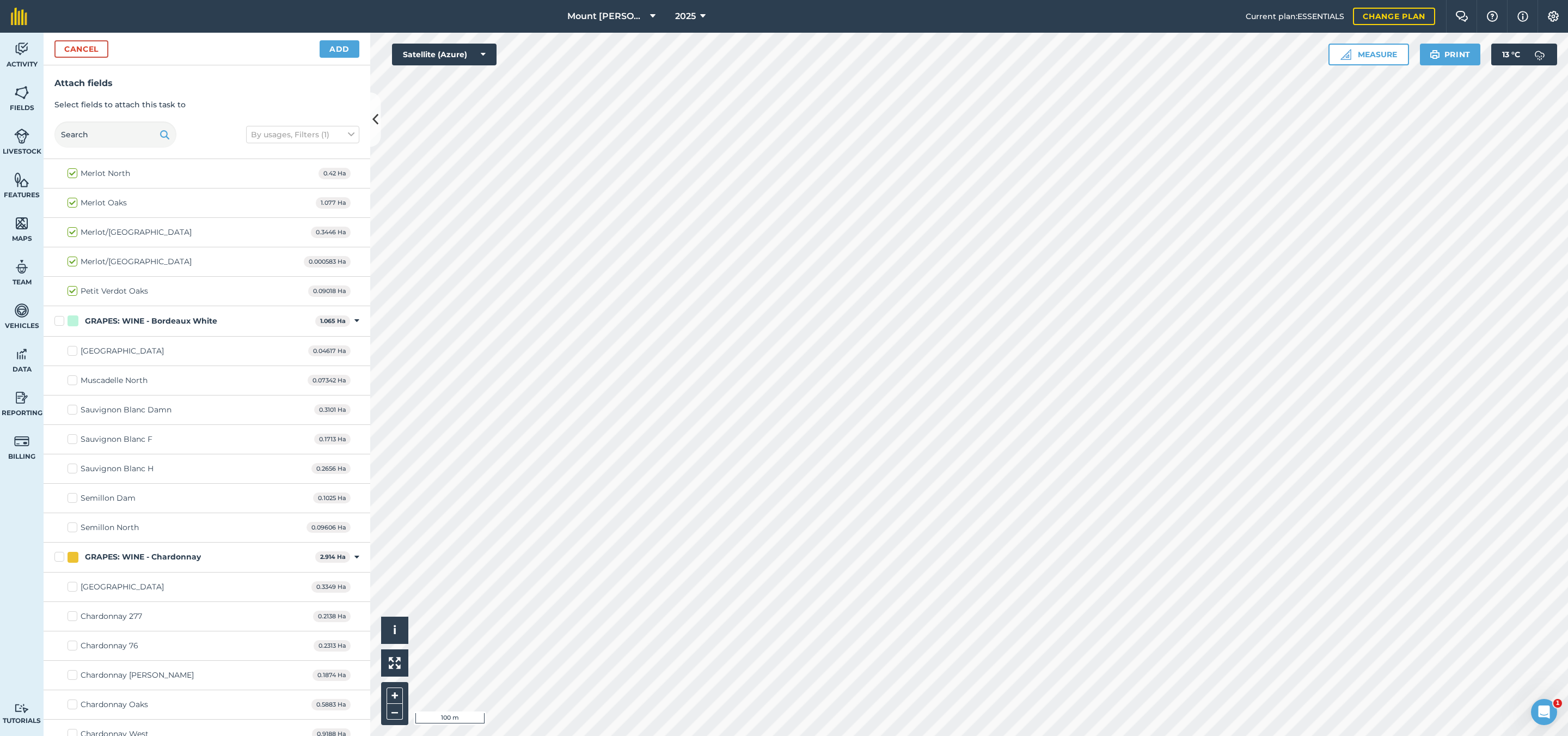
scroll to position [572, 0]
click at [58, 316] on label "GRAPES: WINE - Bordeaux White" at bounding box center [183, 310] width 256 height 11
click at [58, 312] on input "GRAPES: WINE - Bordeaux White" at bounding box center [58, 308] width 7 height 7
checkbox input "true"
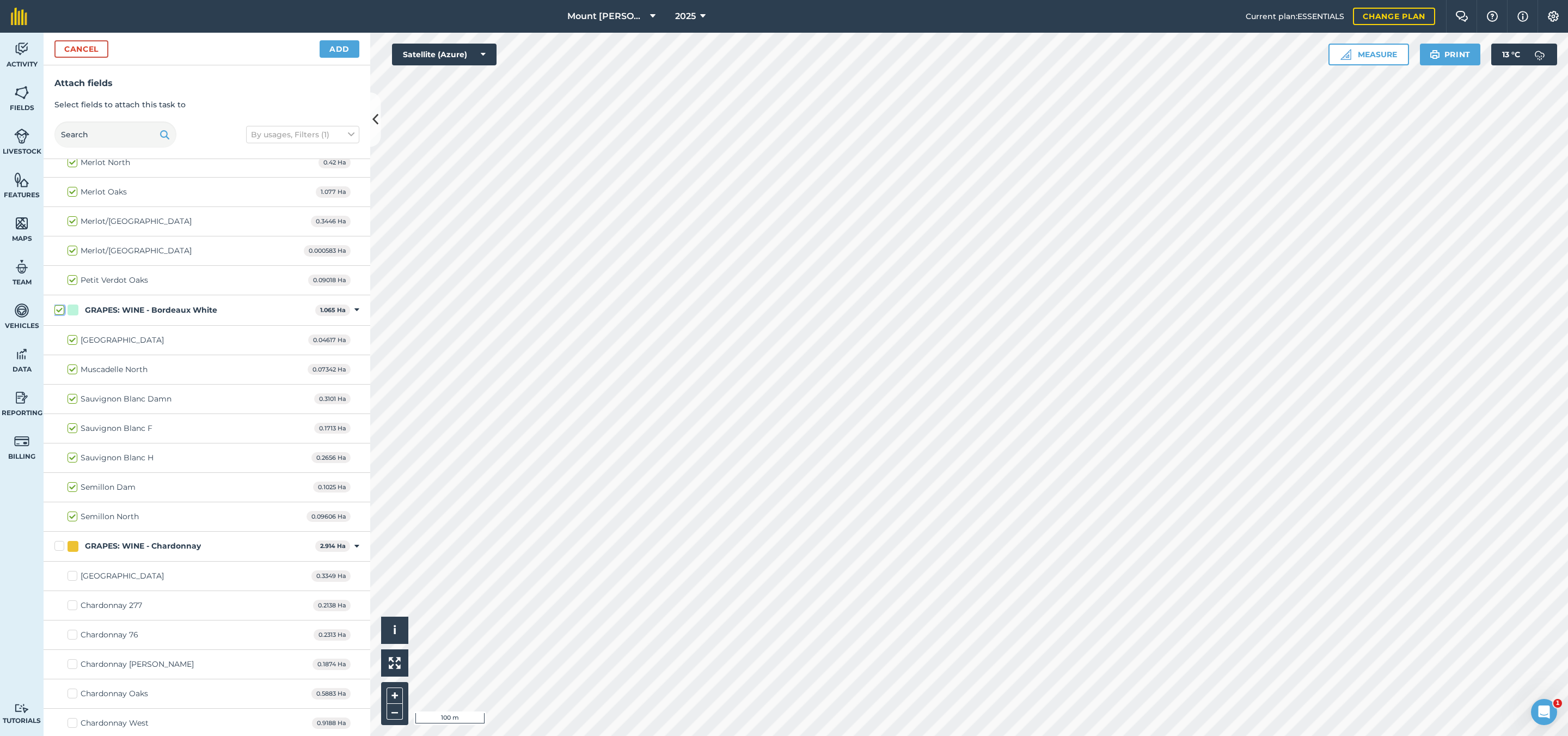
checkbox input "true"
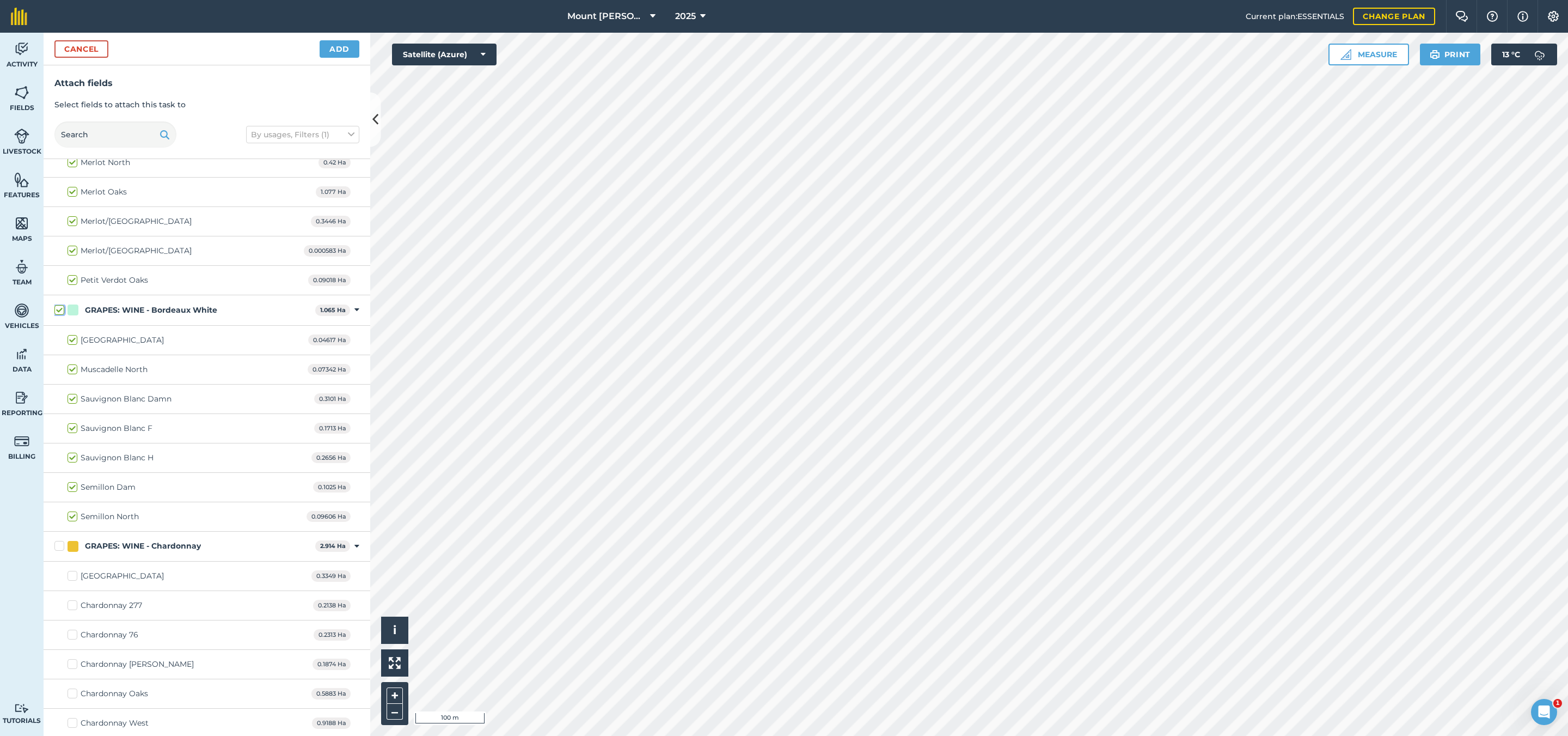
checkbox input "true"
click at [72, 404] on label "Sauvignon Blanc Damn" at bounding box center [119, 398] width 104 height 11
click at [72, 400] on input "Sauvignon Blanc Damn" at bounding box center [71, 397] width 7 height 7
checkbox input "false"
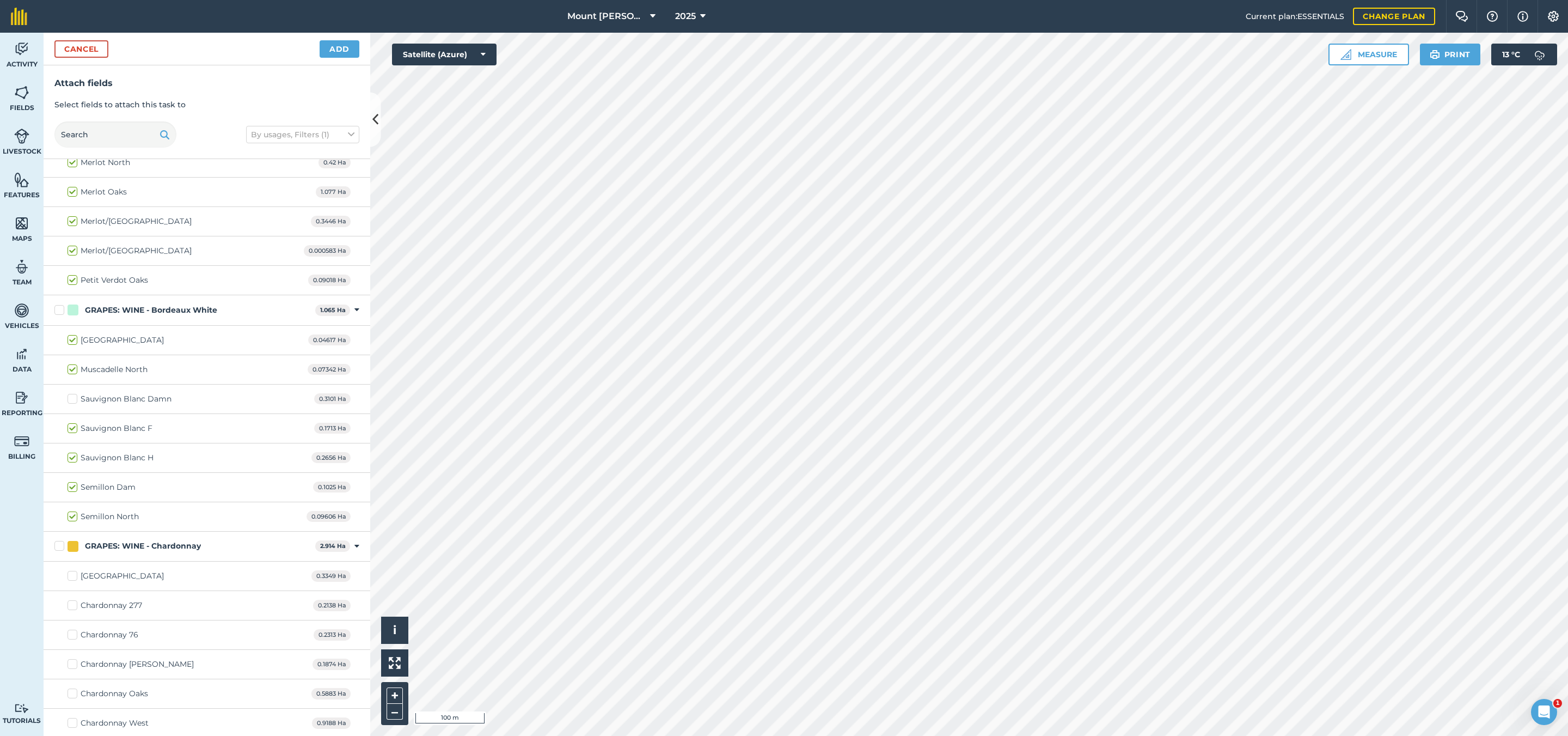
click at [67, 487] on div "Semillon Dam 0.1025 Ha" at bounding box center [206, 487] width 326 height 29
click at [70, 491] on label "Semillon Dam" at bounding box center [101, 487] width 68 height 11
click at [70, 488] on input "Semillon Dam" at bounding box center [71, 485] width 7 height 7
checkbox input "false"
click at [52, 552] on div "GRAPES: WINE - Chardonnay 2.914 Ha Toggle showing GRAPES: WINE - Chardonnay fie…" at bounding box center [206, 546] width 326 height 30
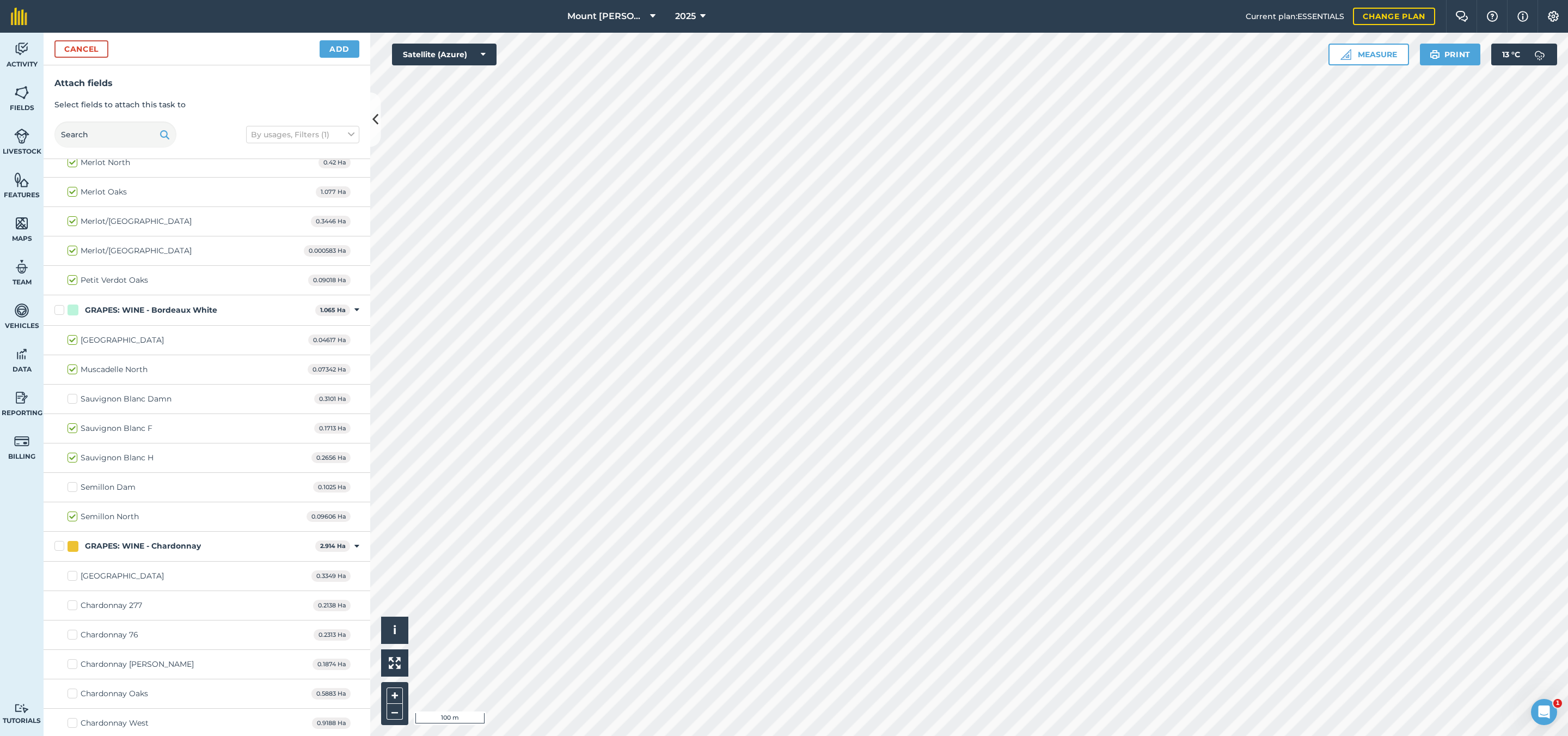
click at [62, 552] on label "GRAPES: WINE - Chardonnay" at bounding box center [183, 546] width 256 height 11
click at [61, 547] on input "GRAPES: WINE - Chardonnay" at bounding box center [58, 544] width 7 height 7
checkbox input "true"
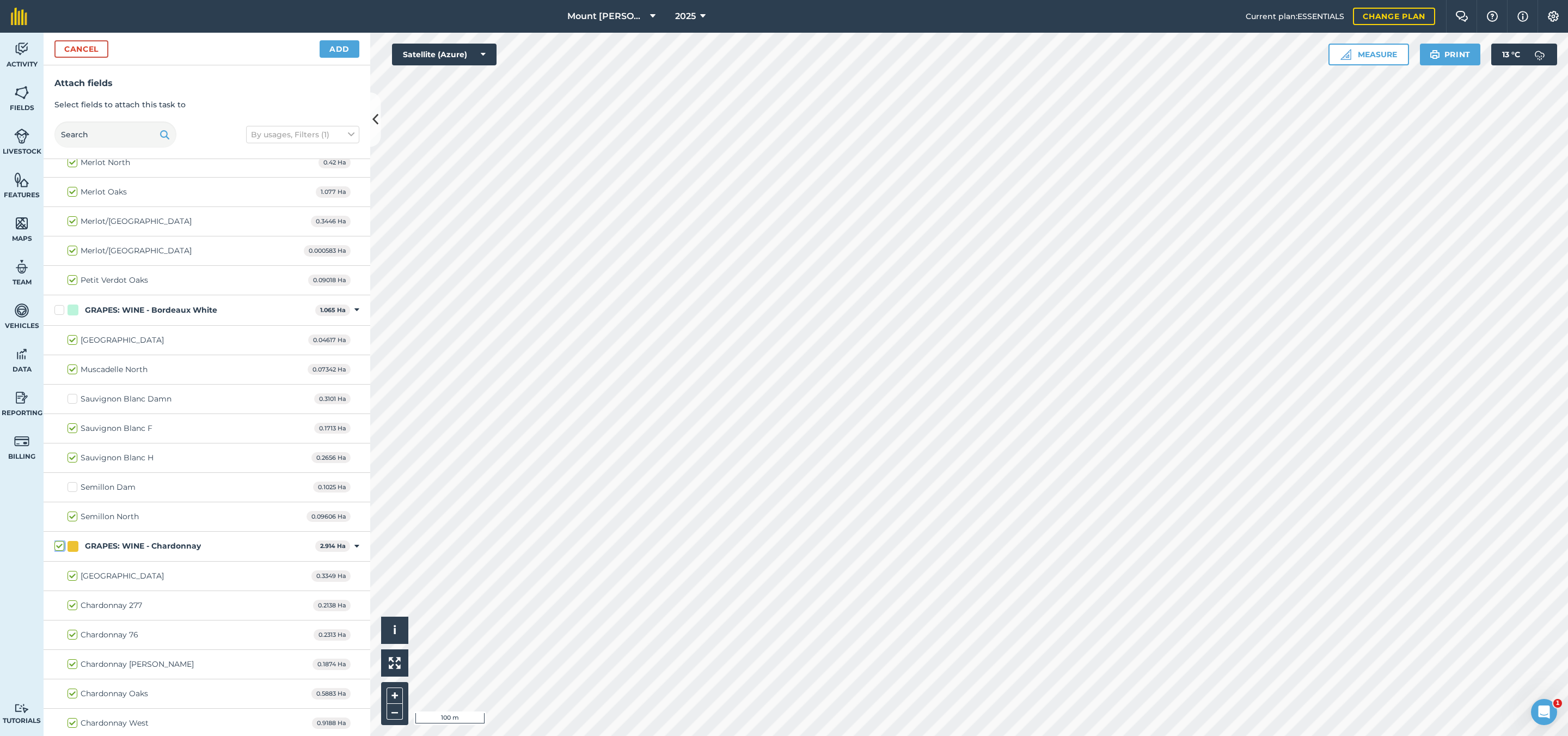
checkbox input "true"
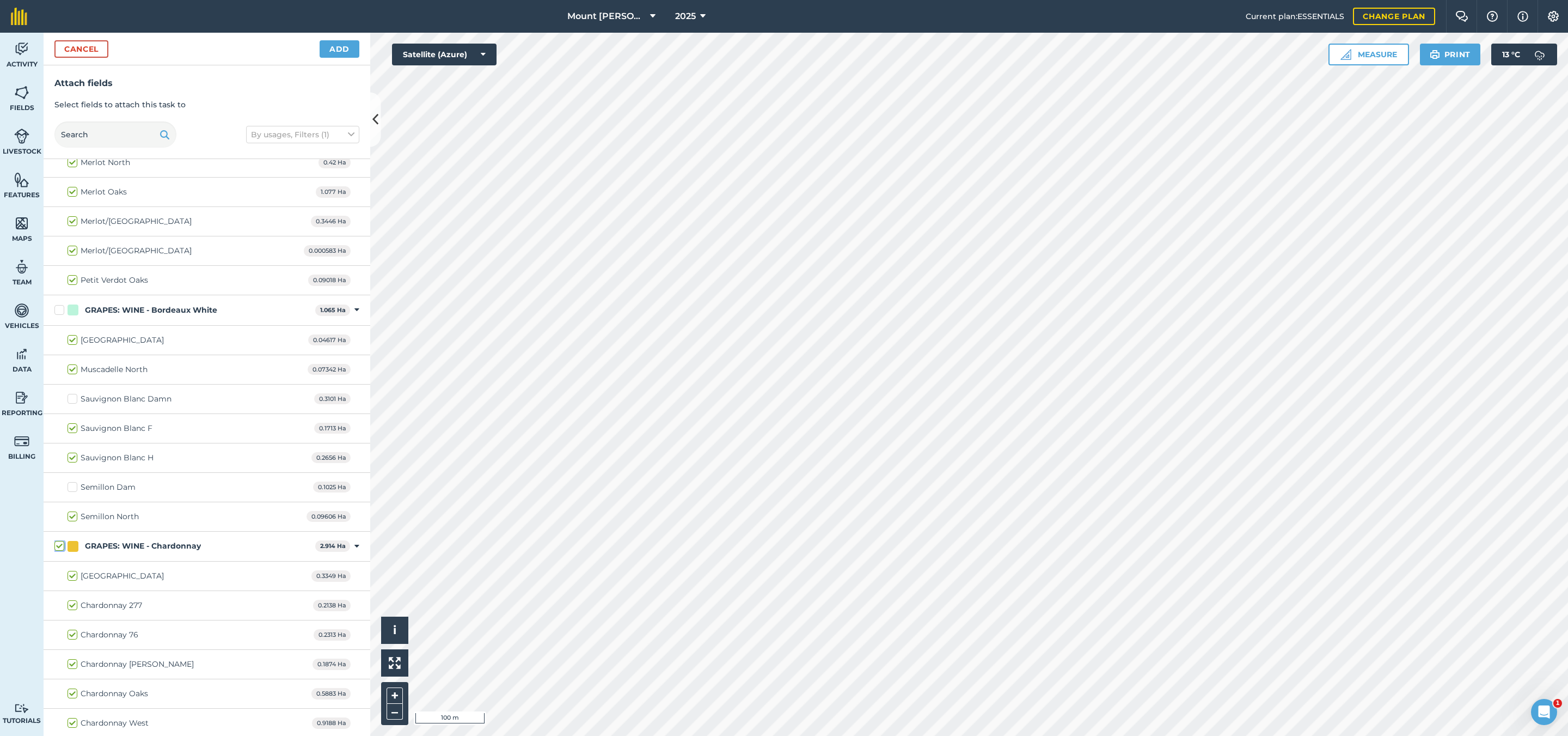
checkbox input "true"
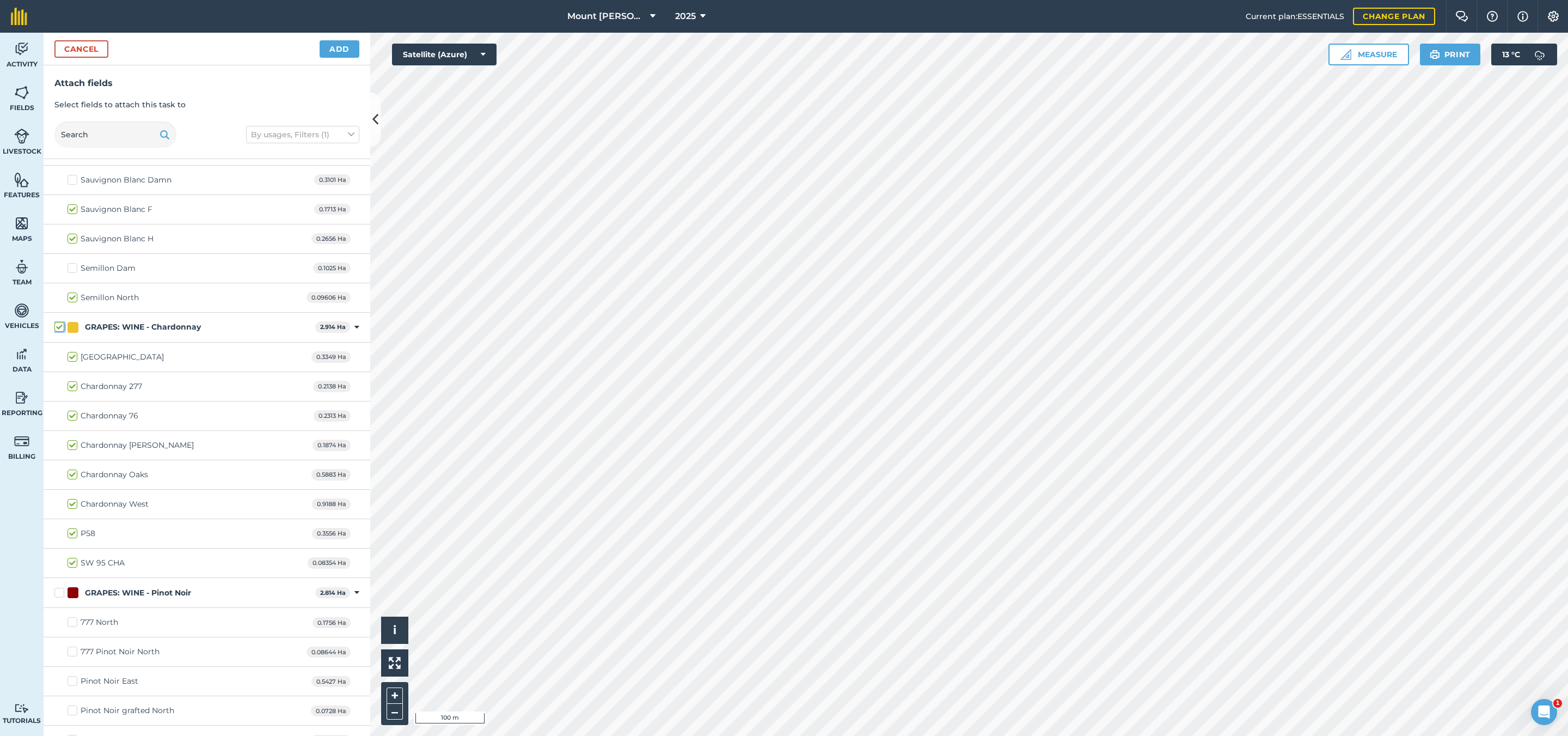
scroll to position [1062, 0]
click at [59, 327] on label "GRAPES: WINE - Pinot Noir" at bounding box center [183, 321] width 256 height 11
click at [59, 323] on input "GRAPES: WINE - Pinot Noir" at bounding box center [58, 320] width 7 height 7
checkbox input "true"
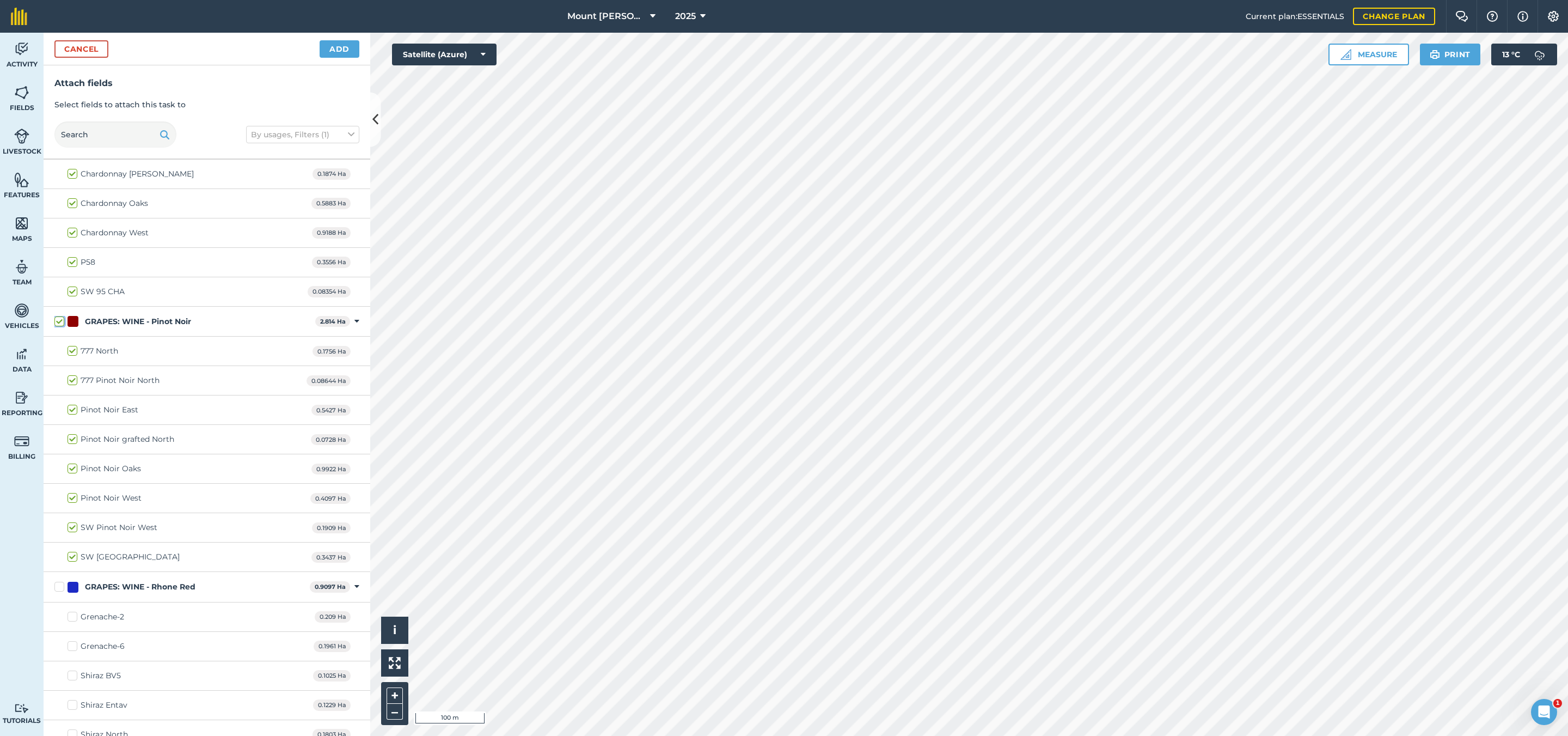
checkbox input "true"
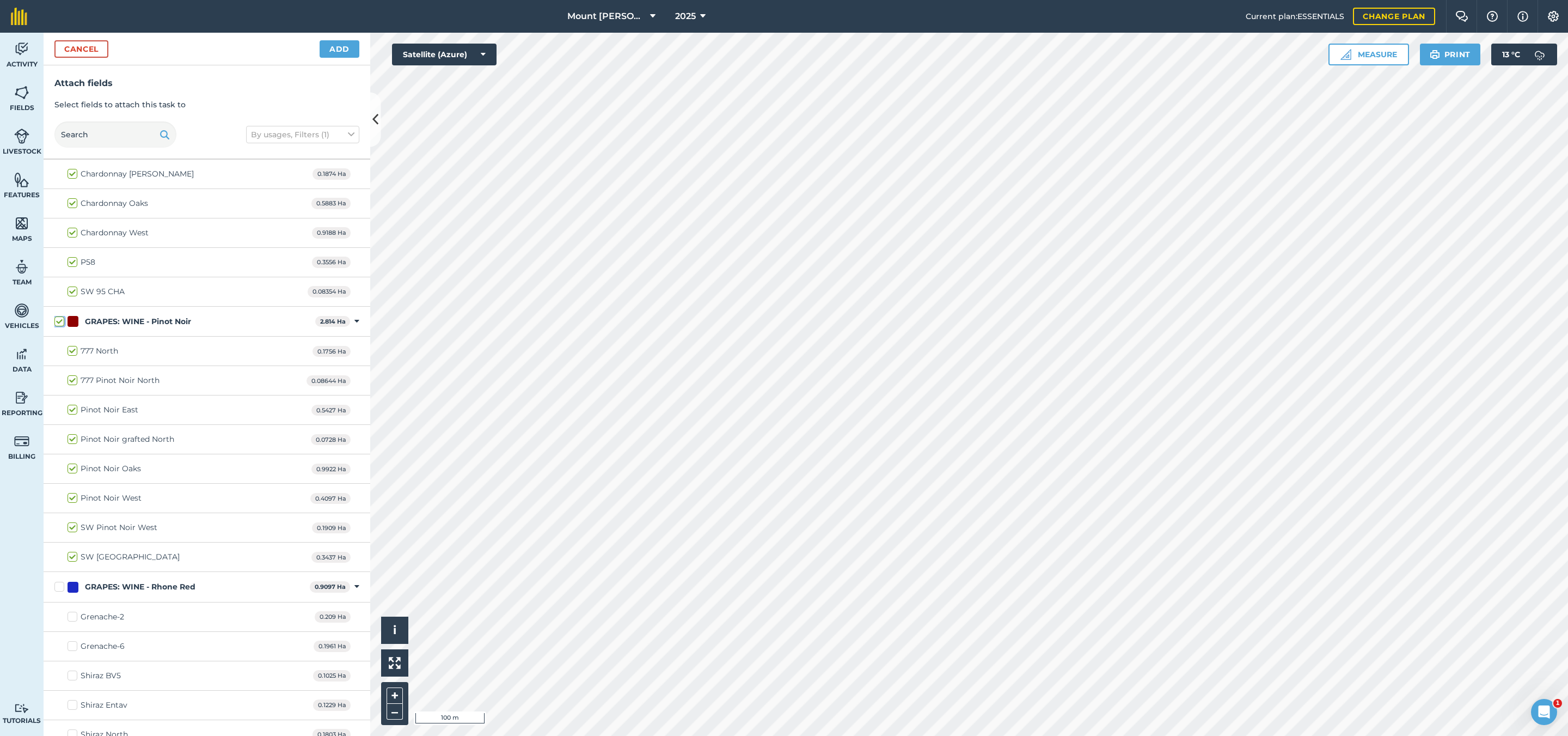
checkbox input "true"
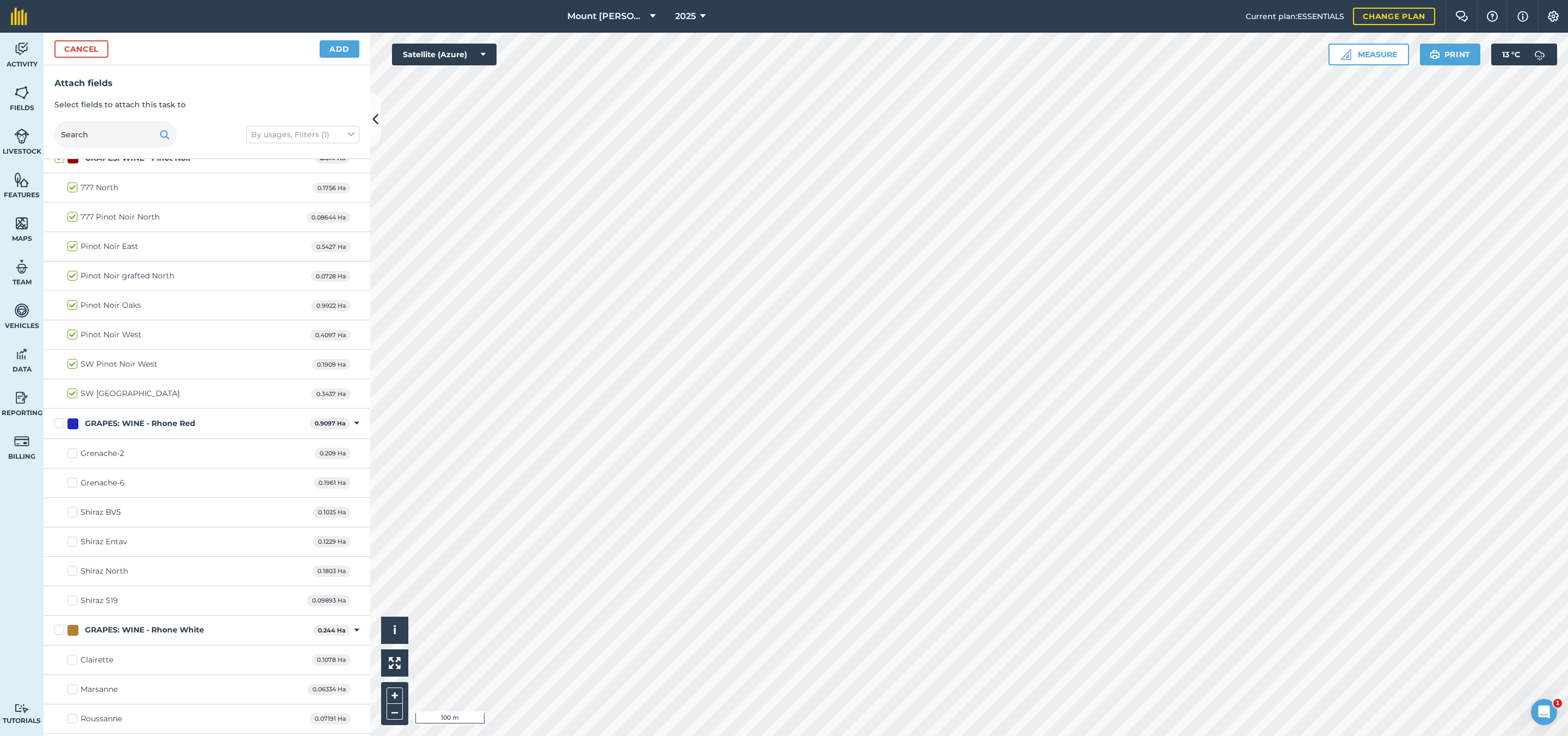
click at [61, 429] on label "GRAPES: WINE - Rhone Red" at bounding box center [180, 423] width 251 height 11
click at [61, 425] on input "GRAPES: WINE - Rhone Red" at bounding box center [58, 422] width 7 height 7
checkbox input "true"
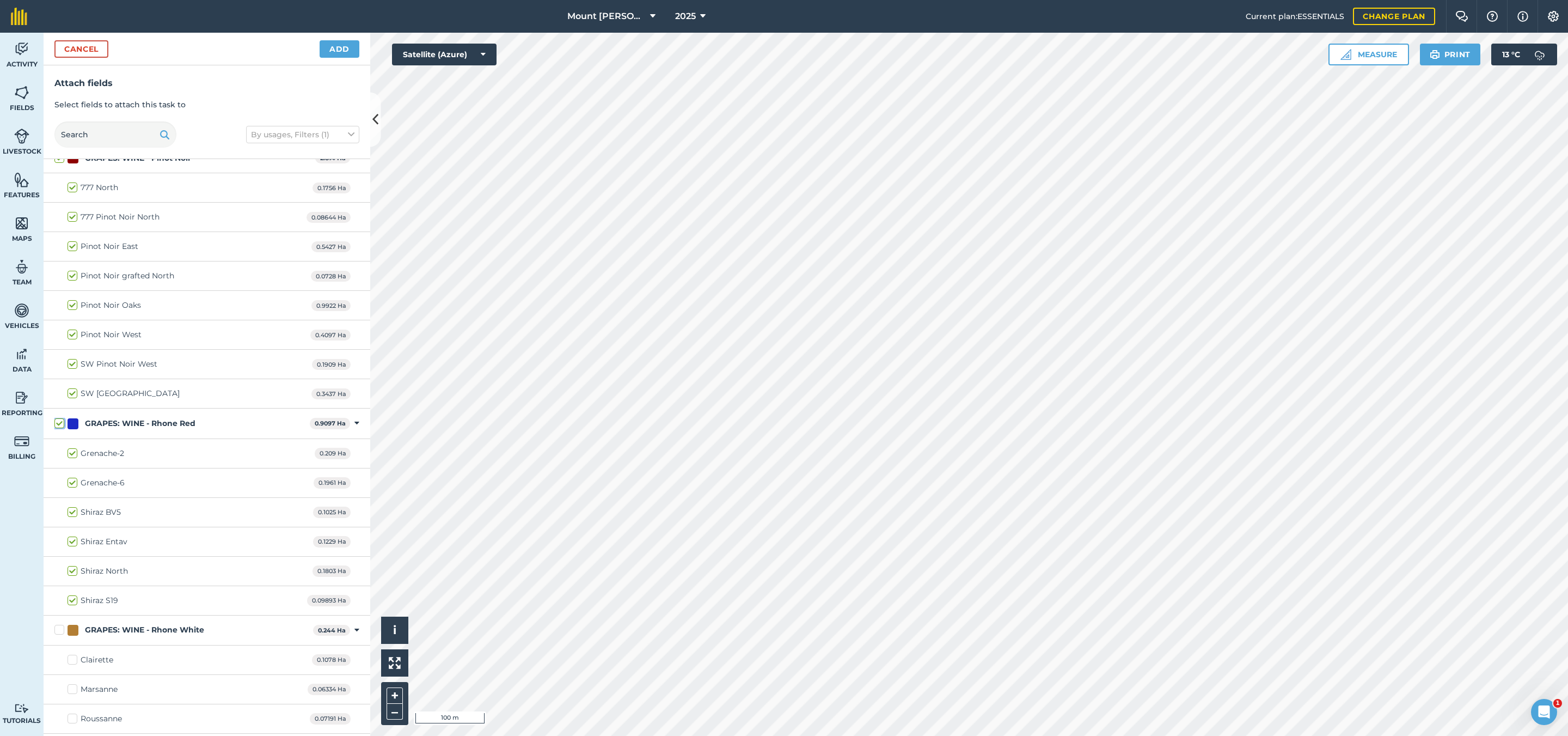
checkbox input "true"
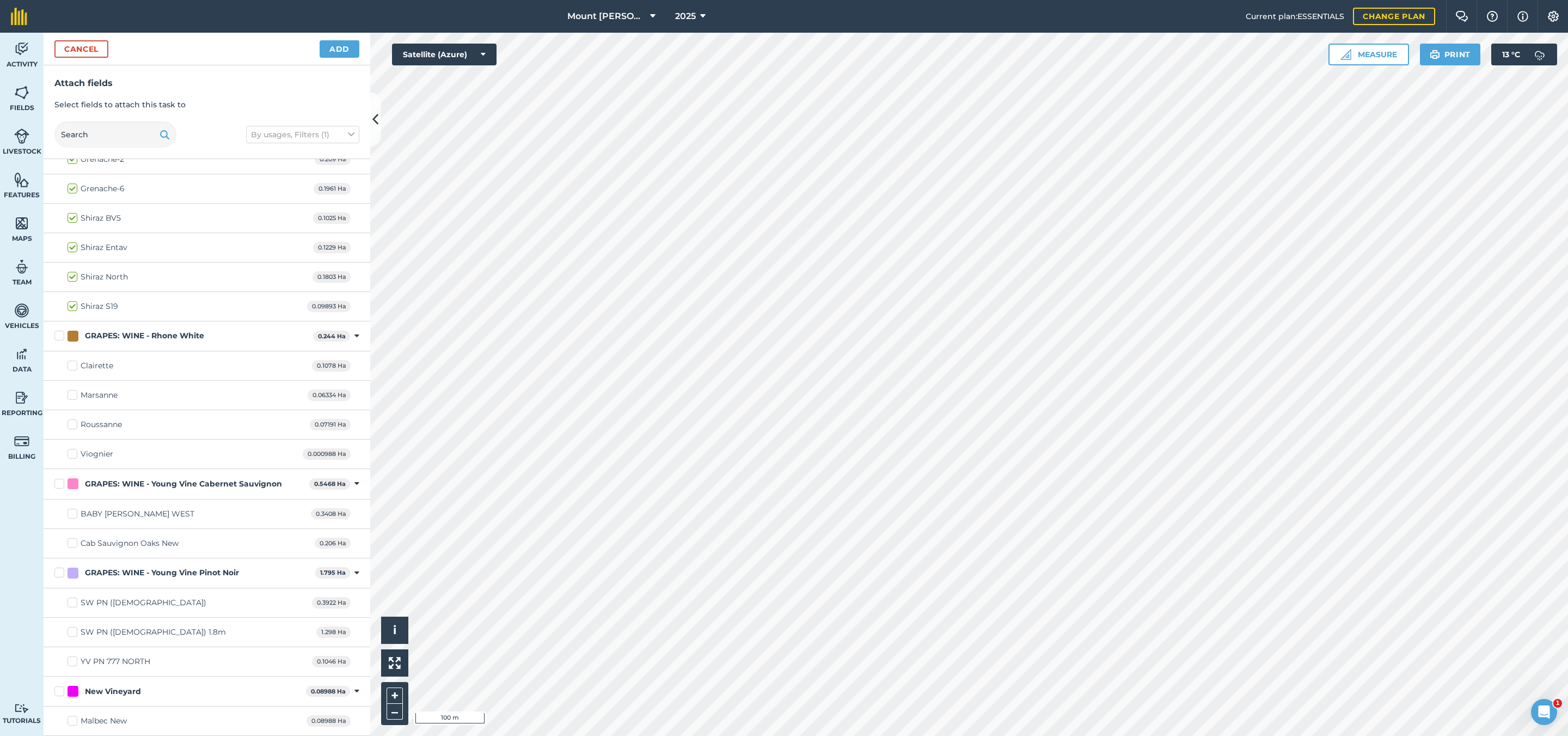
click at [60, 337] on label "GRAPES: WINE - Rhone White" at bounding box center [182, 335] width 254 height 11
click at [60, 337] on input "GRAPES: WINE - Rhone White" at bounding box center [58, 333] width 7 height 7
checkbox input "true"
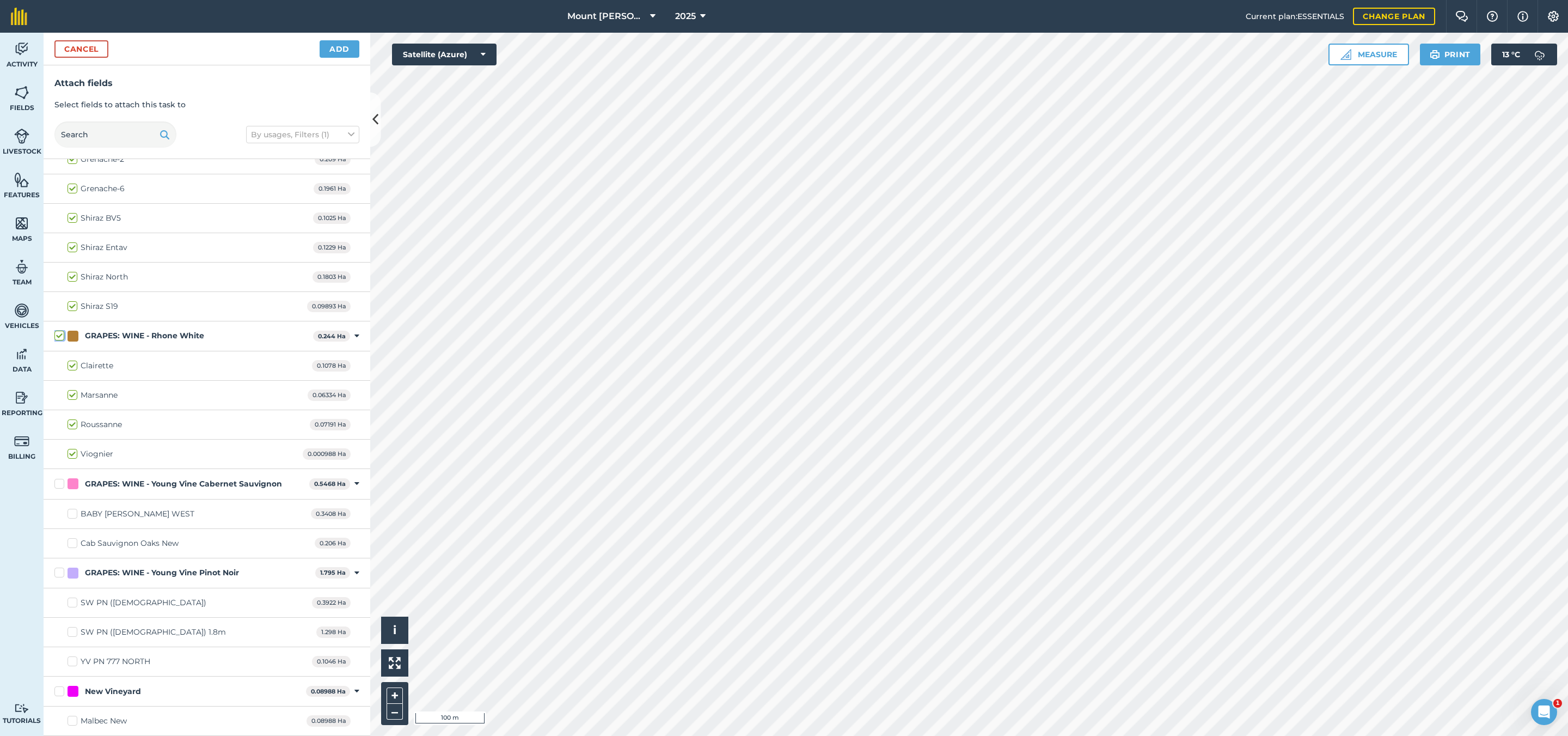
checkbox input "true"
click at [149, 489] on div "GRAPES: WINE - Young Vine Cabernet Sauvignon 0.5468 Ha Toggle showing GRAPES: W…" at bounding box center [206, 484] width 326 height 30
click at [149, 482] on div "GRAPES: WINE - Young Vine Cabernet Sauvignon" at bounding box center [183, 483] width 197 height 11
click at [61, 482] on input "GRAPES: WINE - Young Vine Cabernet Sauvignon" at bounding box center [58, 481] width 7 height 7
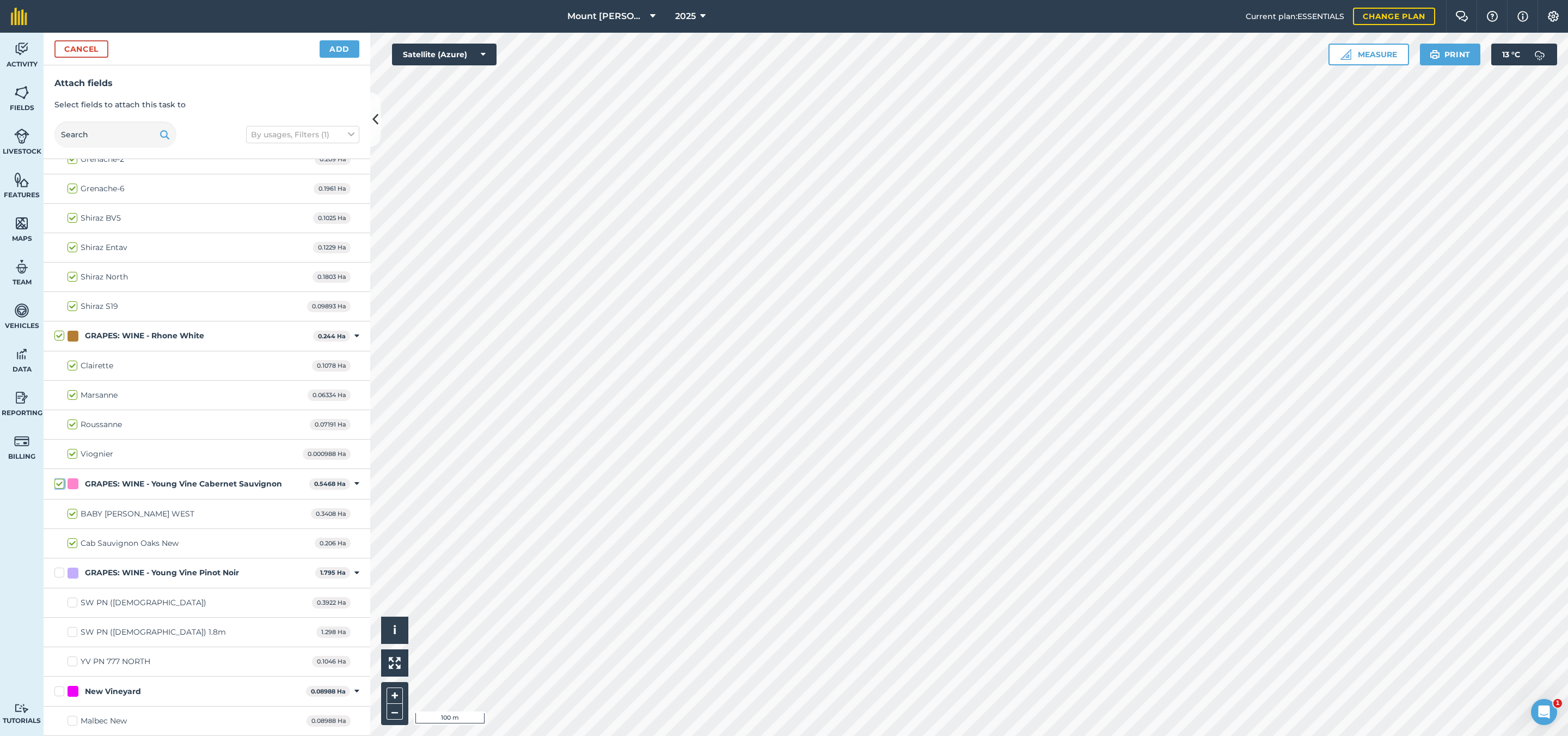
checkbox input "true"
click at [153, 576] on div "GRAPES: WINE - Young Vine Pinot Noir" at bounding box center [162, 572] width 154 height 11
click at [61, 574] on input "GRAPES: WINE - Young Vine Pinot Noir" at bounding box center [58, 571] width 7 height 7
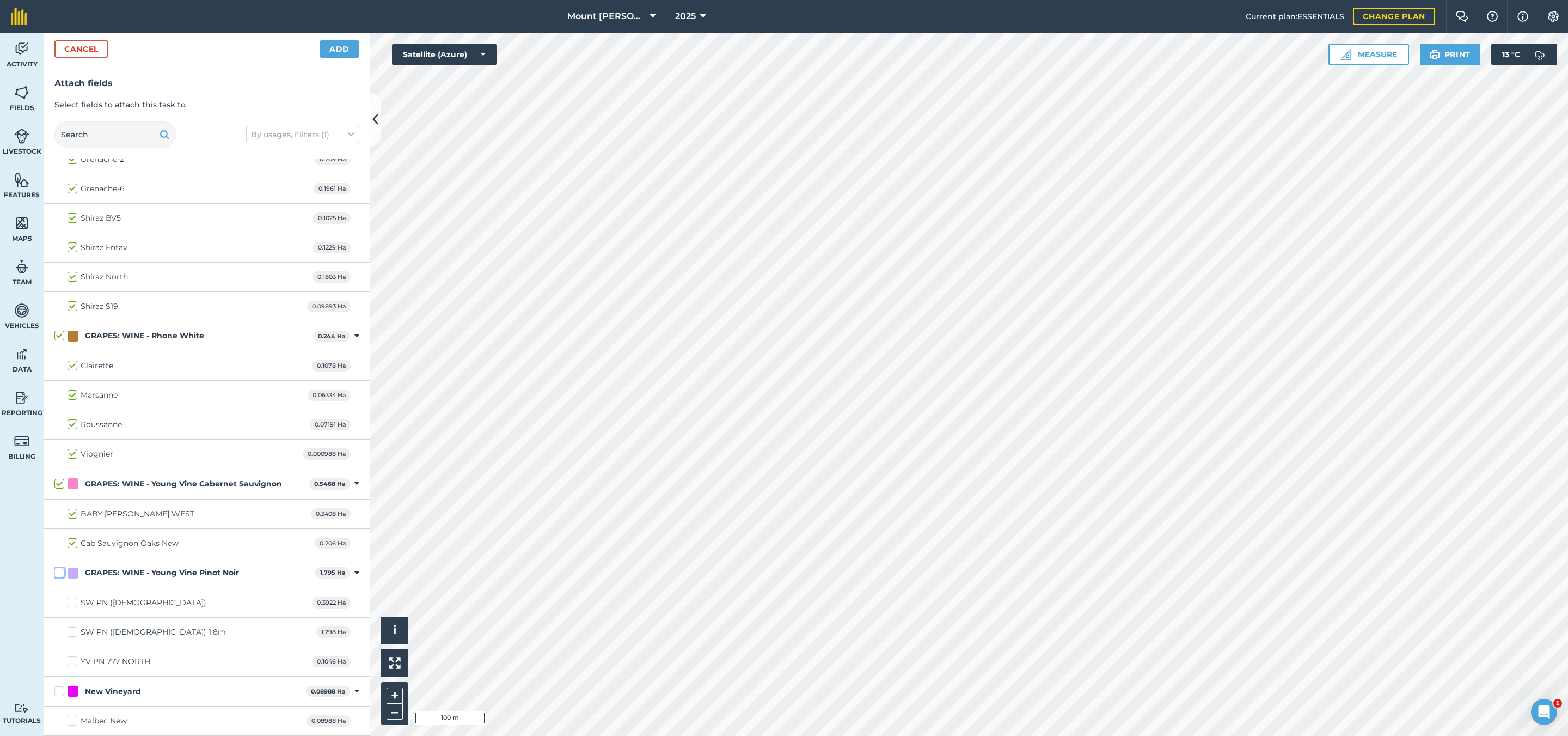
checkbox input "true"
click at [140, 694] on div "New Vineyard" at bounding box center [112, 691] width 56 height 11
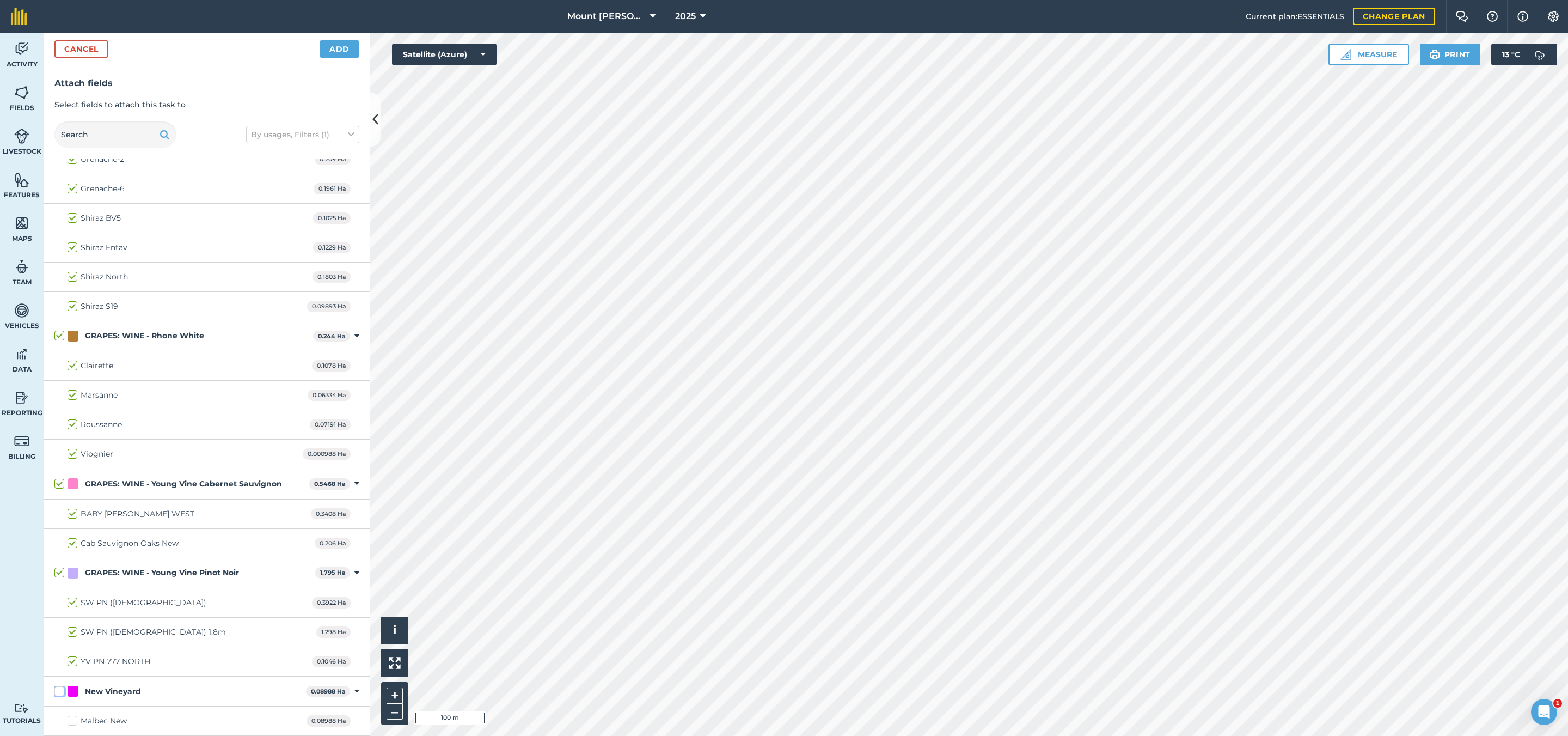
click at [61, 693] on input "New Vineyard" at bounding box center [58, 689] width 7 height 7
checkbox input "true"
click at [325, 44] on button "Add" at bounding box center [339, 49] width 40 height 17
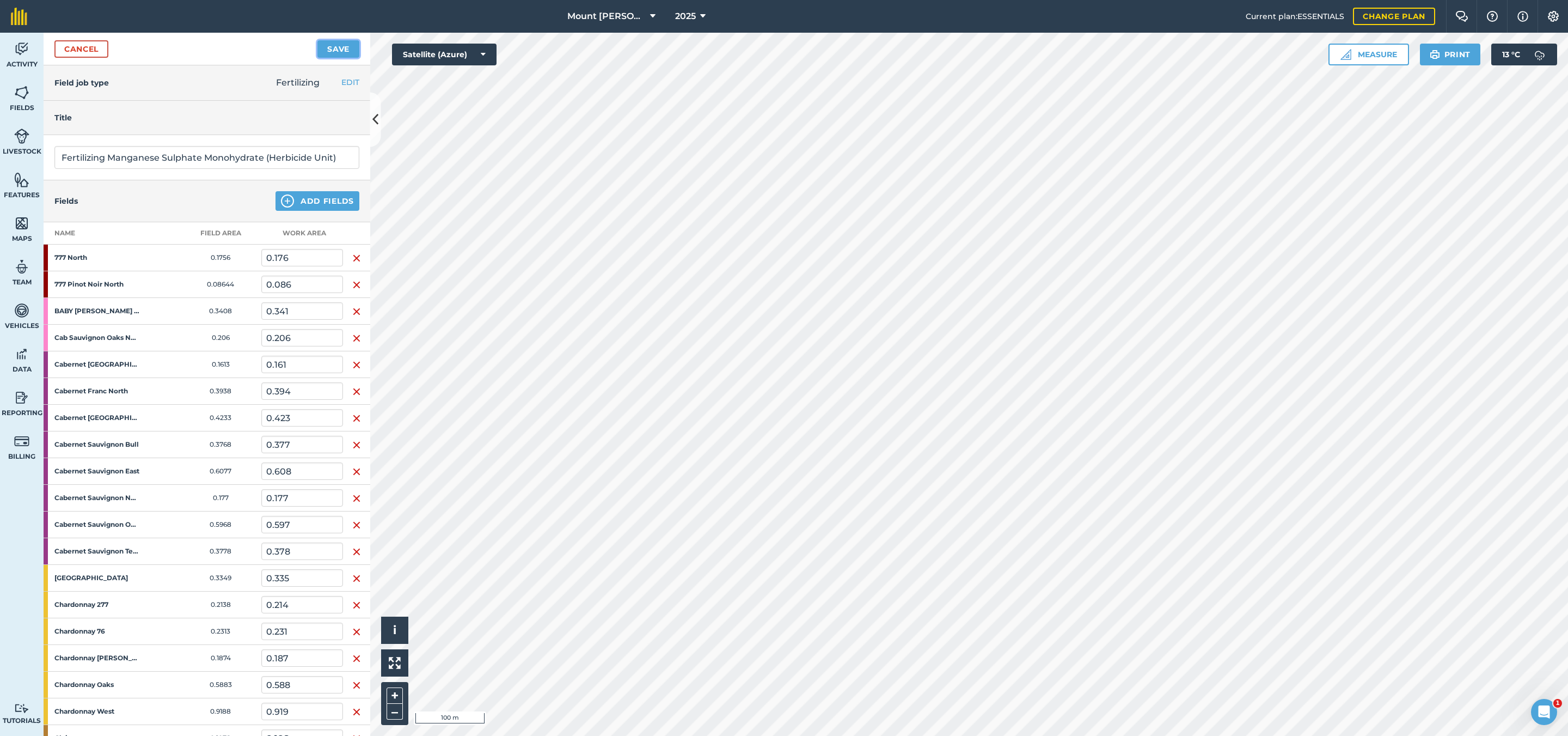
click at [341, 44] on button "Save" at bounding box center [338, 49] width 42 height 17
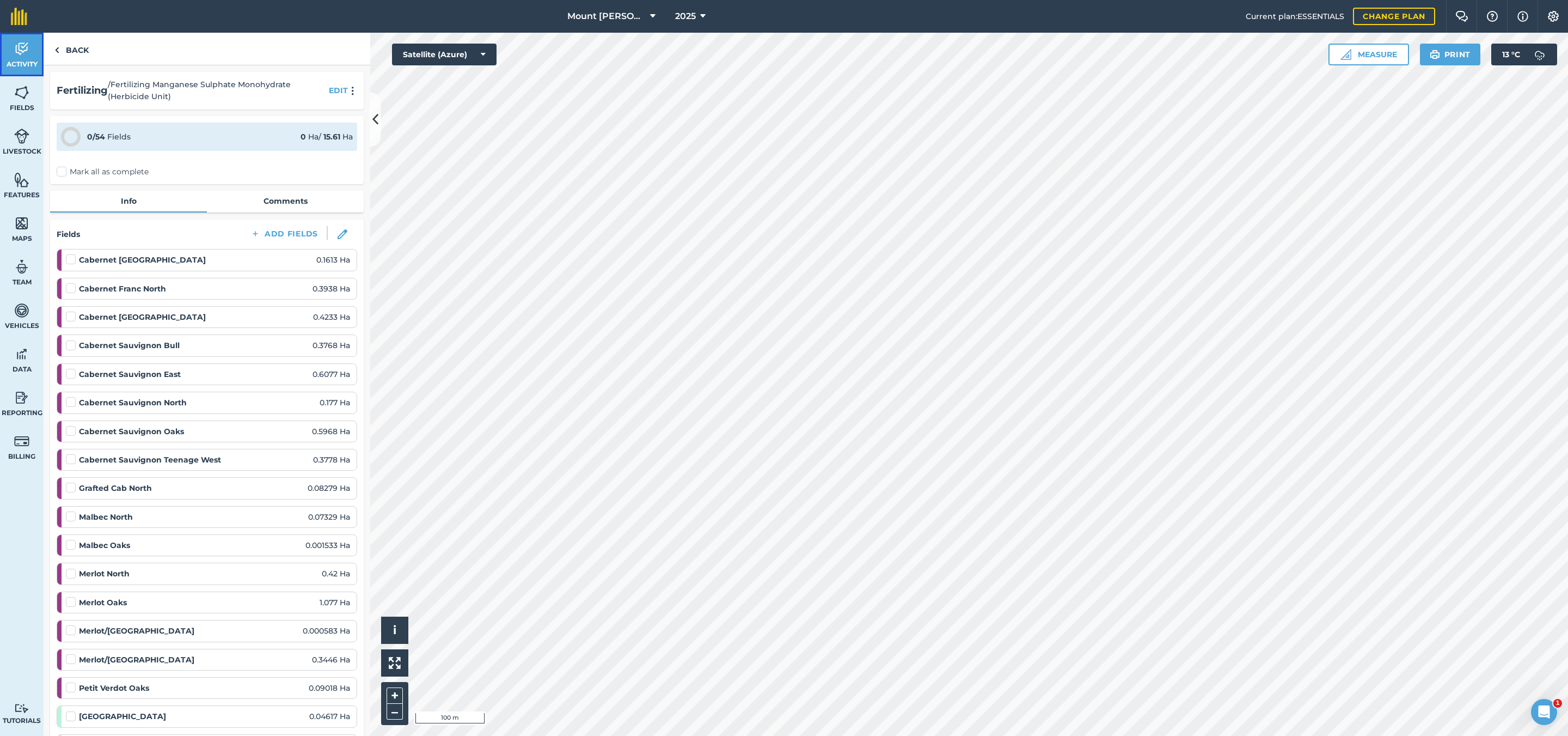
click at [7, 62] on span "Activity" at bounding box center [22, 64] width 43 height 9
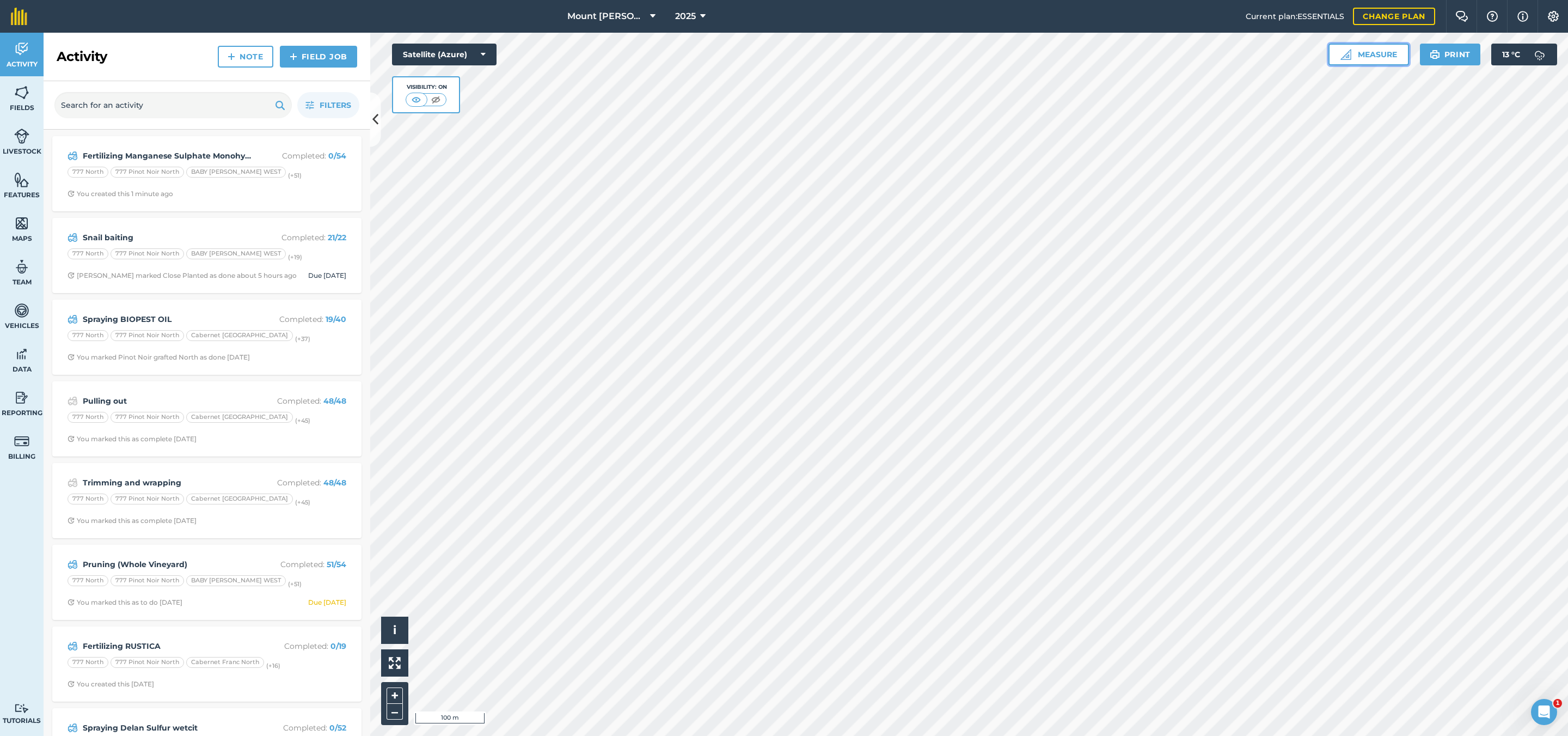
click at [1367, 54] on button "Measure" at bounding box center [1368, 54] width 80 height 22
click at [1429, 140] on button "Line" at bounding box center [1433, 151] width 52 height 22
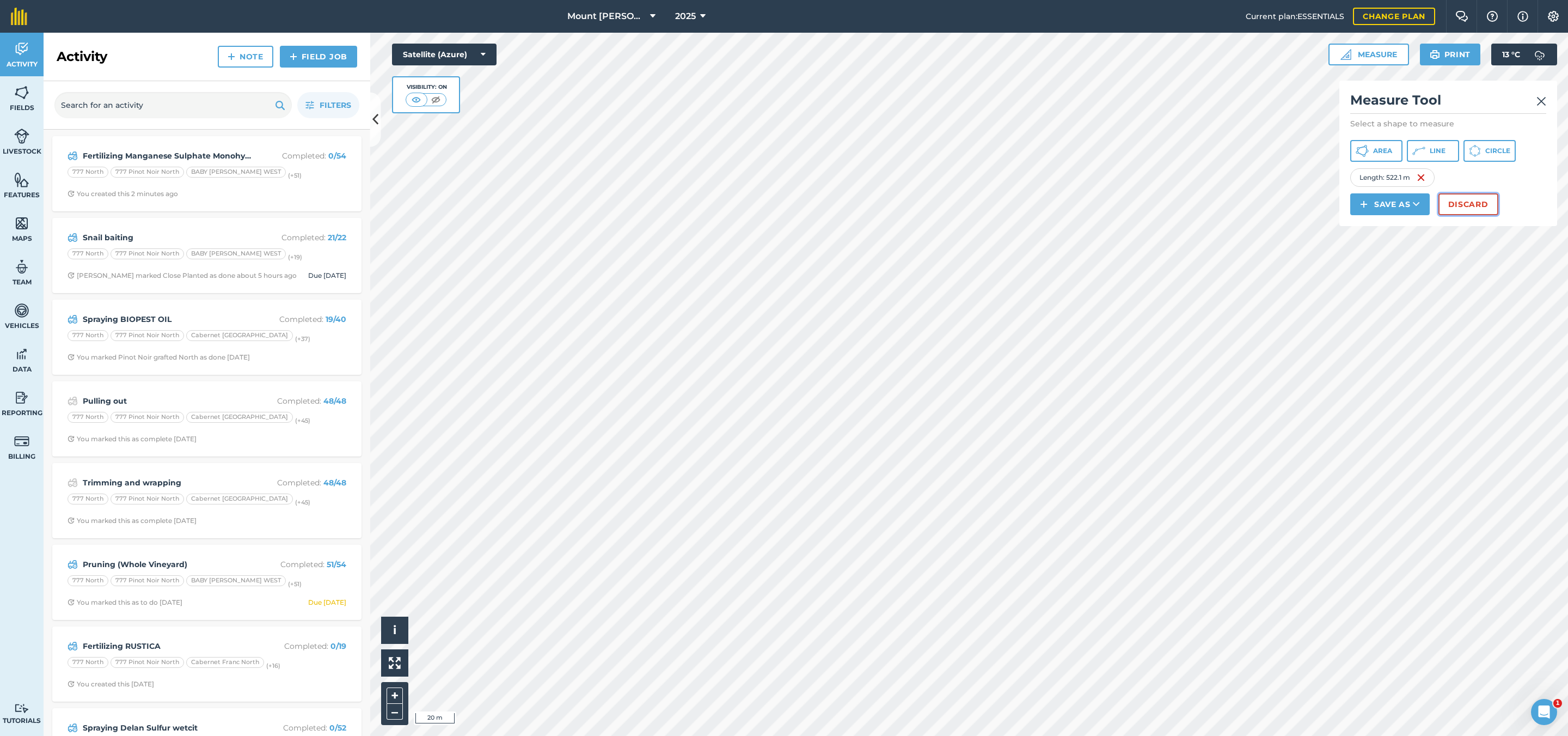
click at [1462, 204] on button "Discard" at bounding box center [1468, 203] width 60 height 22
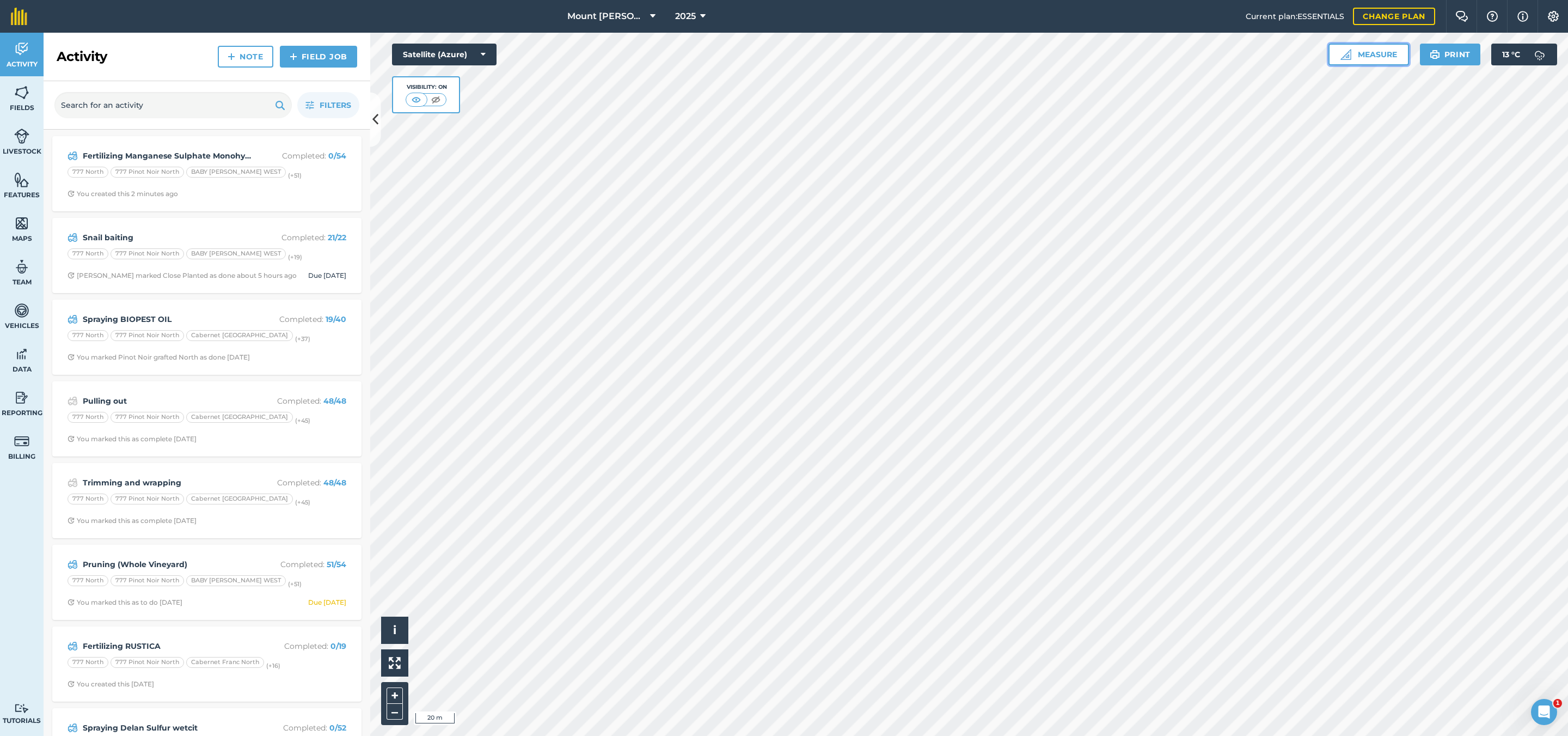
click at [1349, 51] on img at bounding box center [1346, 55] width 11 height 11
click at [1443, 162] on button "Line" at bounding box center [1433, 151] width 52 height 22
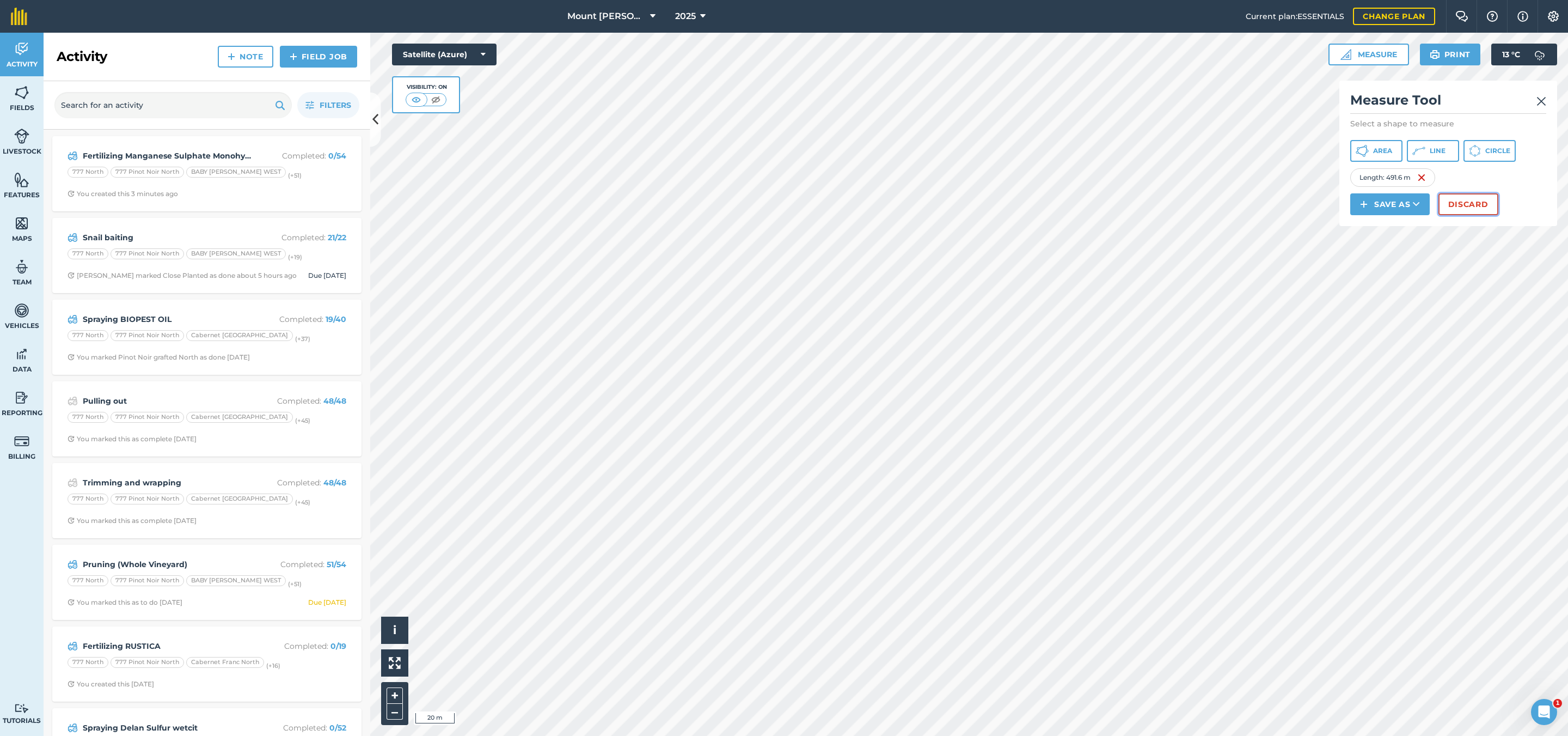
click at [1475, 193] on button "Discard" at bounding box center [1468, 203] width 60 height 22
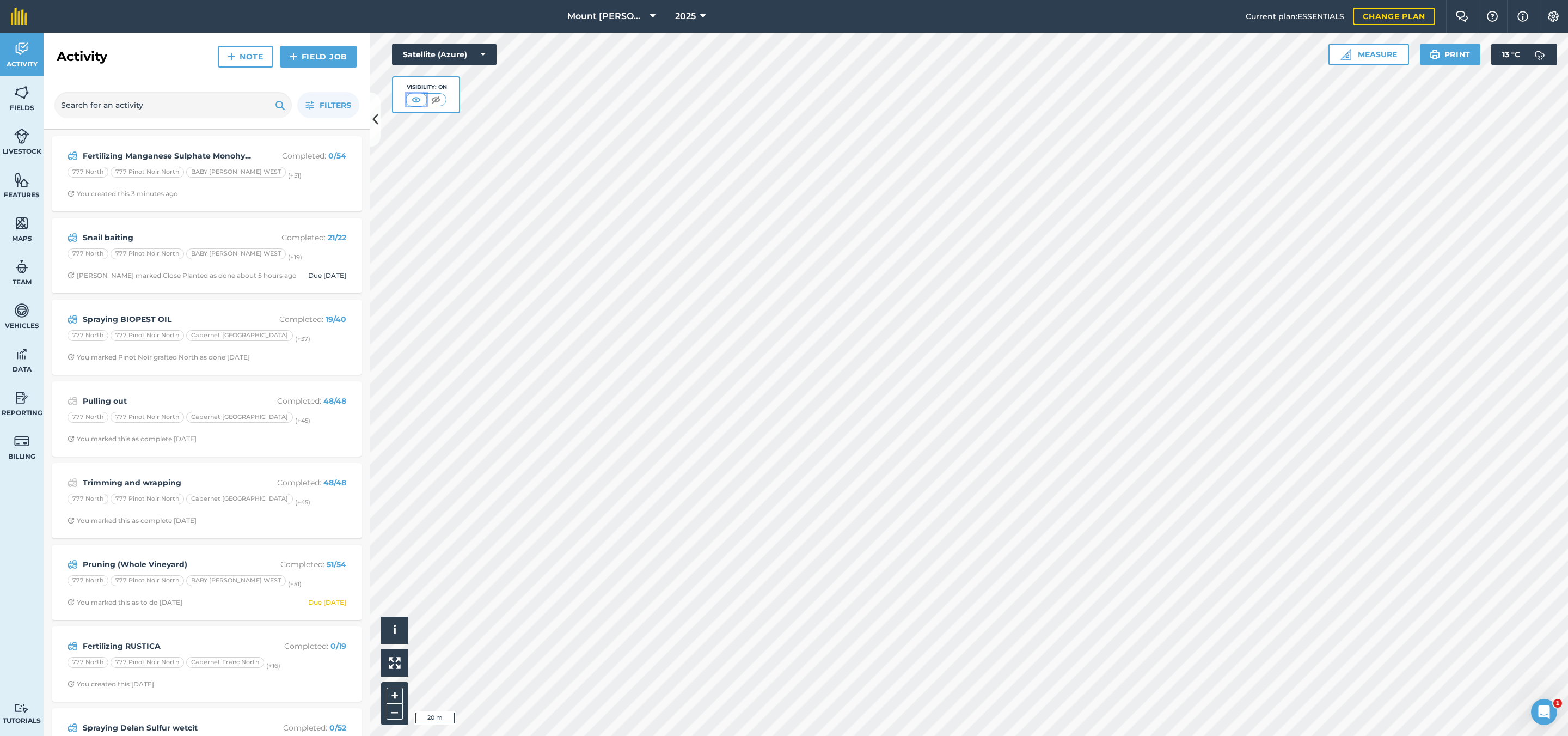
click at [419, 98] on img at bounding box center [416, 100] width 14 height 11
click at [441, 99] on img at bounding box center [436, 100] width 14 height 11
click at [412, 99] on img at bounding box center [417, 100] width 14 height 11
click at [485, 51] on icon at bounding box center [483, 55] width 5 height 11
click at [469, 99] on button "Satellite (Mapbox)" at bounding box center [444, 98] width 105 height 22
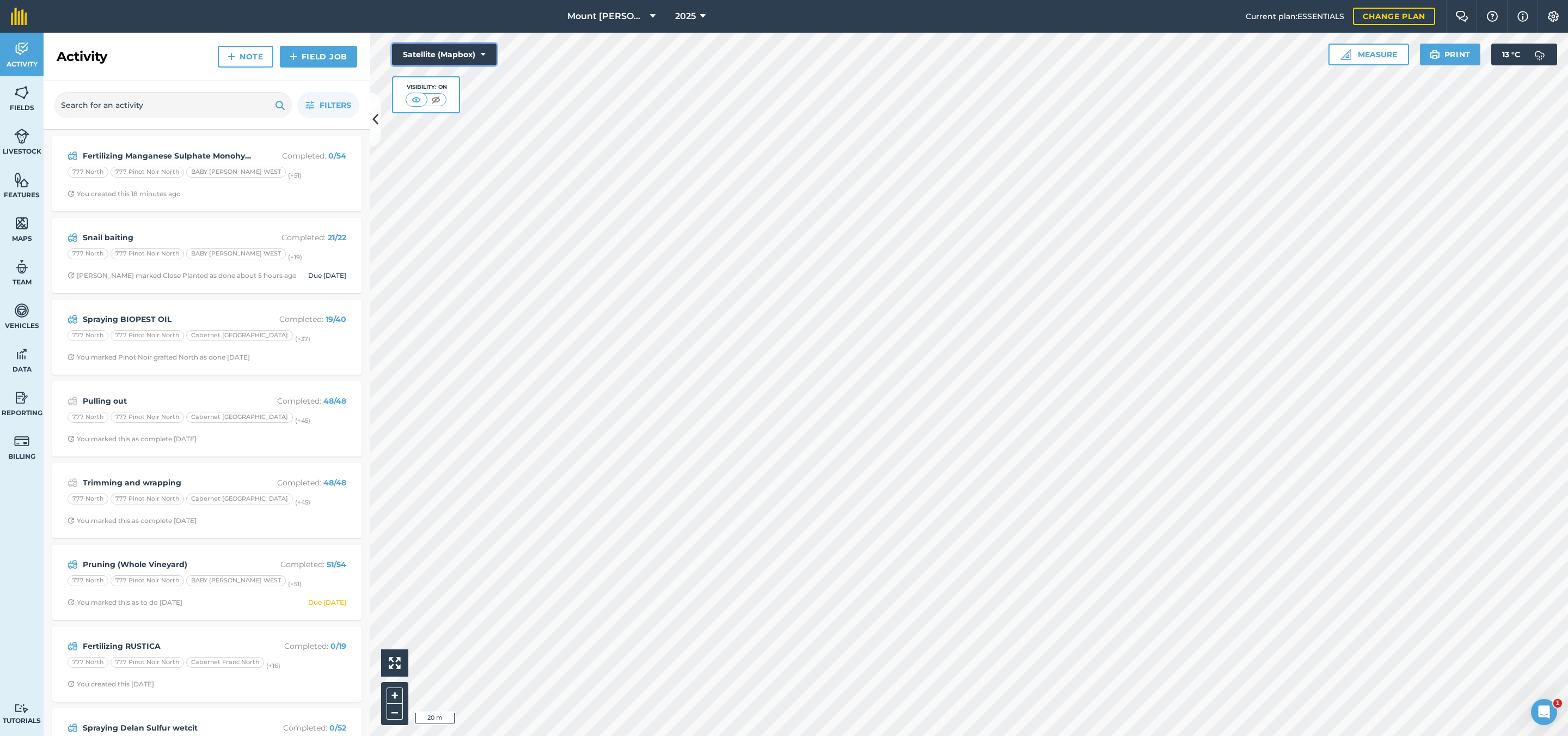
click at [456, 49] on button "Satellite (Mapbox)" at bounding box center [444, 54] width 105 height 22
click at [471, 161] on button "Terrain" at bounding box center [444, 163] width 105 height 22
click at [488, 52] on button "Terrain" at bounding box center [444, 54] width 105 height 22
click at [464, 79] on button "Satellite (Azure)" at bounding box center [444, 75] width 105 height 22
click at [548, 29] on div "Mount Mary Vineyard 2025 Current plan : ESSENTIALS Change plan Farm Chat Help I…" at bounding box center [784, 368] width 1568 height 736
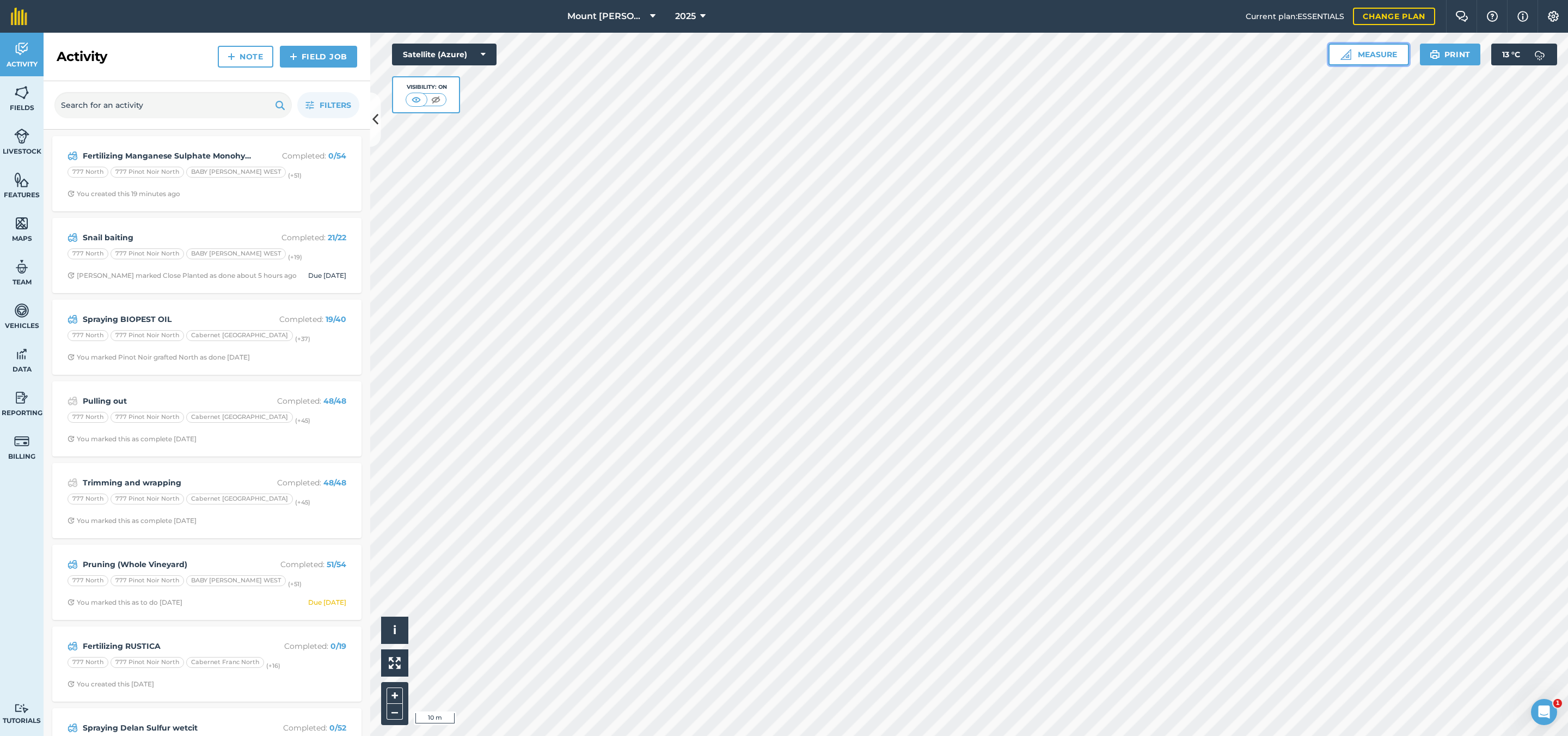
click at [1387, 49] on button "Measure" at bounding box center [1368, 54] width 80 height 22
click at [1414, 153] on icon at bounding box center [1413, 153] width 3 height 3
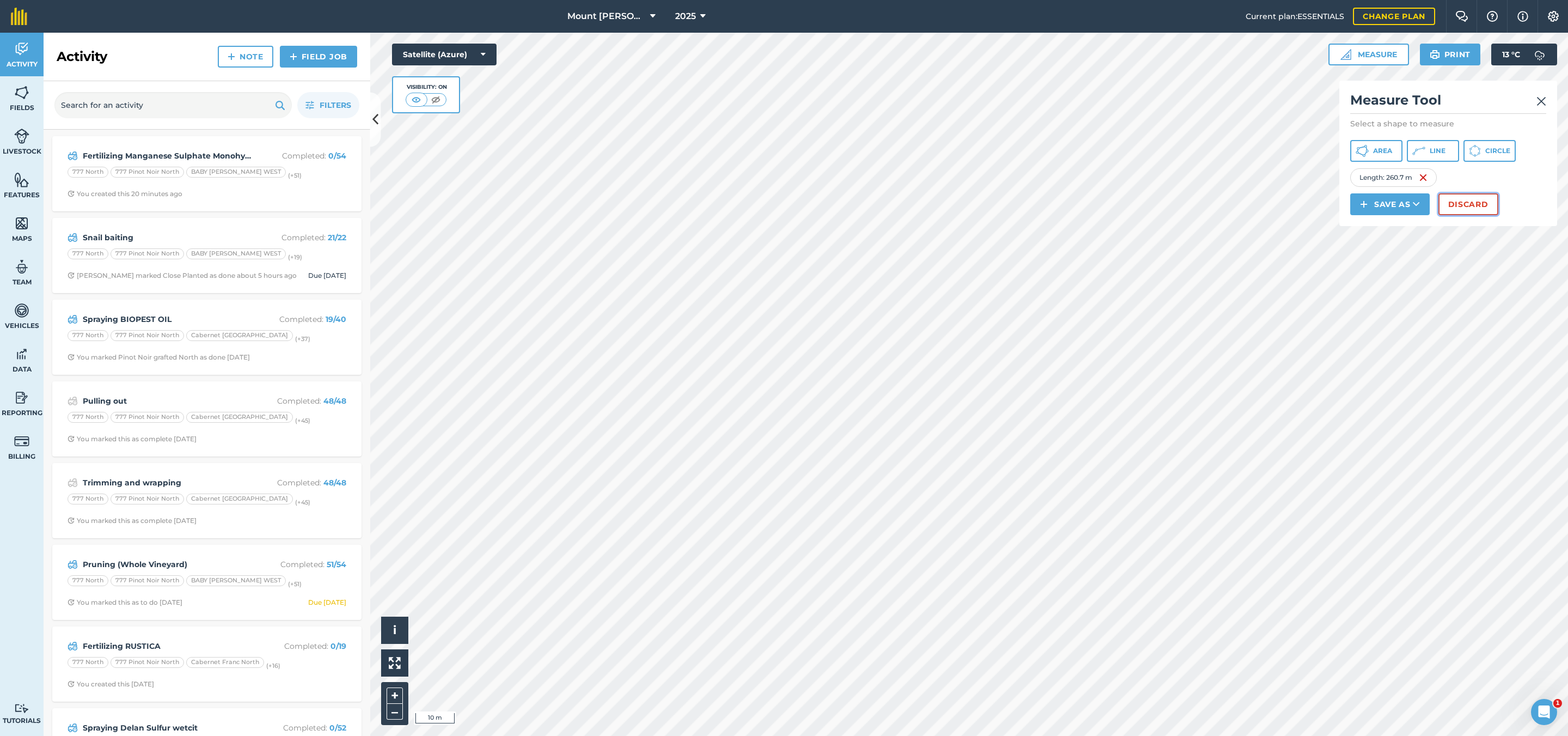
click at [1489, 199] on button "Discard" at bounding box center [1468, 203] width 60 height 22
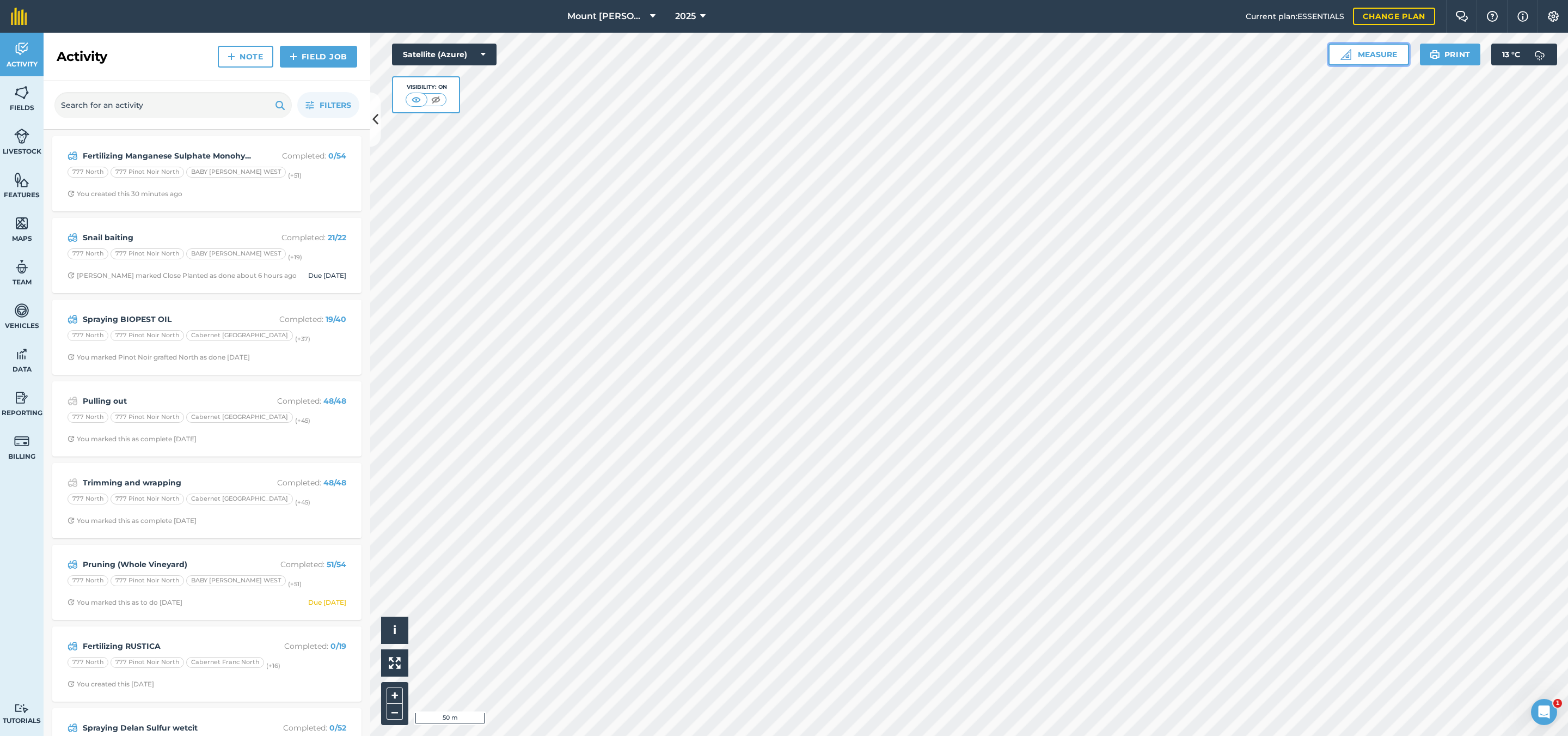
click at [1378, 58] on button "Measure" at bounding box center [1368, 54] width 80 height 22
click at [1430, 147] on span "Line" at bounding box center [1437, 151] width 16 height 9
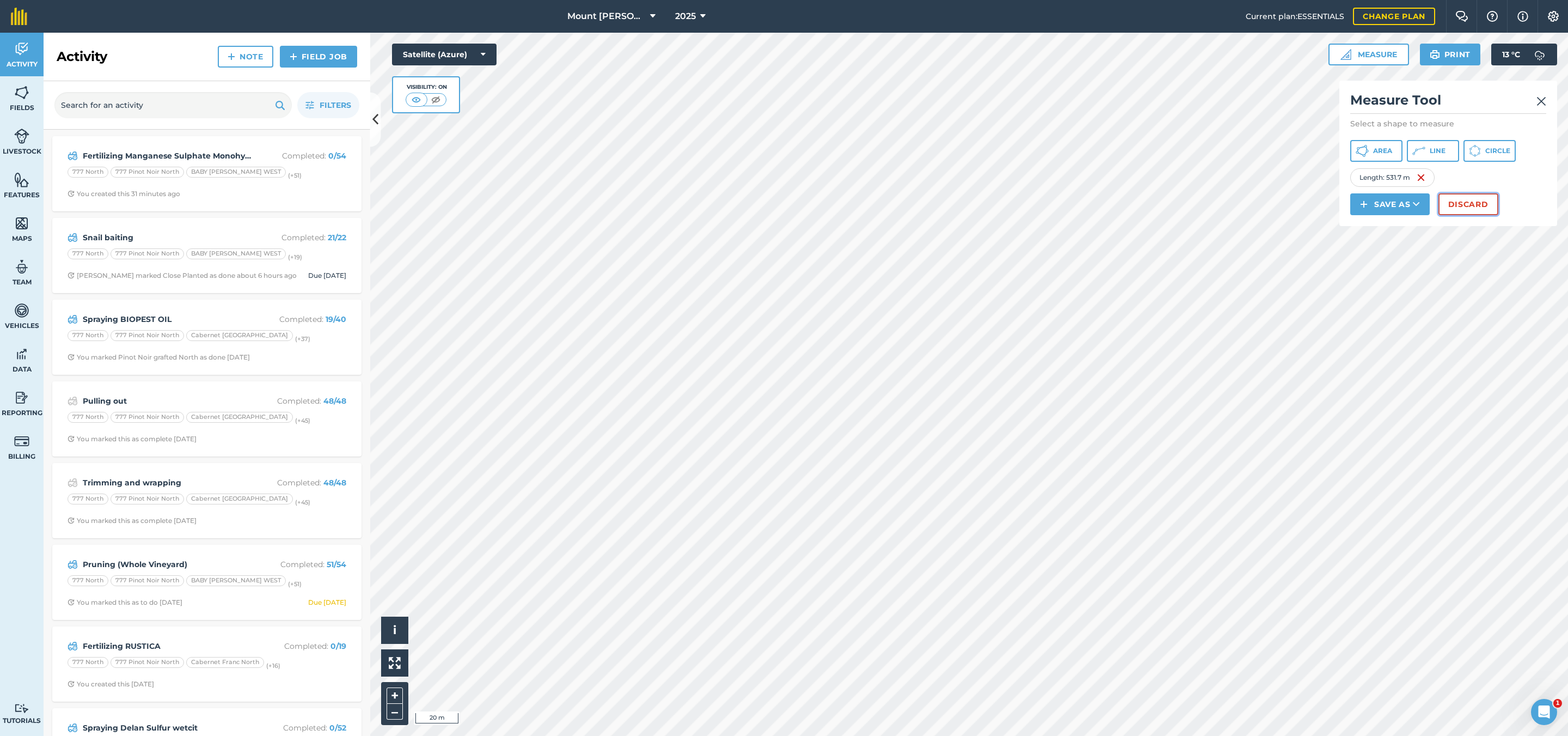
click at [1468, 203] on button "Discard" at bounding box center [1468, 203] width 60 height 22
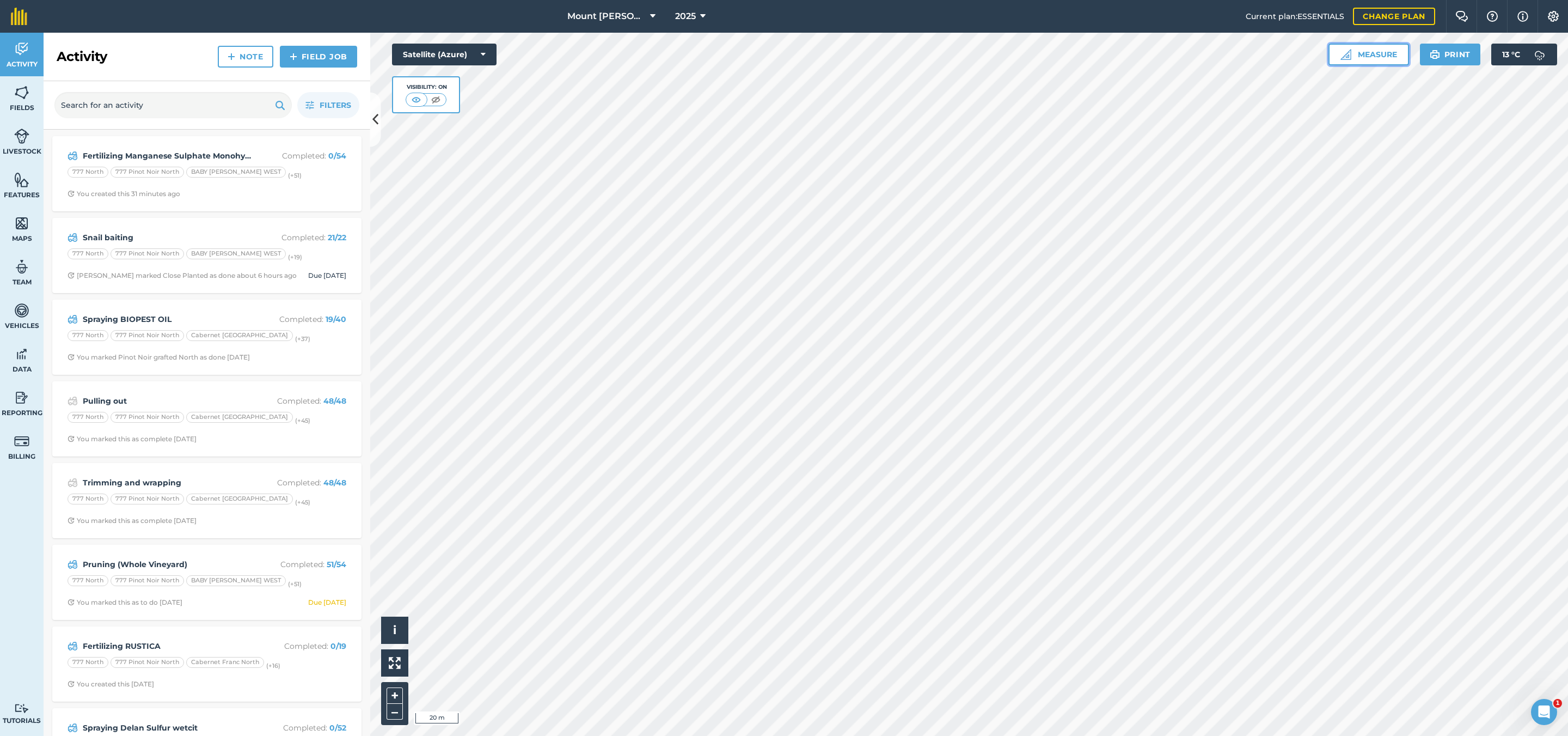
click at [1391, 44] on button "Measure" at bounding box center [1368, 54] width 80 height 22
click at [1449, 151] on button "Line" at bounding box center [1433, 151] width 52 height 22
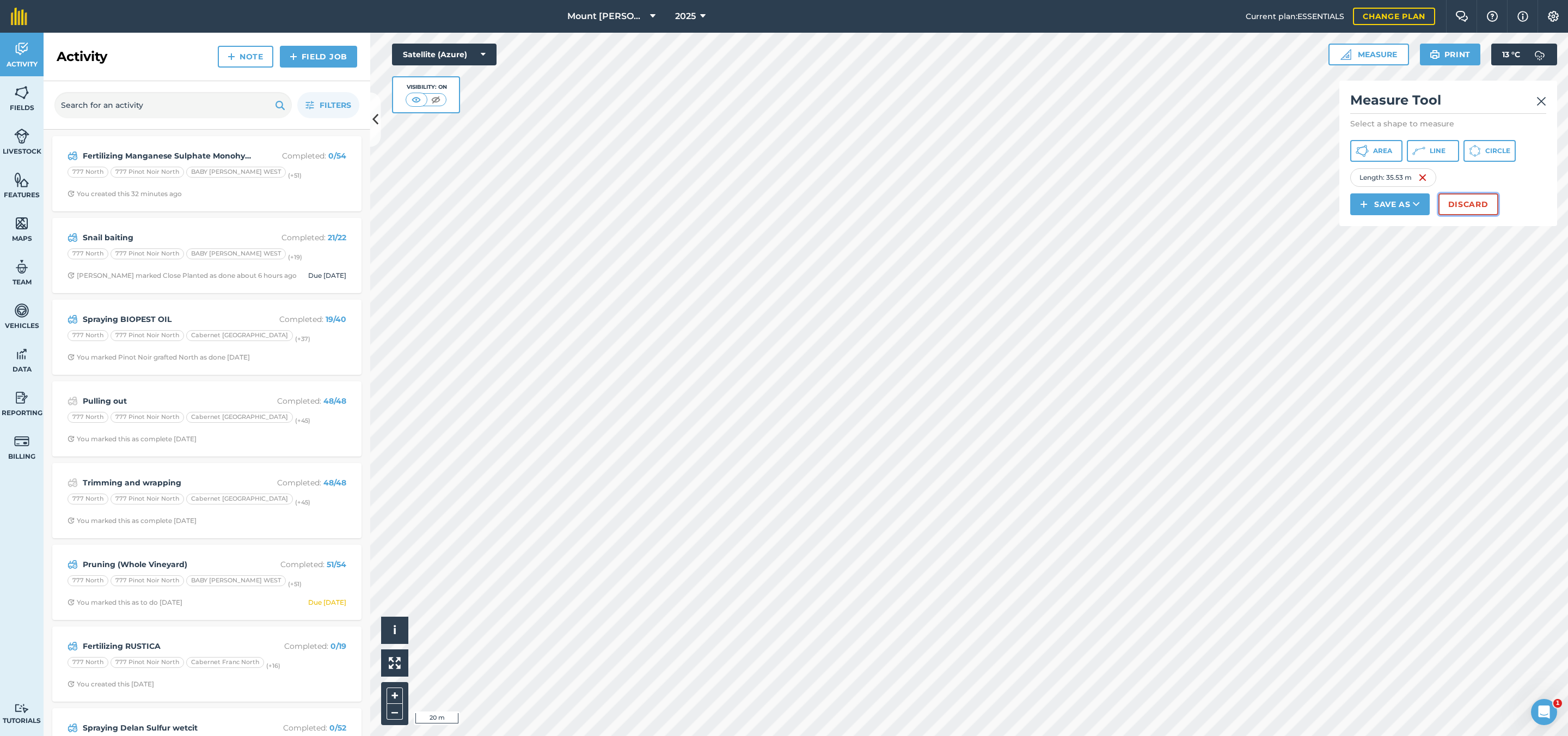
click at [1456, 206] on button "Discard" at bounding box center [1468, 203] width 60 height 22
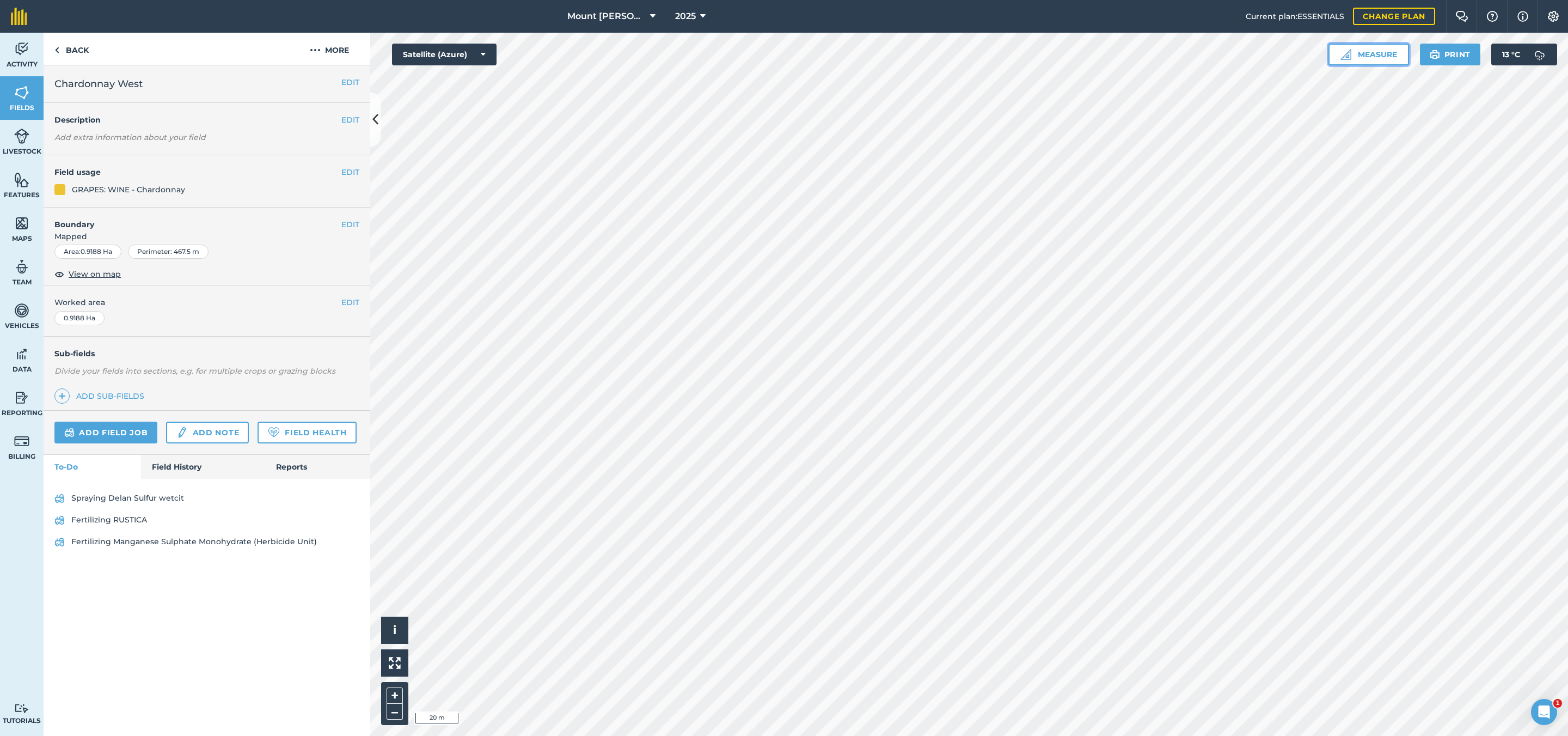
click at [1393, 44] on button "Measure" at bounding box center [1368, 54] width 80 height 22
click at [1395, 149] on button "Area" at bounding box center [1376, 151] width 52 height 22
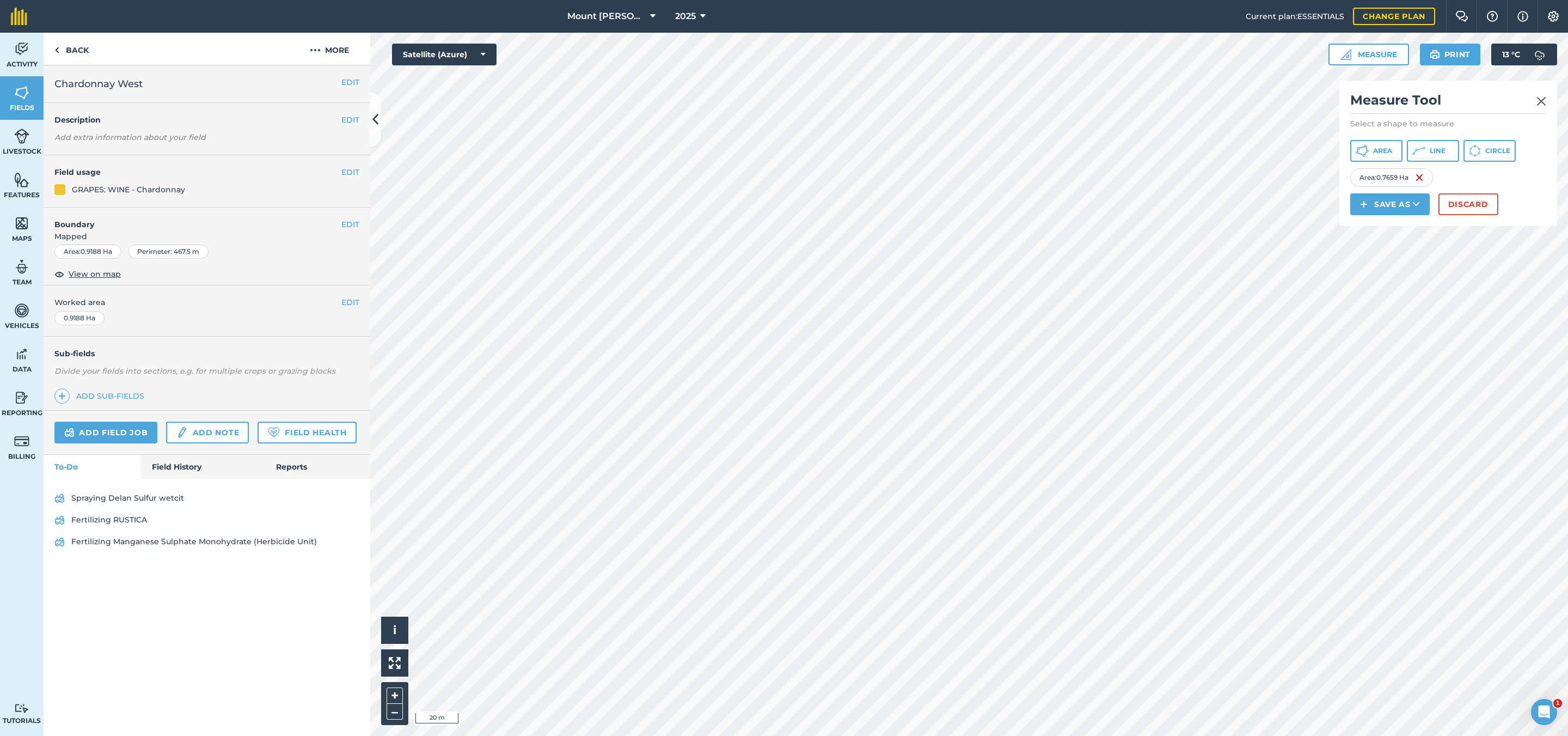
click at [1537, 105] on img at bounding box center [1540, 100] width 10 height 13
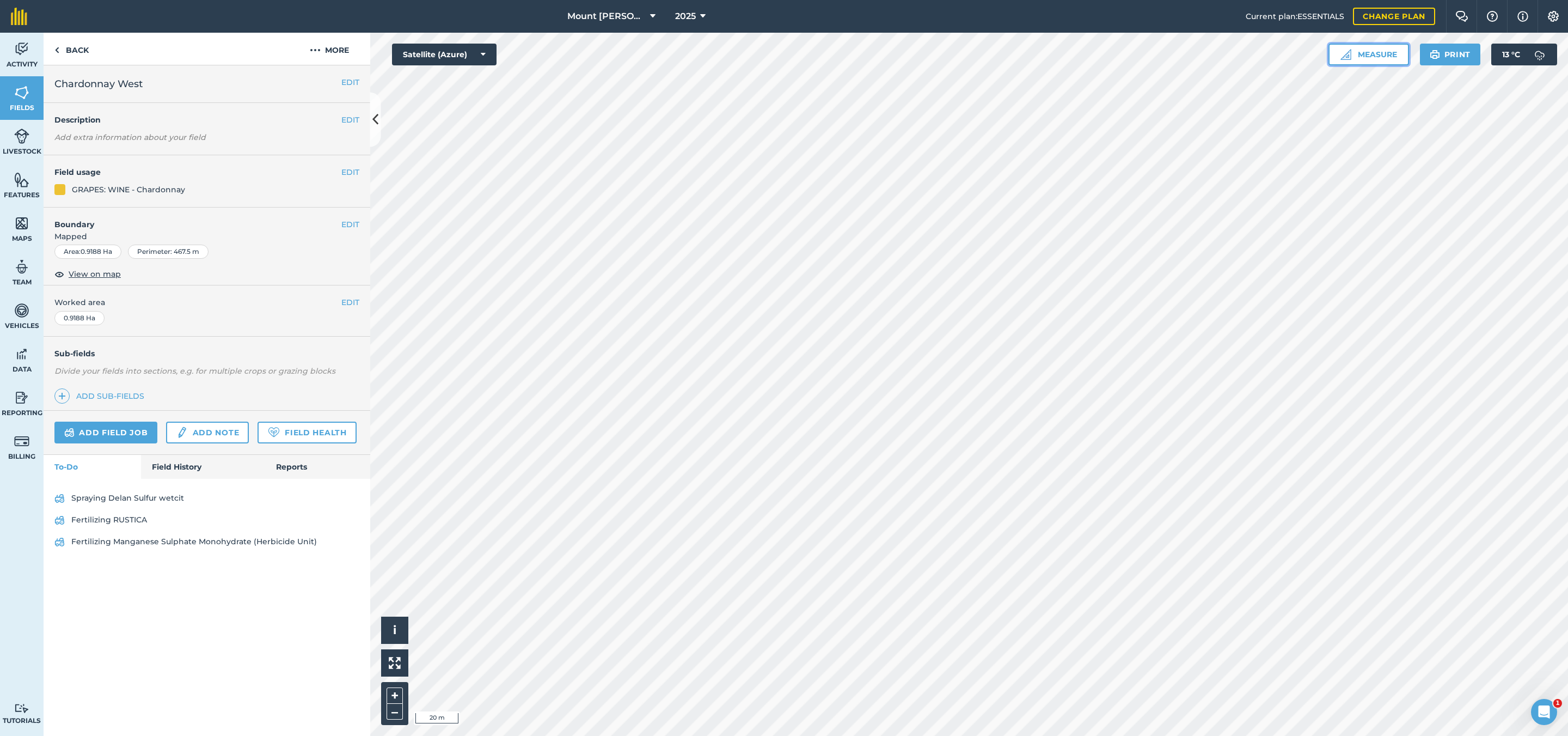
click at [1376, 48] on button "Measure" at bounding box center [1368, 54] width 80 height 22
click at [1374, 157] on button "Area" at bounding box center [1376, 151] width 52 height 22
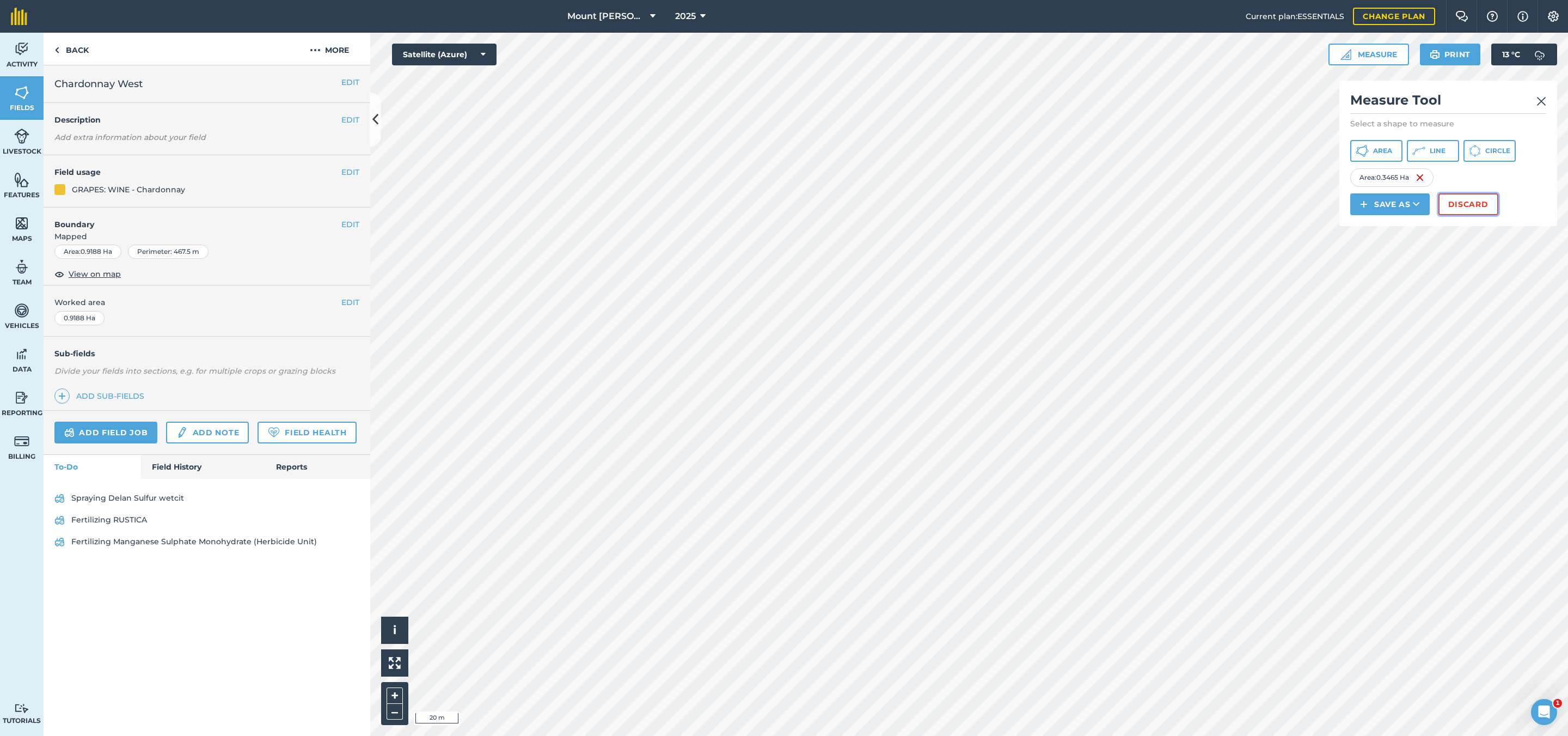
click at [1458, 204] on button "Discard" at bounding box center [1468, 203] width 60 height 22
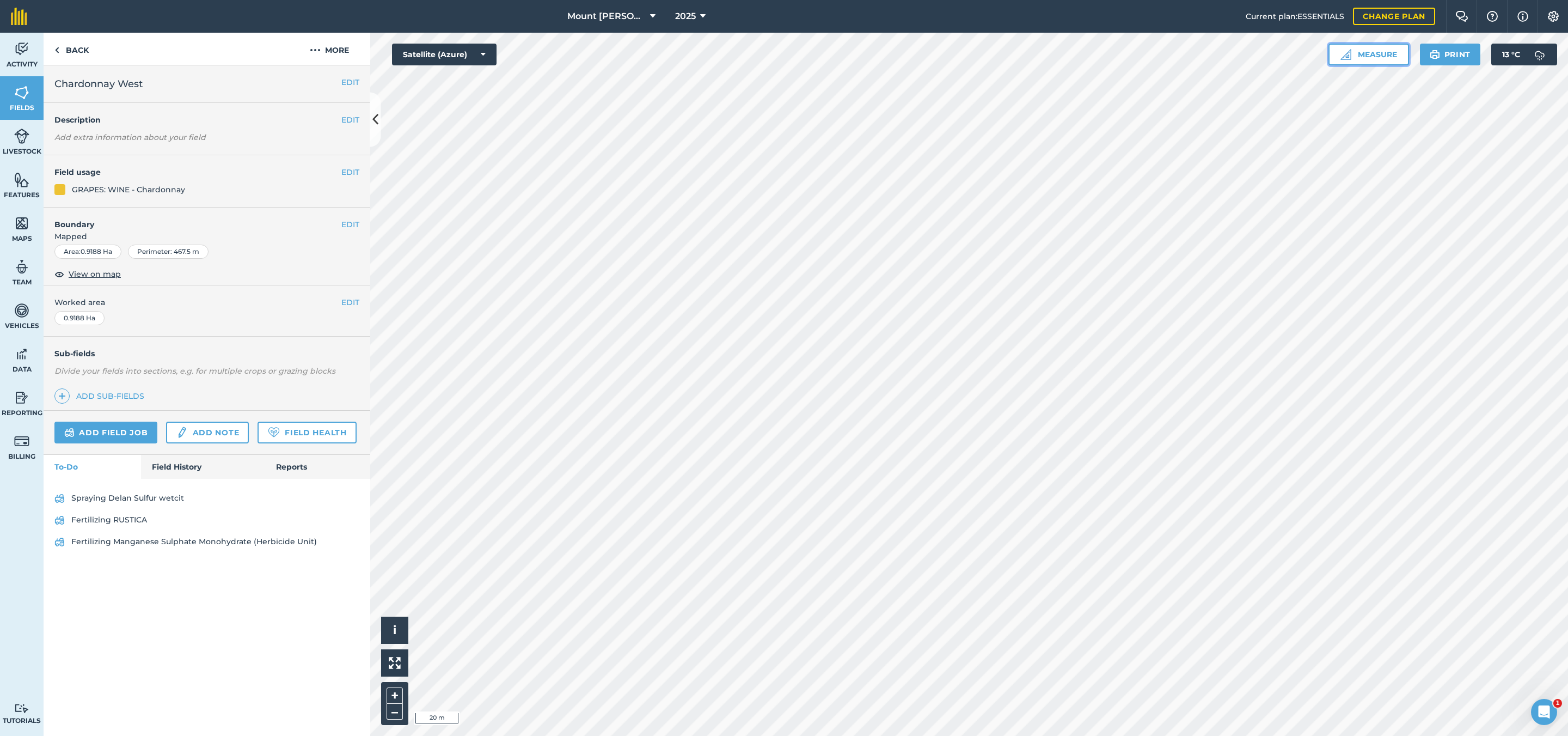
click at [1382, 58] on button "Measure" at bounding box center [1368, 54] width 80 height 22
click at [1378, 149] on span "Area" at bounding box center [1383, 151] width 19 height 9
